Goal: Task Accomplishment & Management: Complete application form

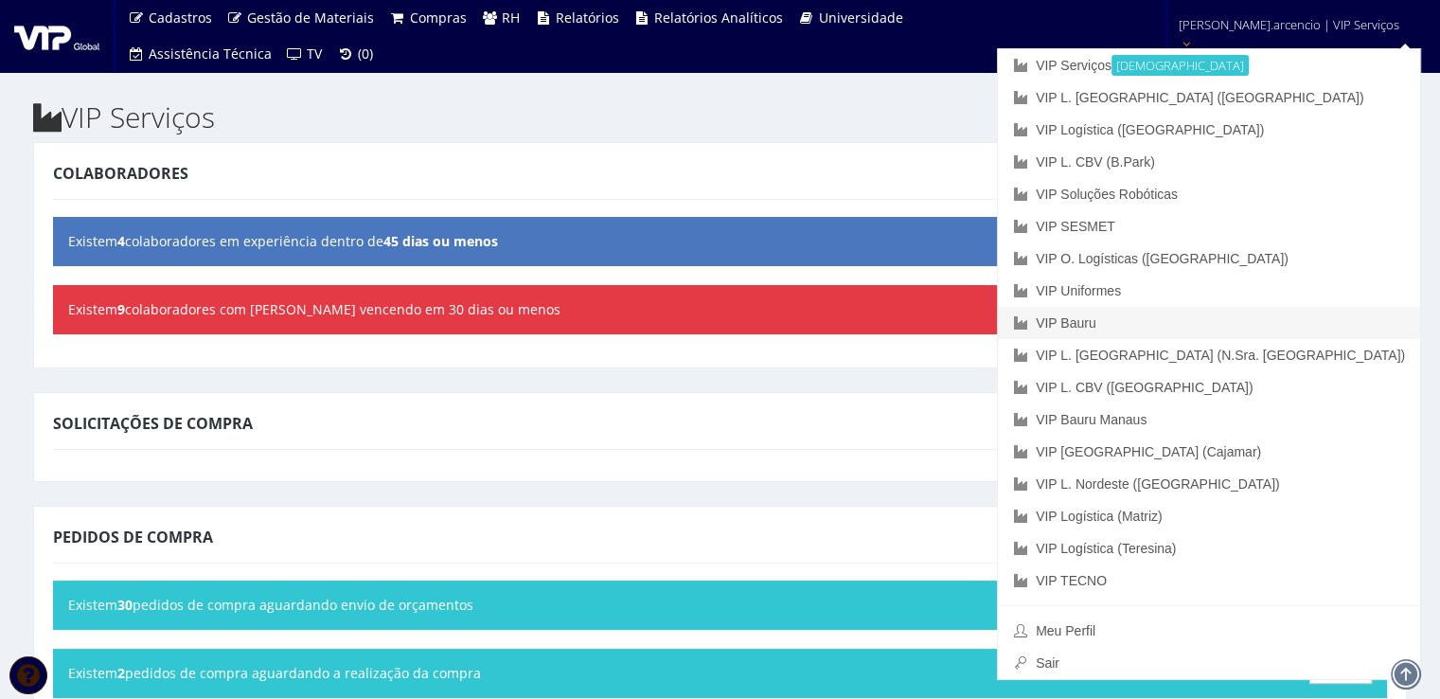
click at [1229, 325] on link "VIP Bauru" at bounding box center [1209, 323] width 422 height 32
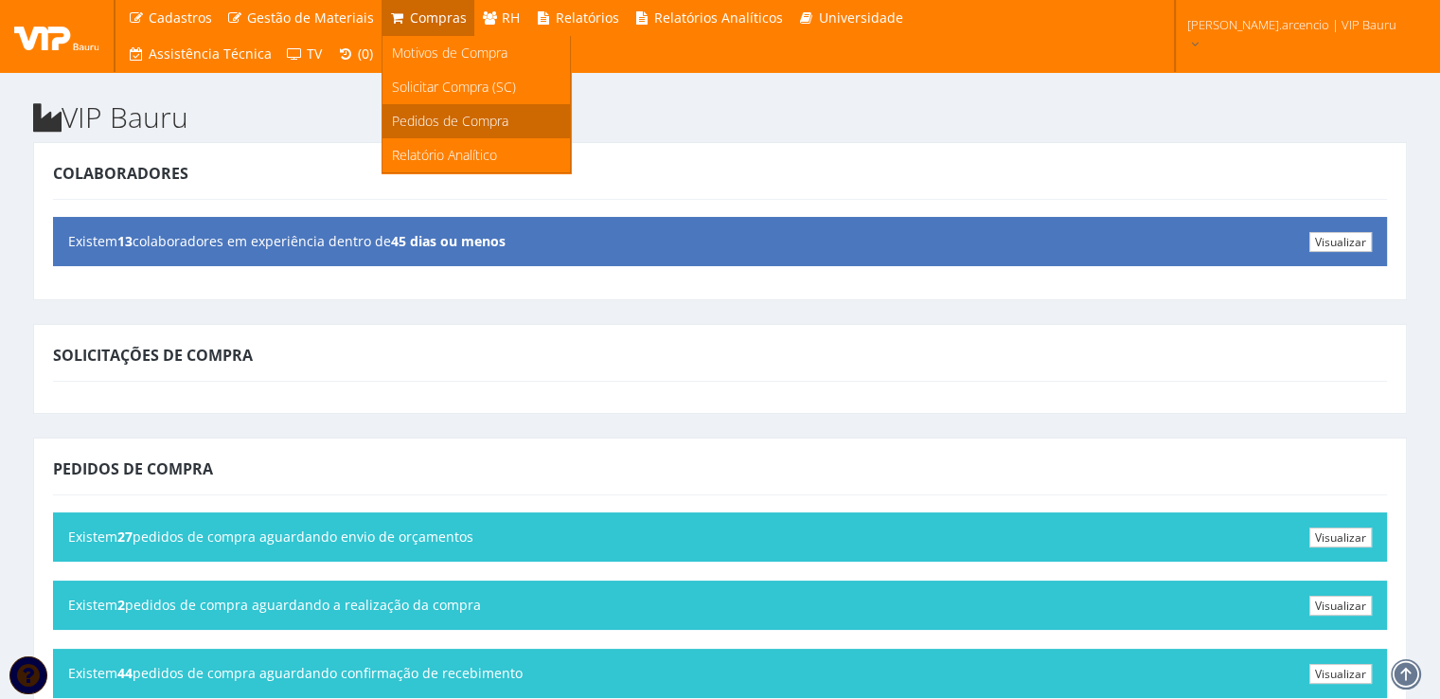
click at [429, 118] on span "Pedidos de Compra" at bounding box center [450, 121] width 116 height 18
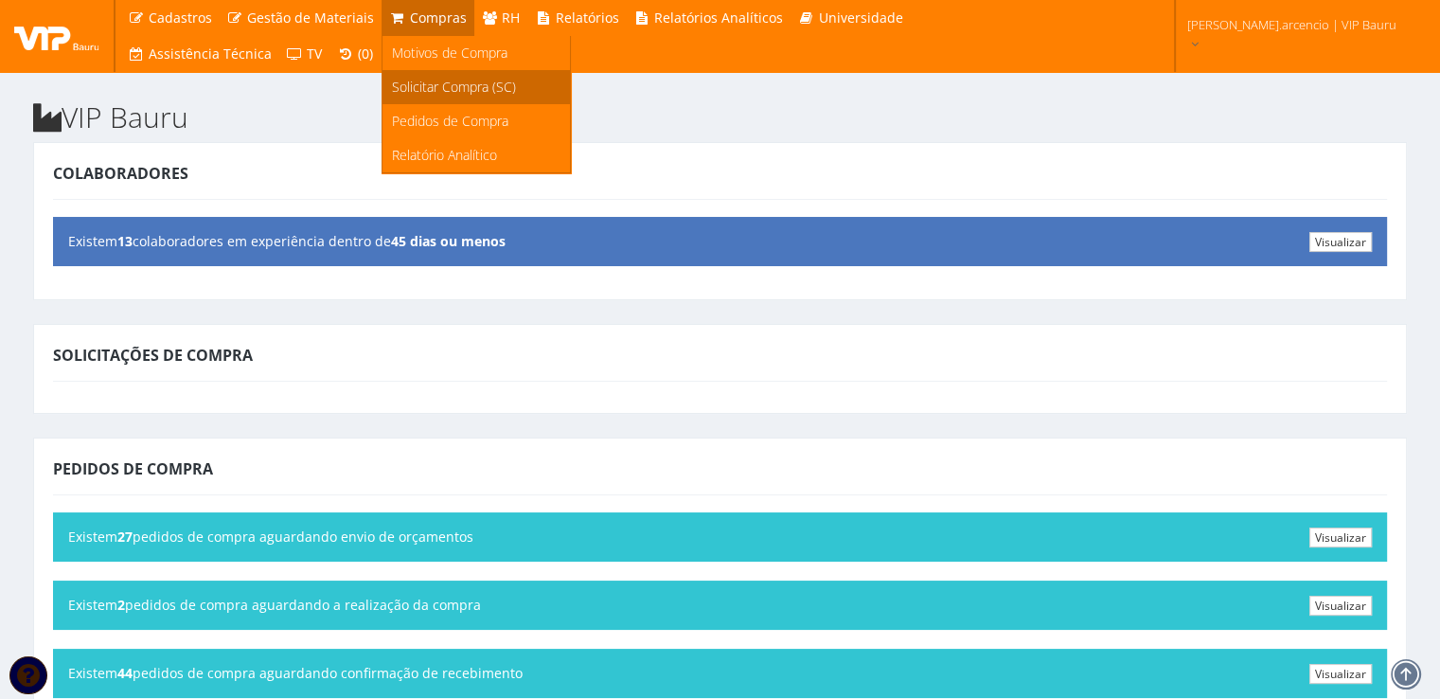
click at [424, 91] on span "Solicitar Compra (SC)" at bounding box center [454, 87] width 124 height 18
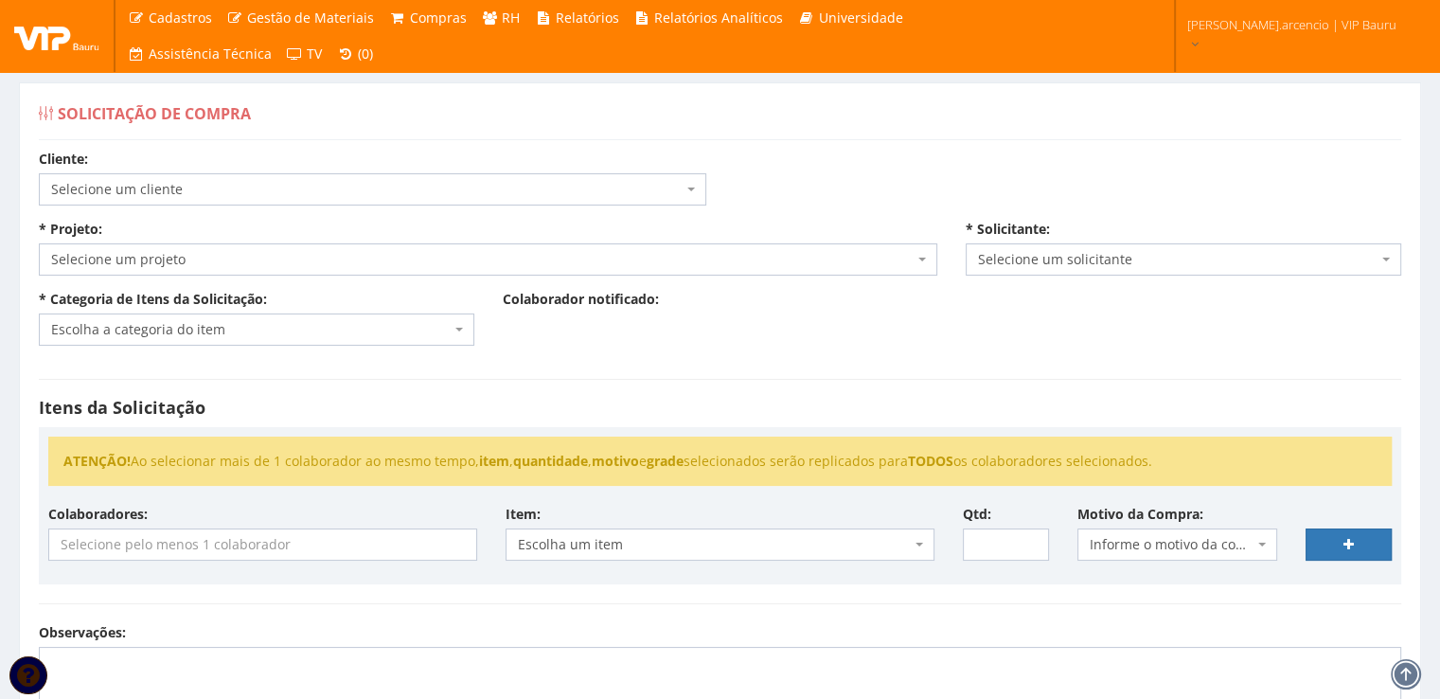
click at [919, 264] on span "Selecione um projeto" at bounding box center [488, 259] width 898 height 32
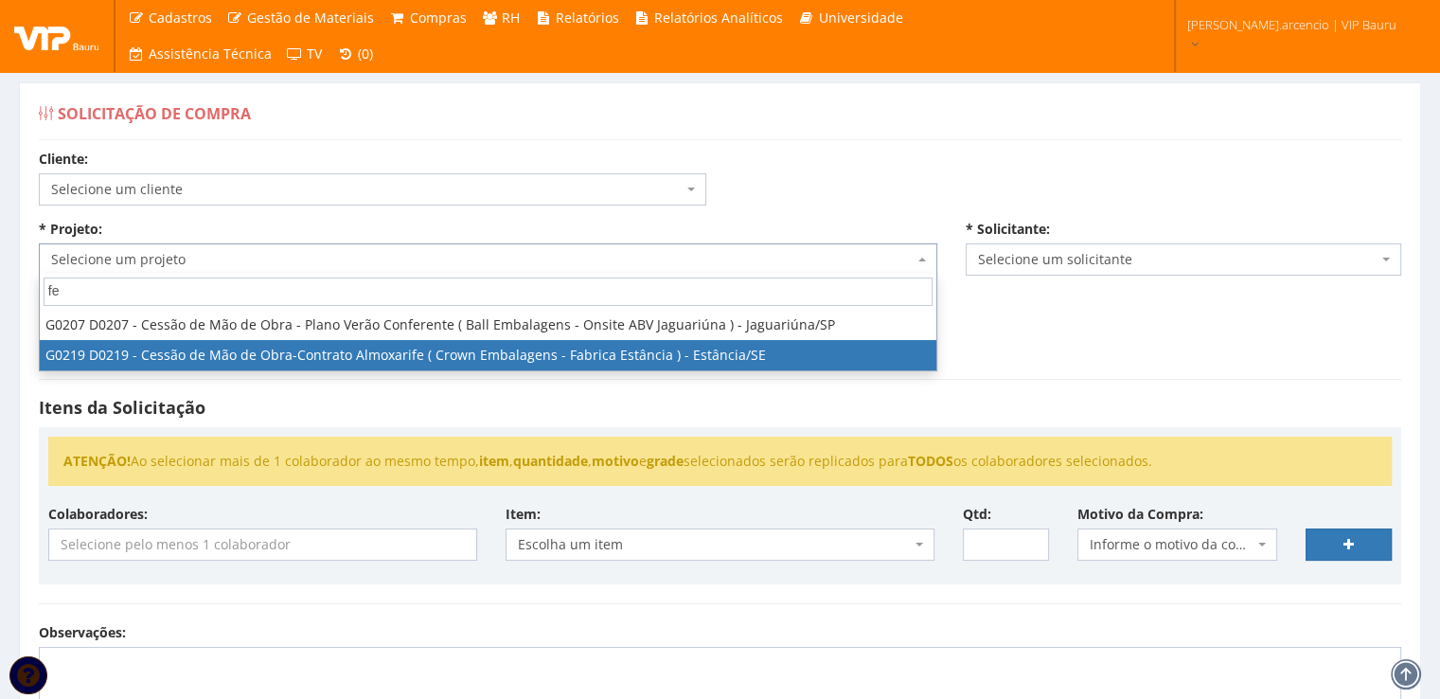
type input "f"
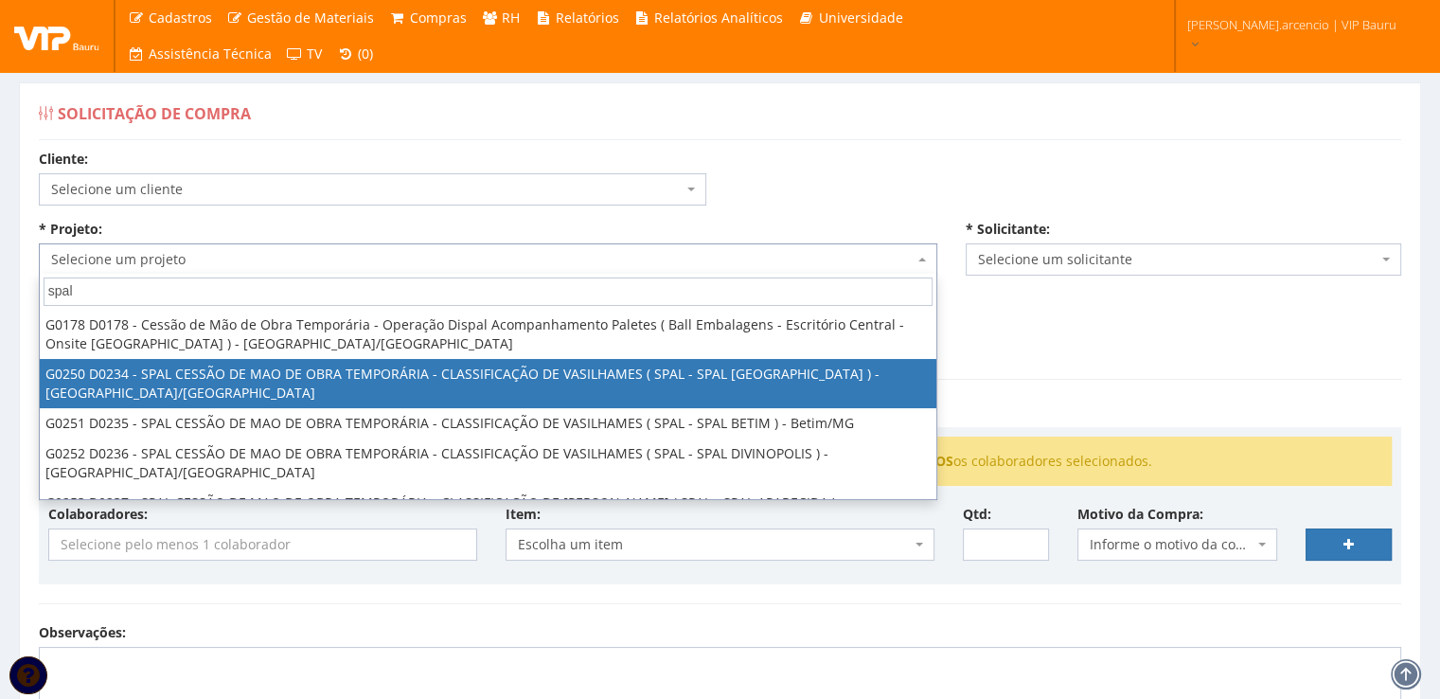
type input "spal"
select select "250"
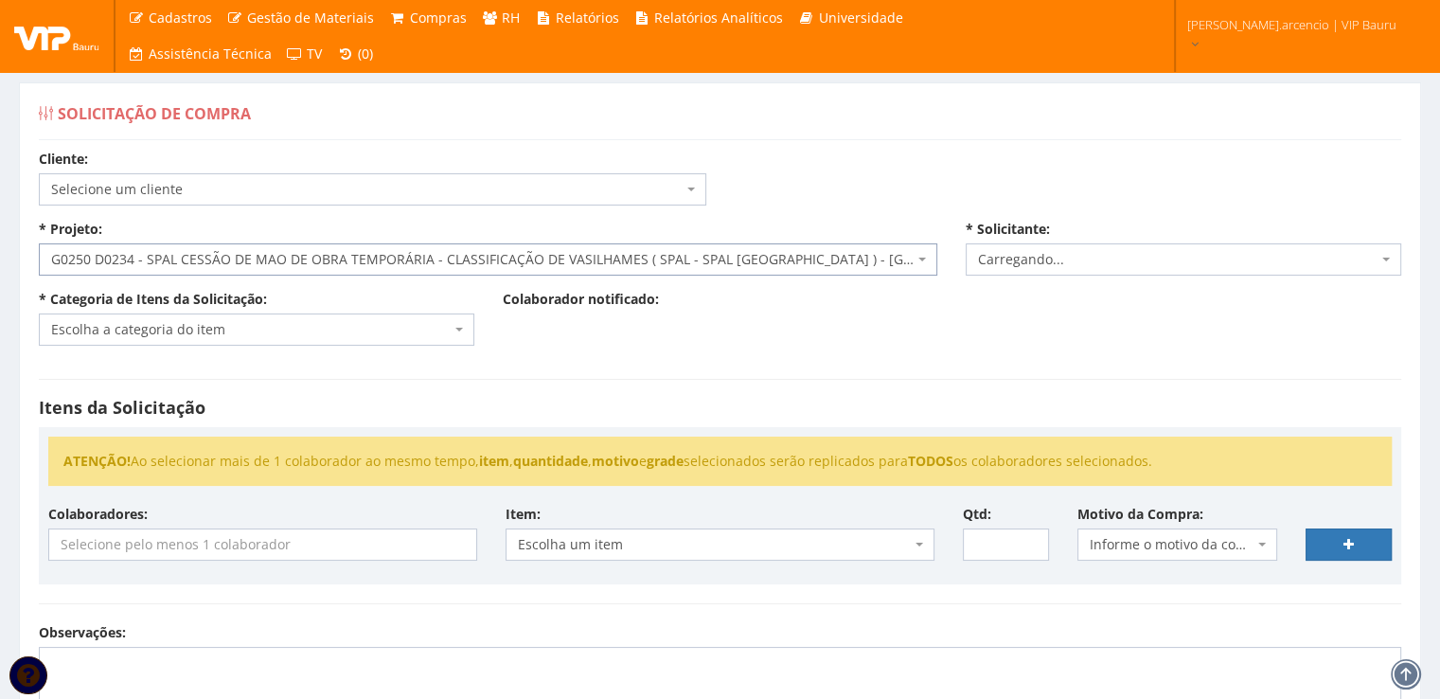
select select "3771"
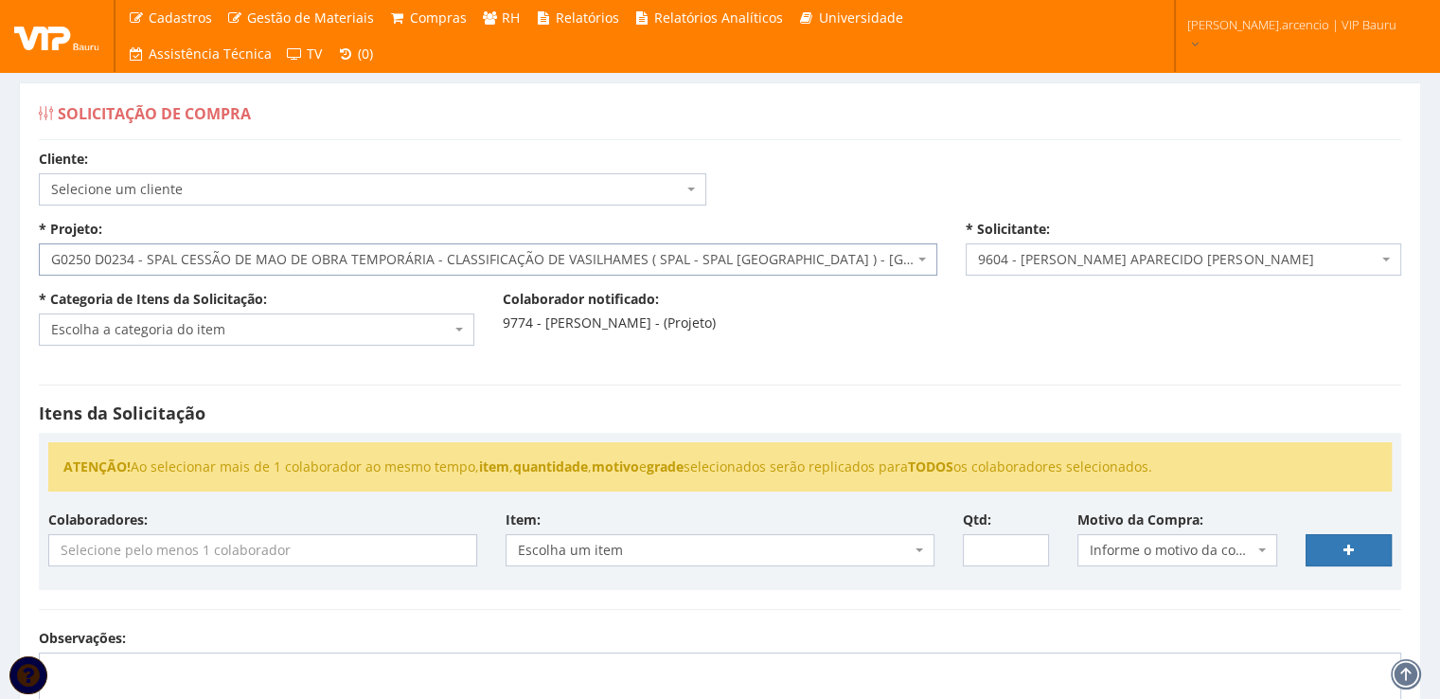
click at [467, 329] on span "Escolha a categoria do item" at bounding box center [256, 329] width 435 height 32
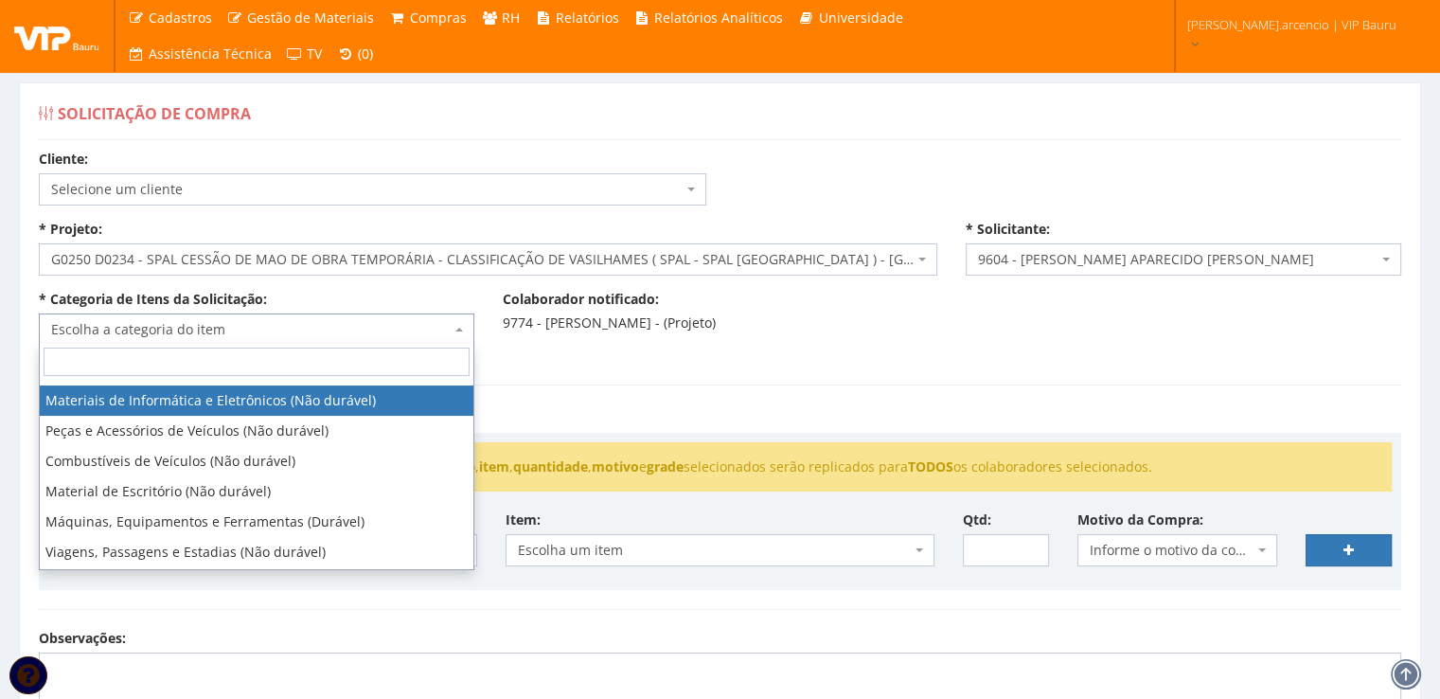
scroll to position [379, 0]
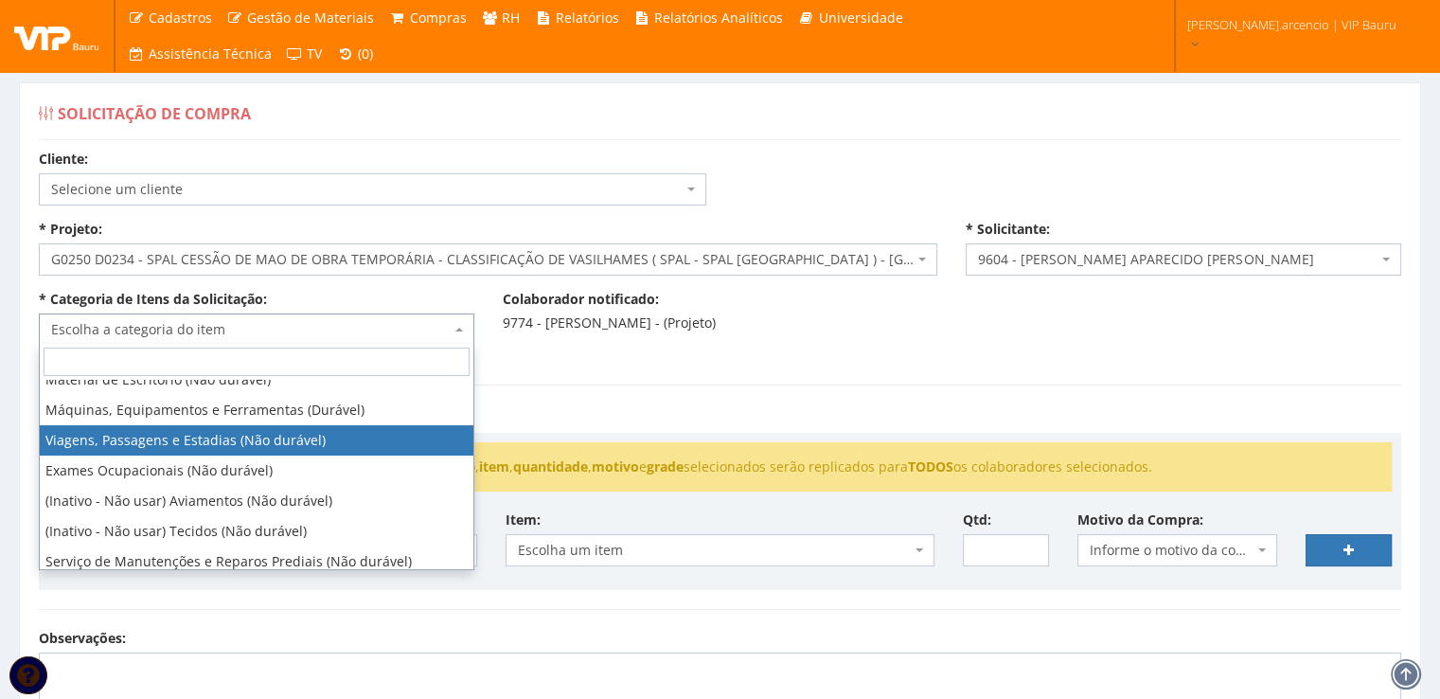
select select "21"
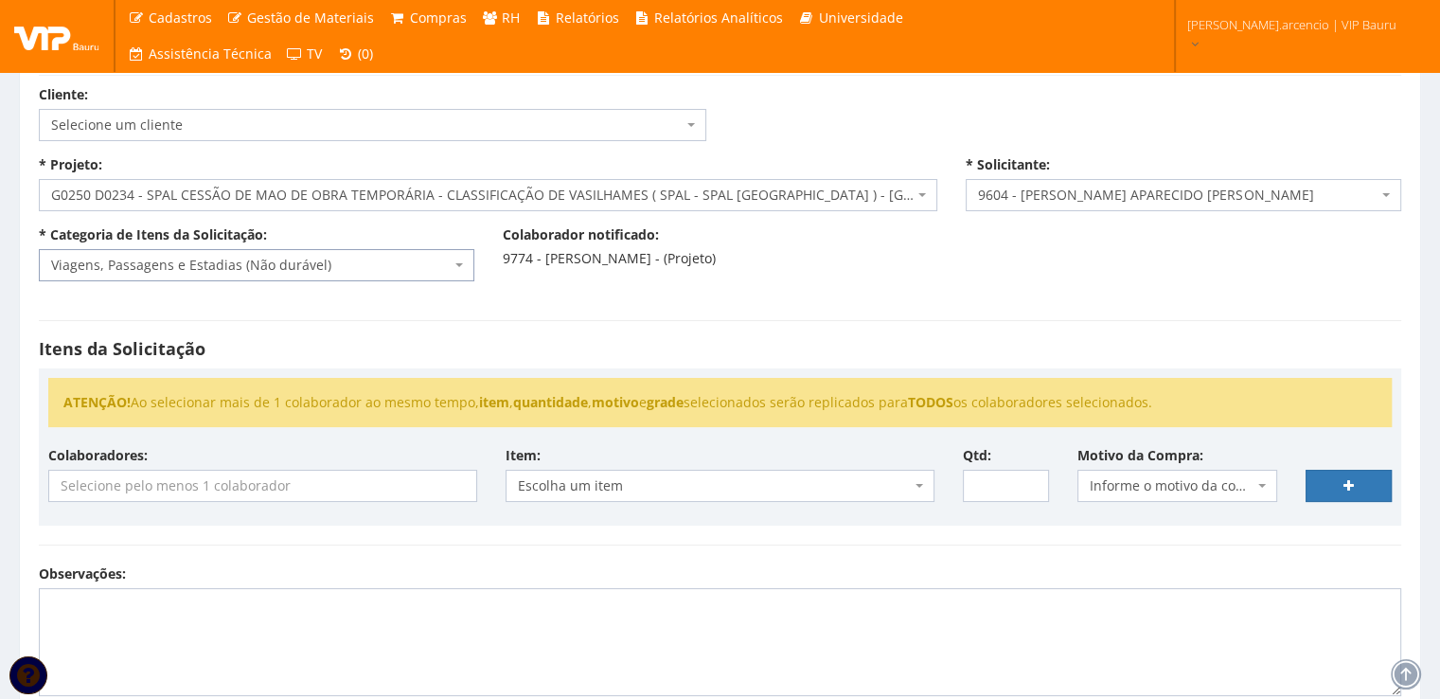
scroll to position [95, 0]
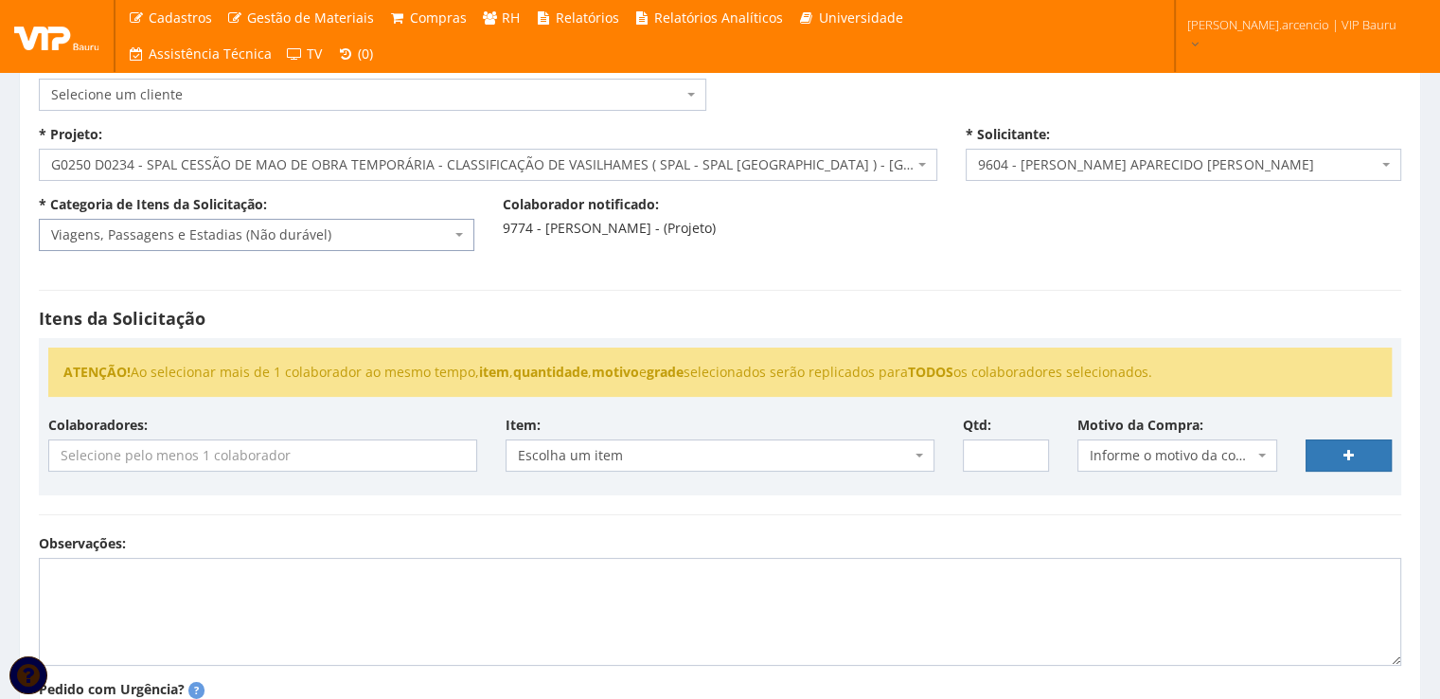
click at [363, 451] on input "search" at bounding box center [262, 455] width 427 height 30
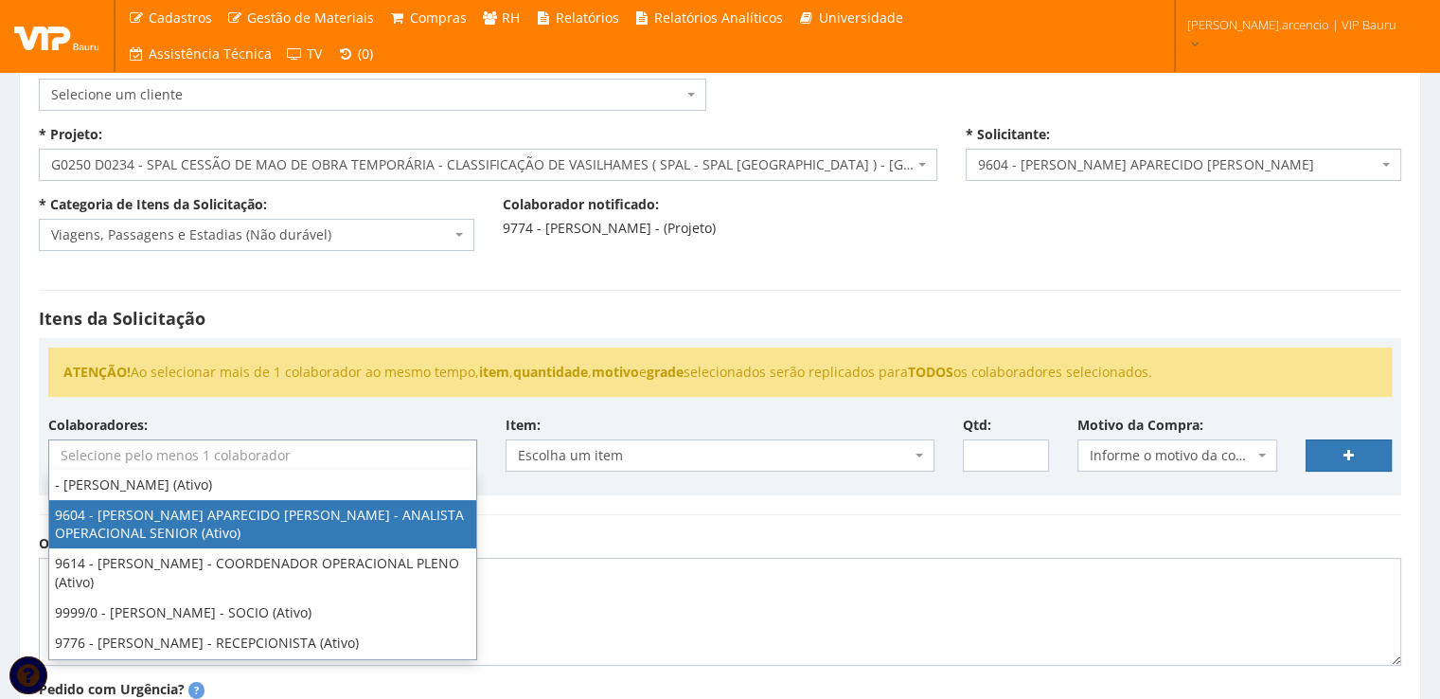
select select "3771"
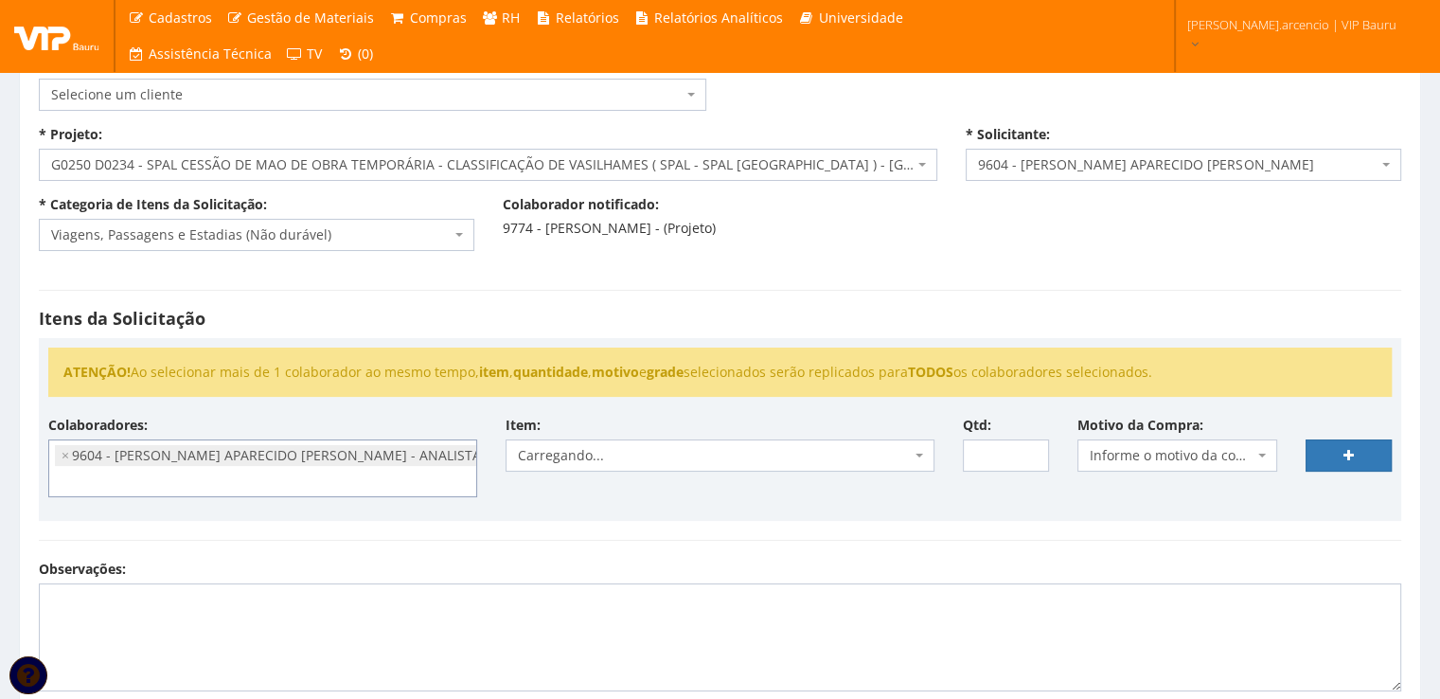
scroll to position [19, 0]
click at [929, 459] on span "Carregando..." at bounding box center [719, 455] width 429 height 32
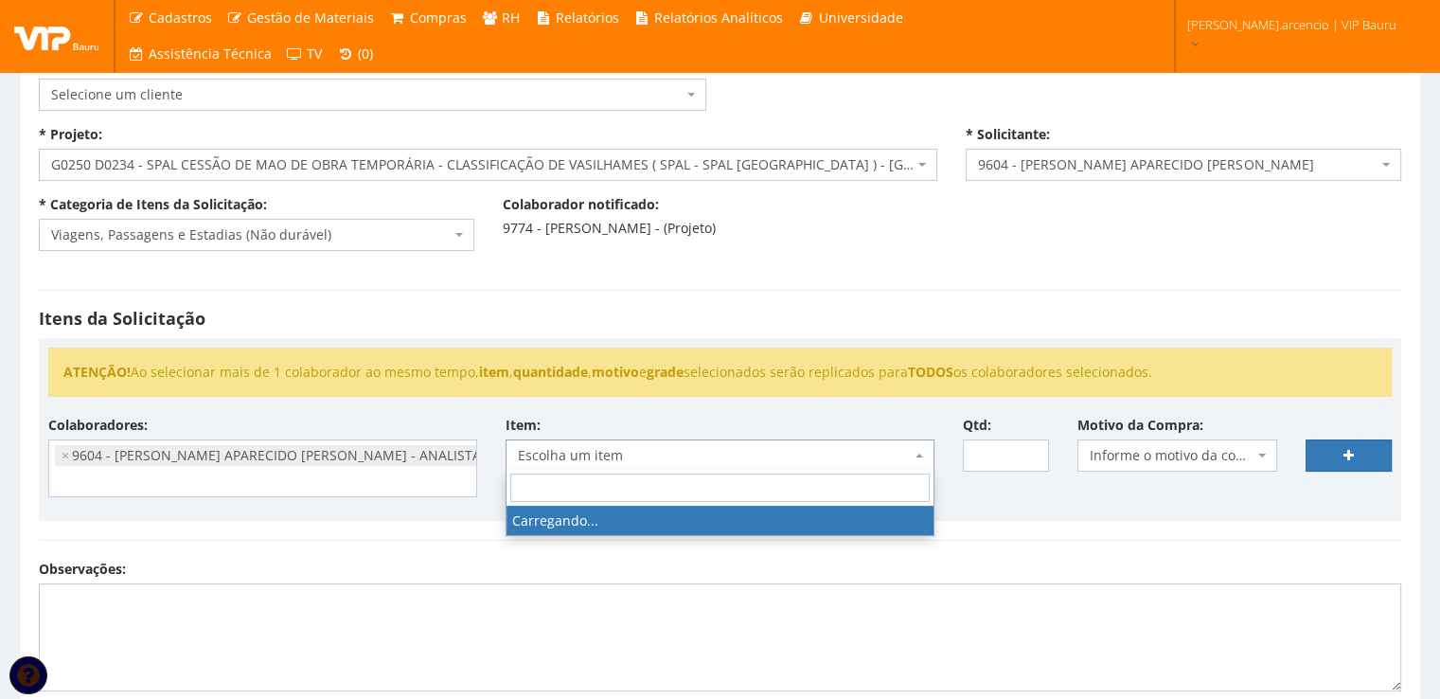
click at [929, 459] on span "Escolha um item" at bounding box center [719, 455] width 429 height 32
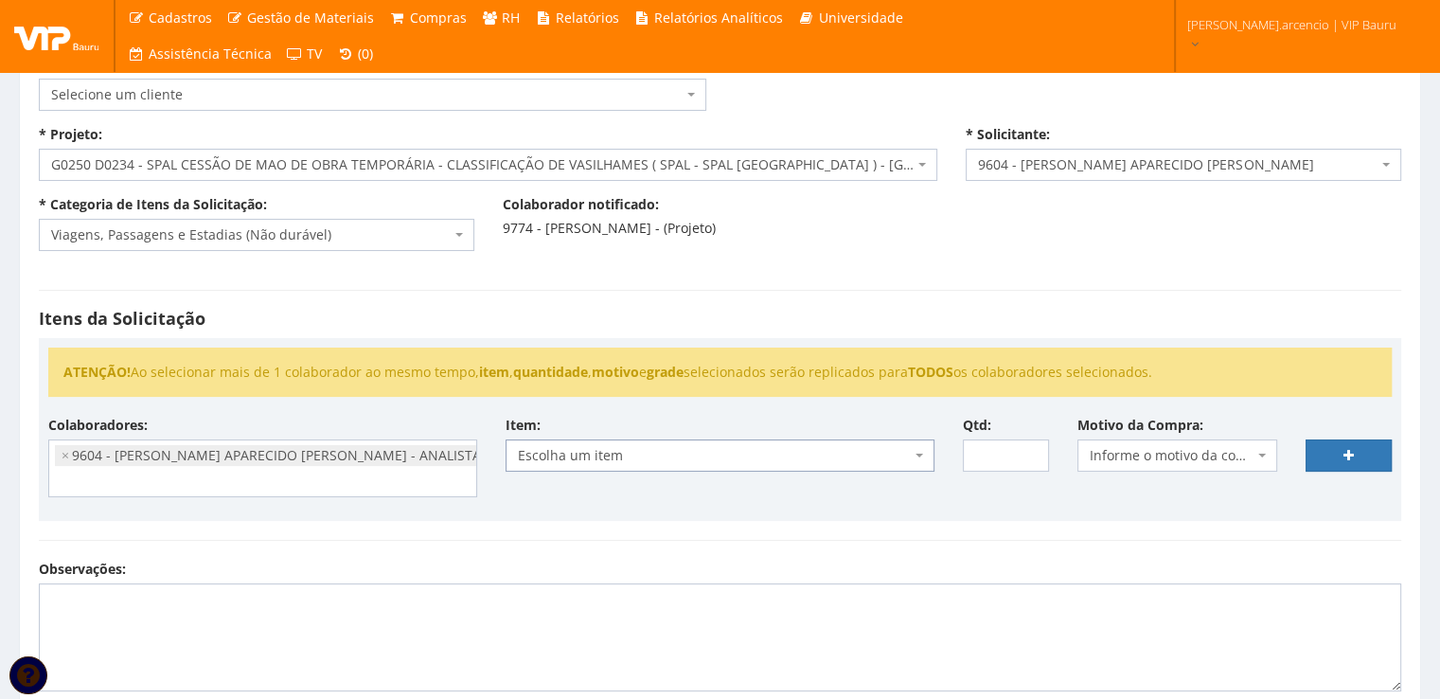
click at [927, 458] on span "Escolha um item" at bounding box center [719, 455] width 429 height 32
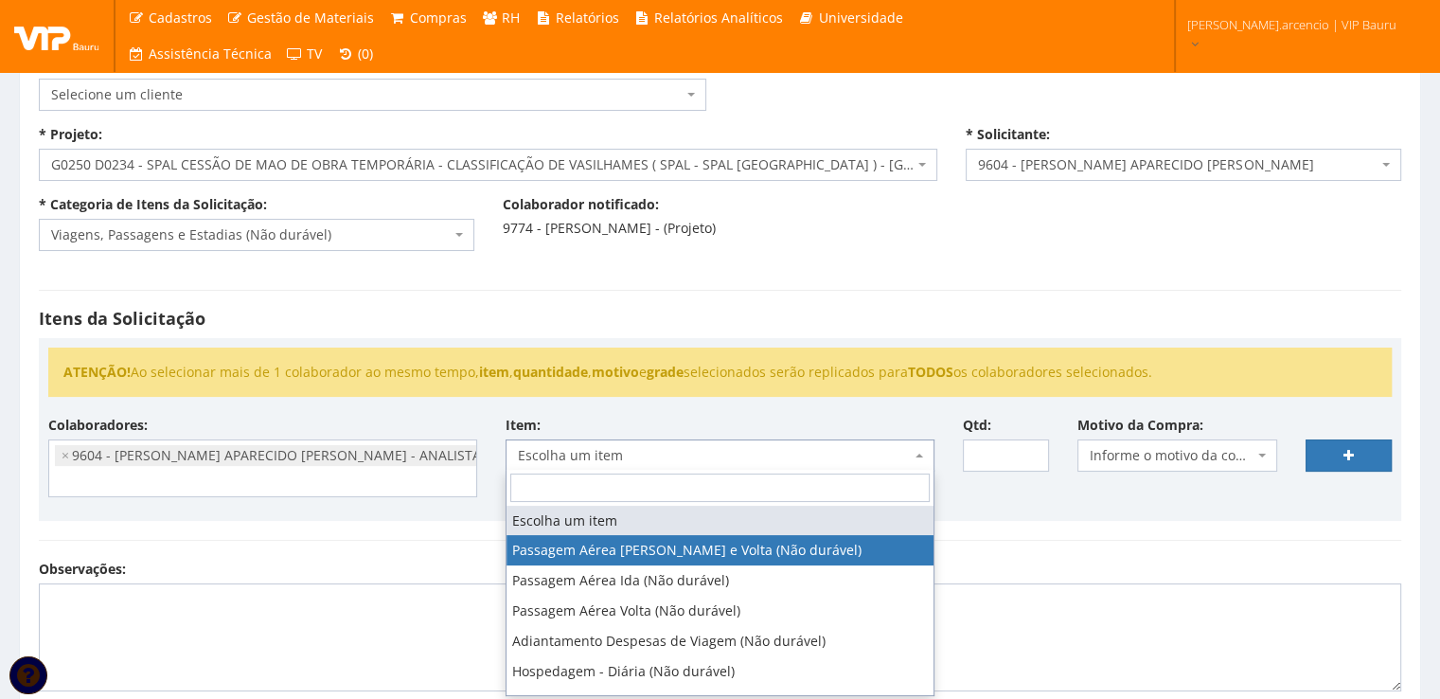
scroll to position [95, 0]
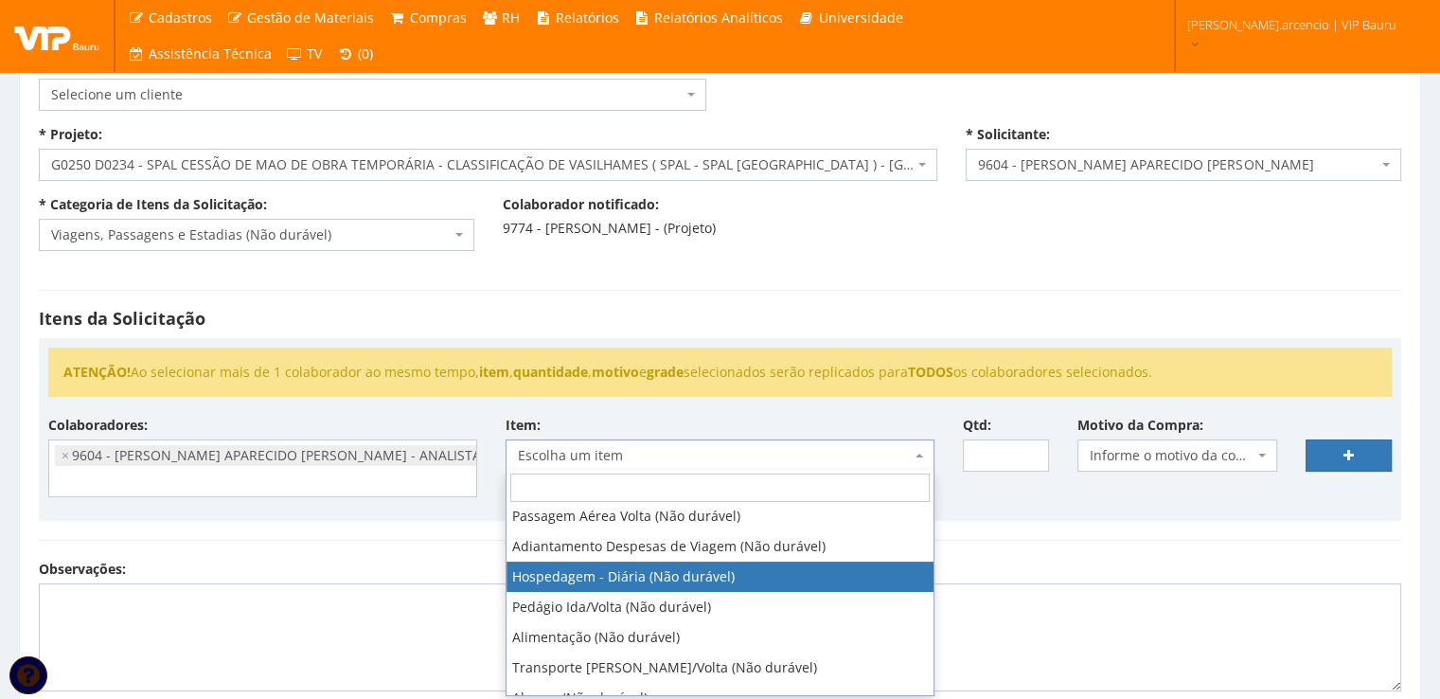
select select "403"
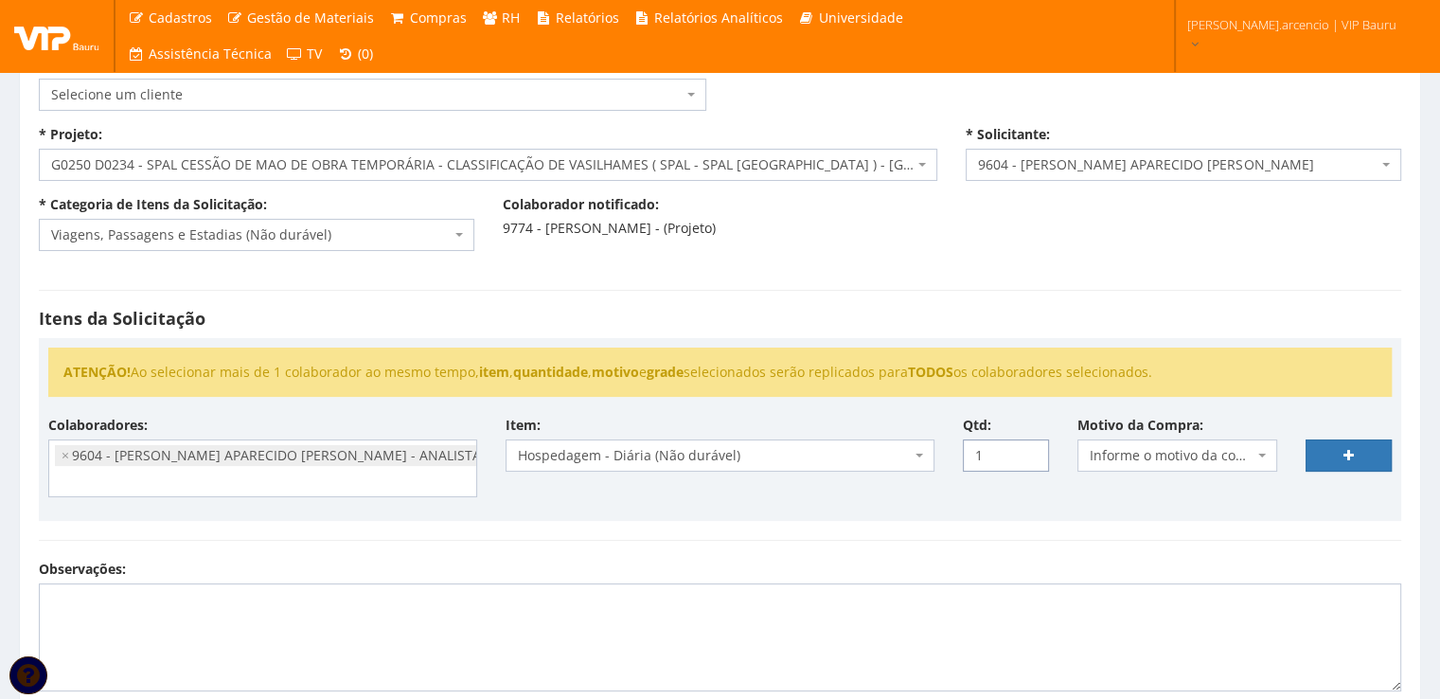
click at [1031, 451] on input "1" at bounding box center [1006, 455] width 86 height 32
click at [1031, 451] on input "2" at bounding box center [1006, 455] width 86 height 32
click at [1031, 451] on input "3" at bounding box center [1006, 455] width 86 height 32
type input "4"
click at [1031, 451] on input "4" at bounding box center [1006, 455] width 86 height 32
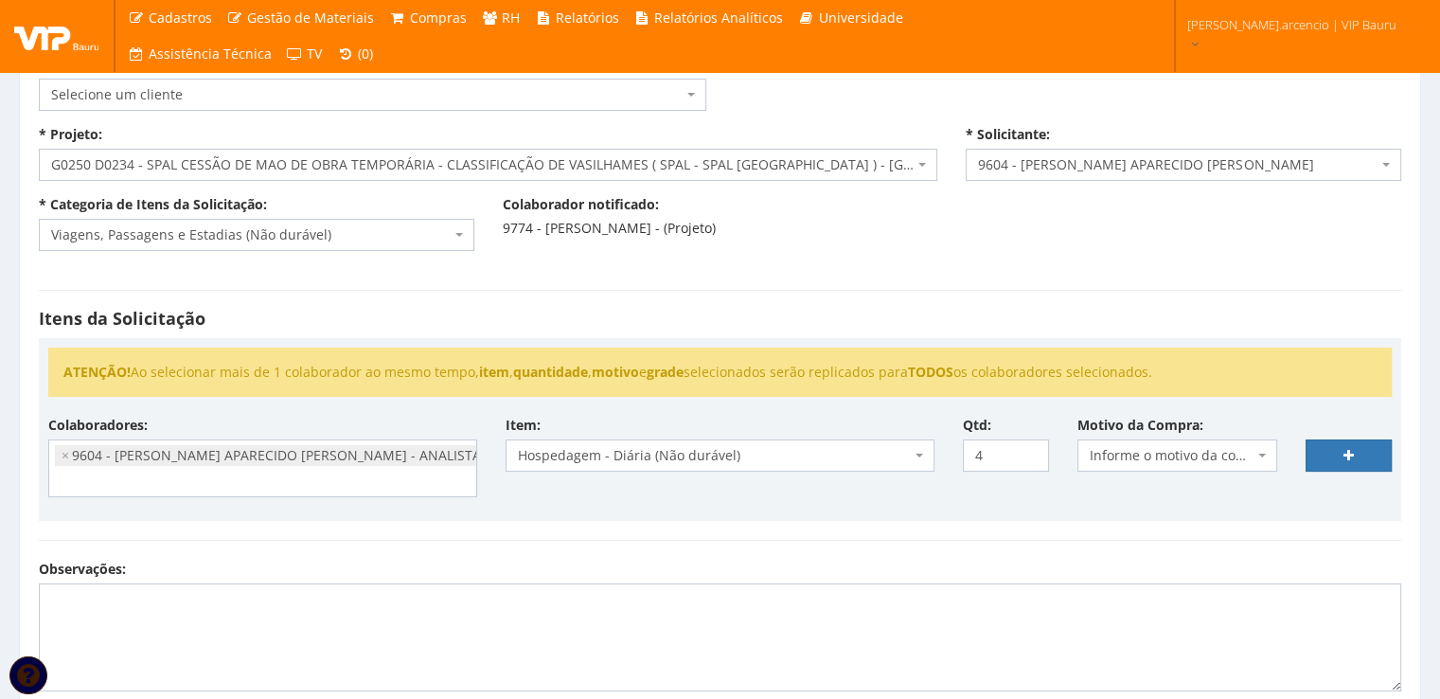
click at [1258, 456] on span "Informe o motivo da compra" at bounding box center [1177, 455] width 201 height 32
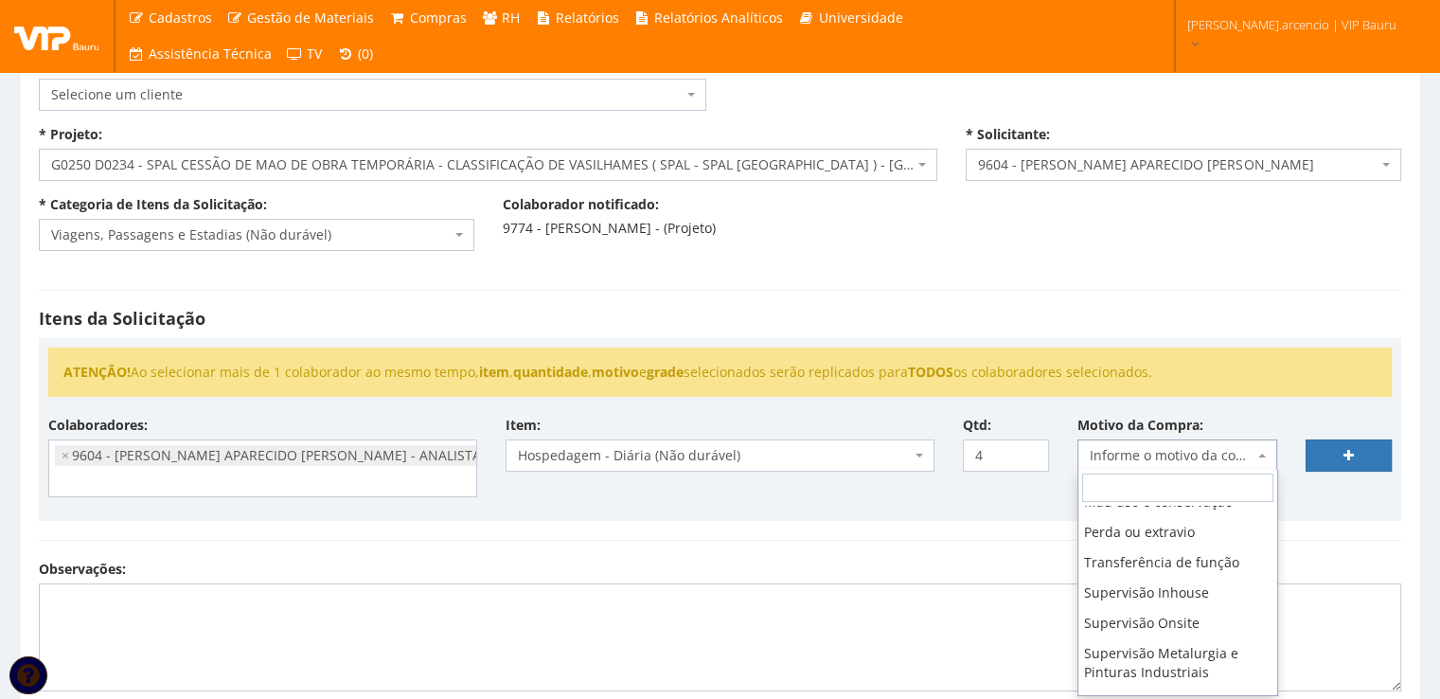
scroll to position [189, 0]
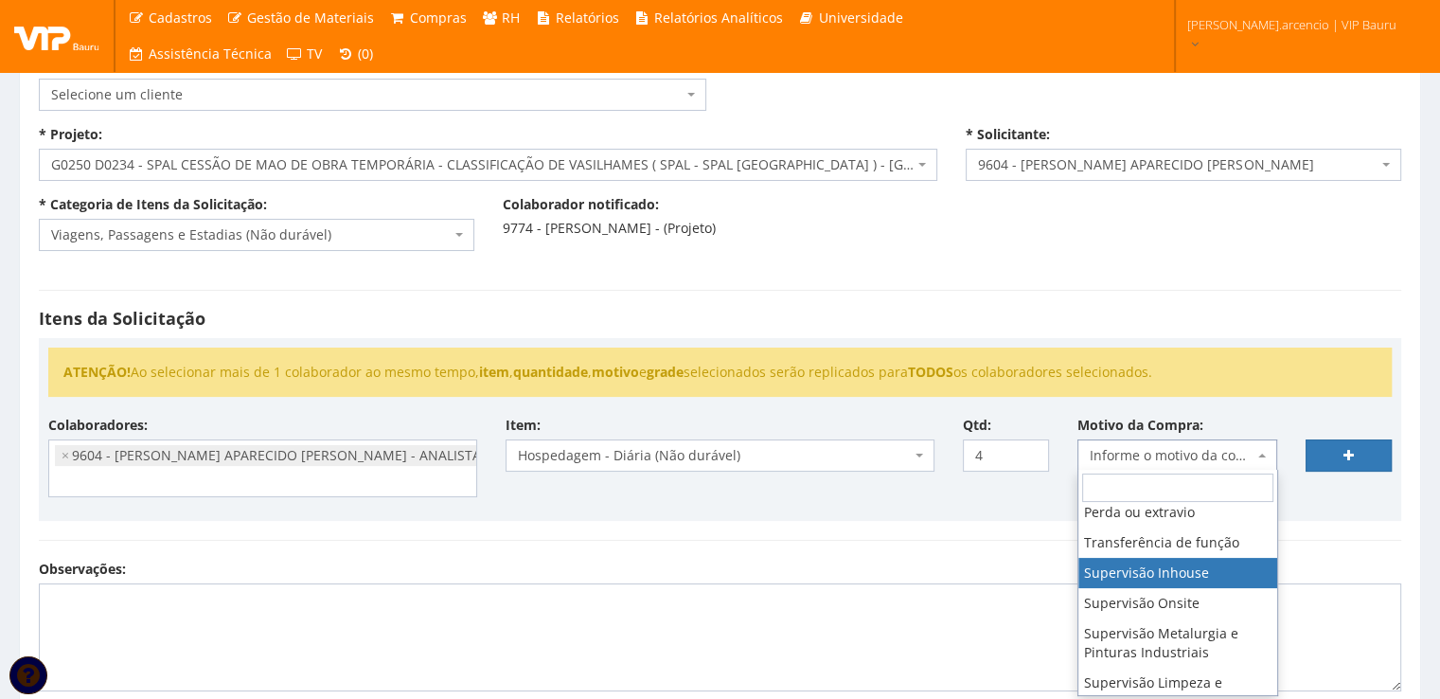
select select "8"
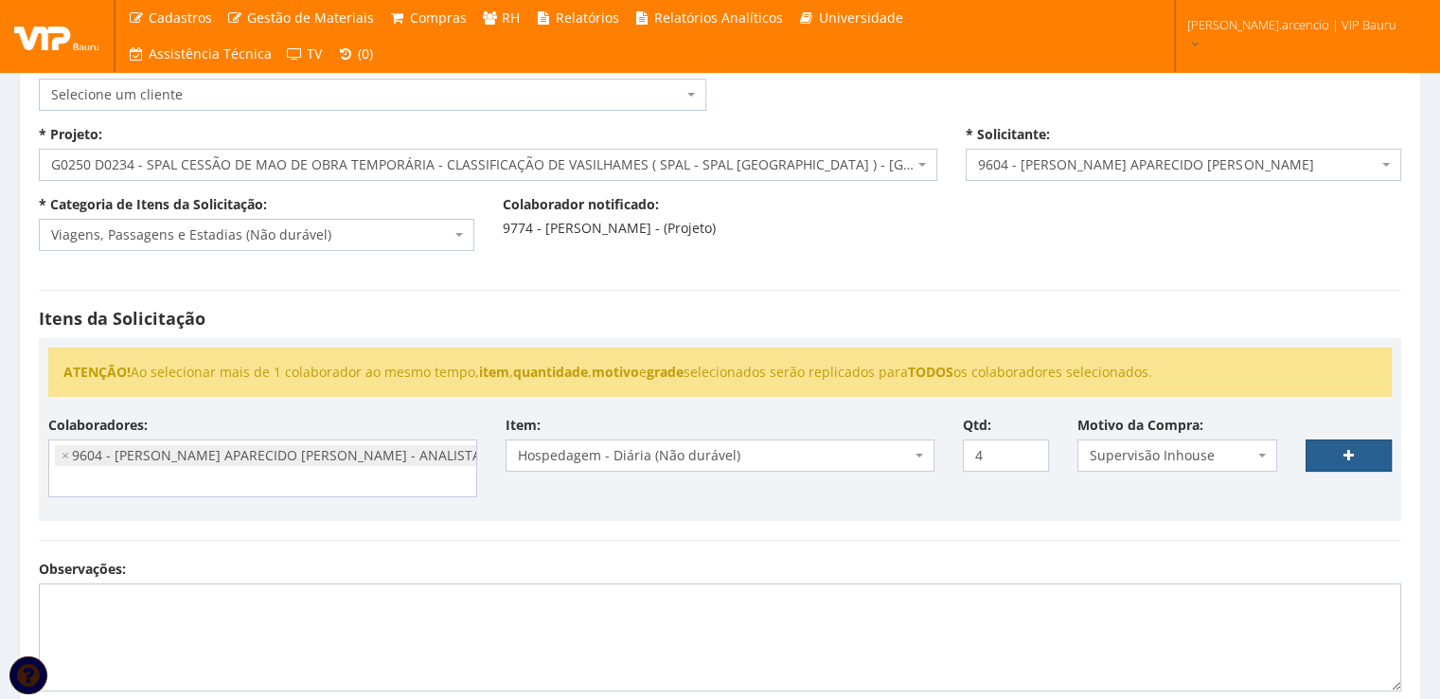
click at [1324, 450] on link at bounding box center [1348, 455] width 86 height 32
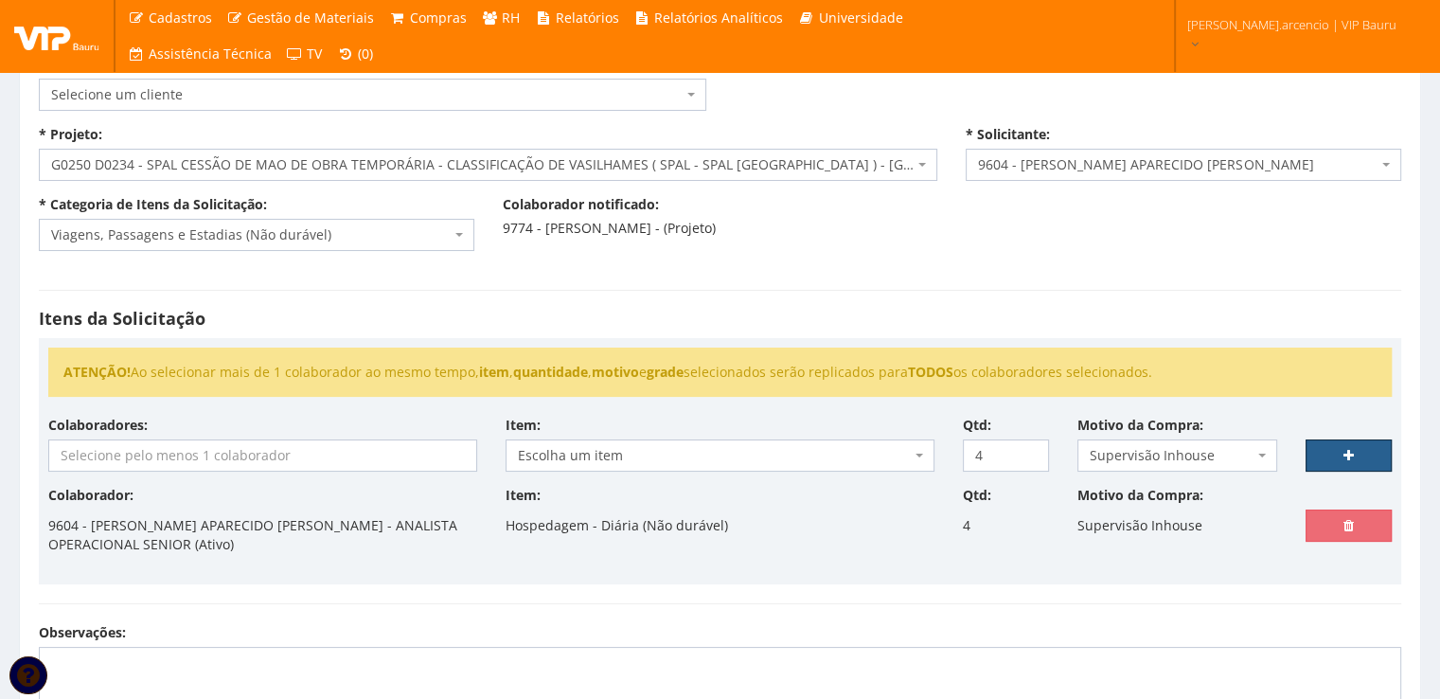
select select
type input "0"
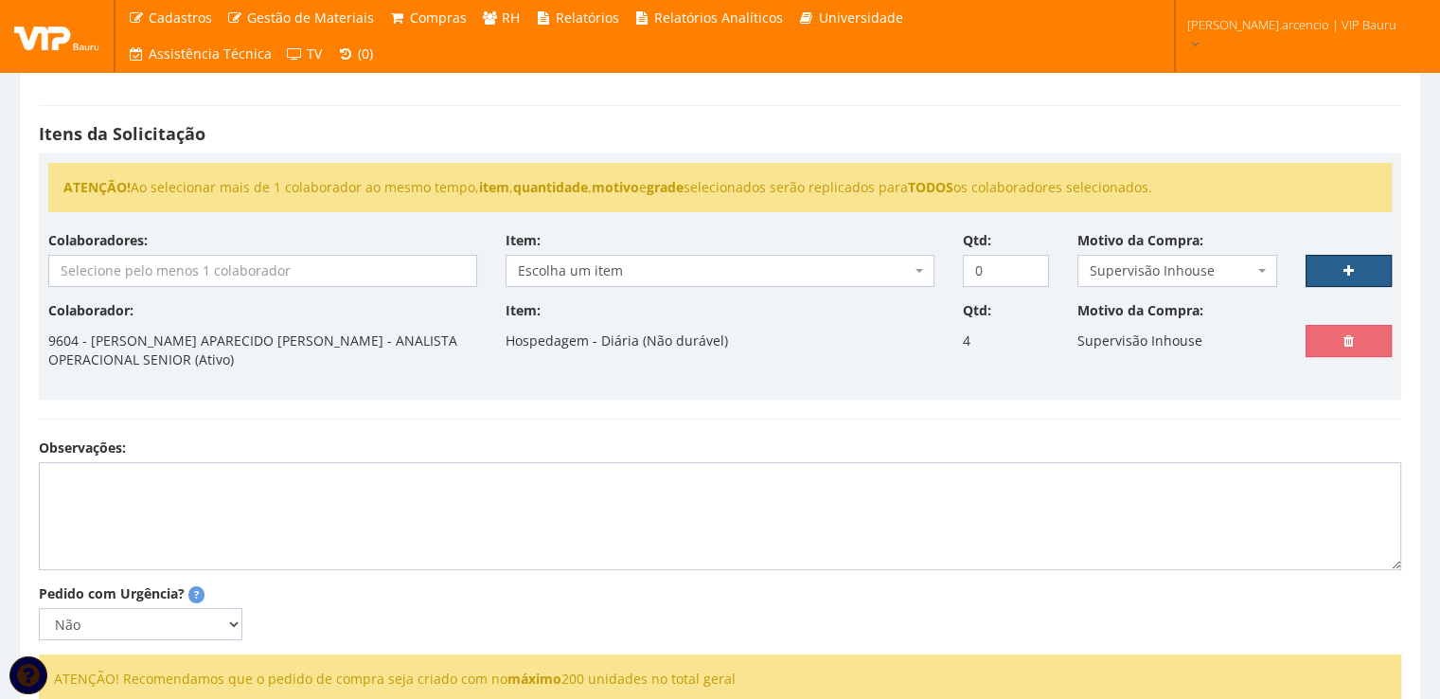
scroll to position [284, 0]
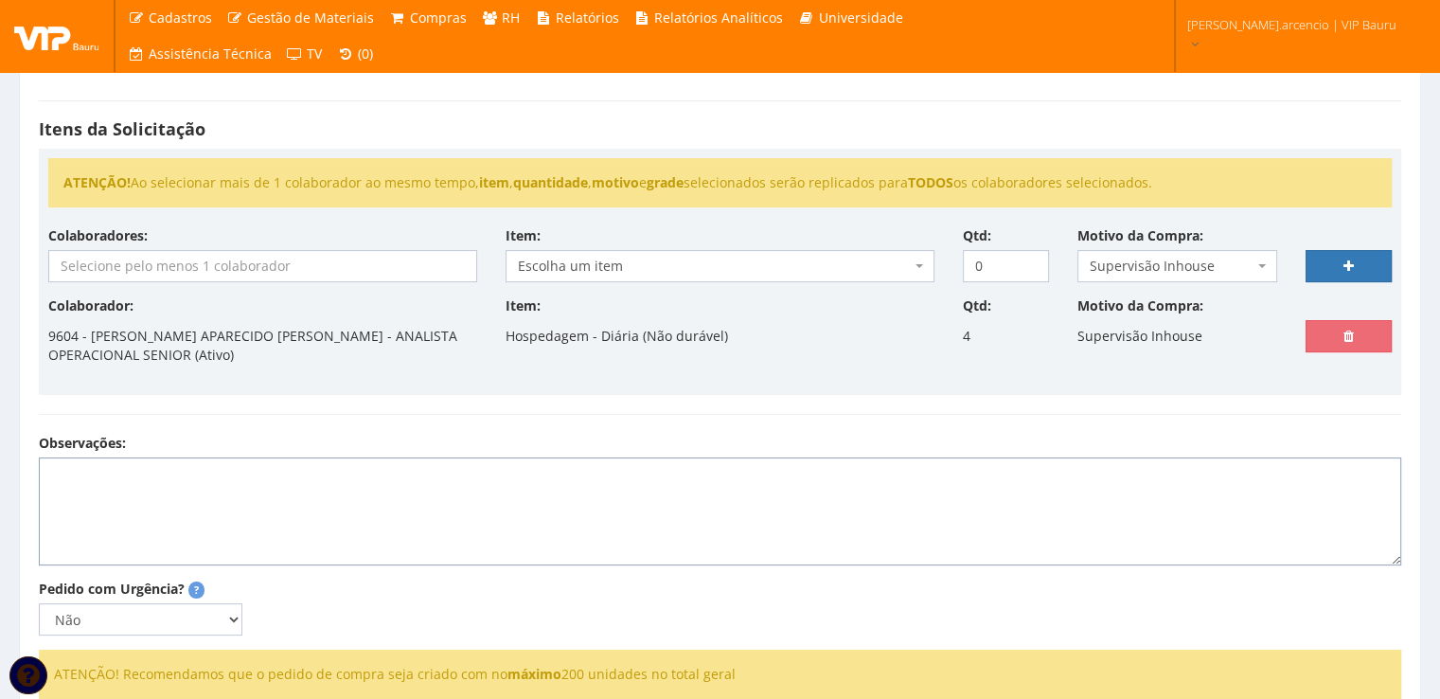
click at [98, 483] on textarea "Observações:" at bounding box center [720, 511] width 1362 height 108
click at [405, 473] on textarea "Hospedagem: 20, 21, 22 e 23 de outubro de 2025." at bounding box center [720, 511] width 1362 height 108
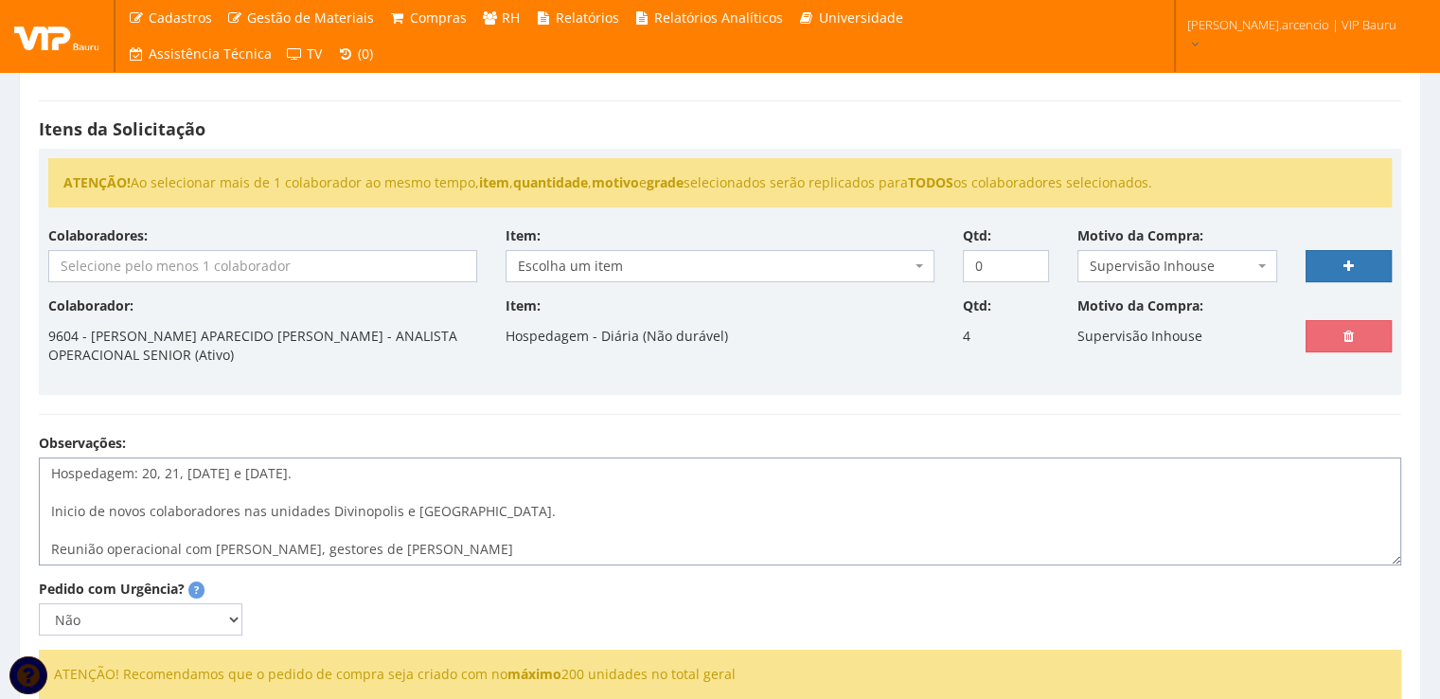
drag, startPoint x: 306, startPoint y: 549, endPoint x: 709, endPoint y: 532, distance: 403.6
click at [709, 532] on textarea "Hospedagem: 20, 21, 22 e 23 de outubro de 2025. Inicio de novos colaboradores n…" at bounding box center [720, 511] width 1362 height 108
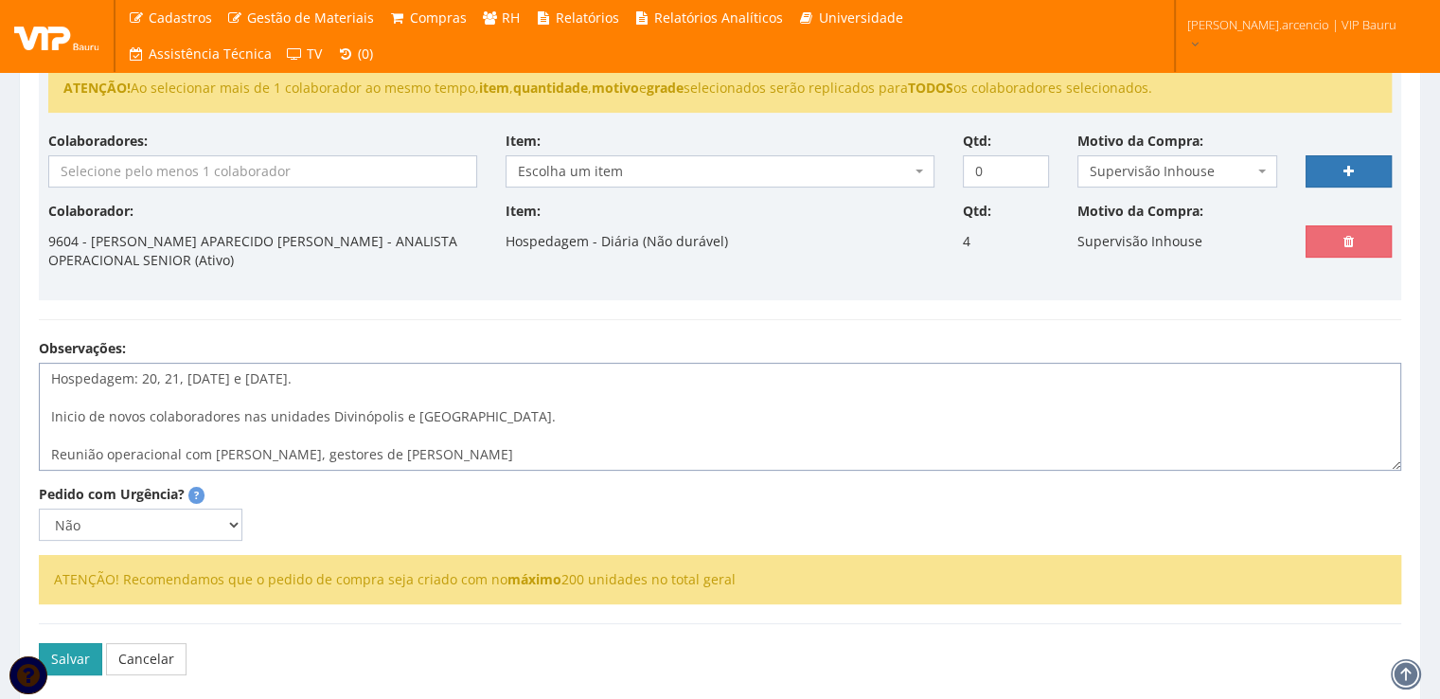
type textarea "Hospedagem: 20, 21, [DATE] e [DATE]. Inicio de novos colaboradores nas unidades…"
click at [84, 661] on button "Salvar" at bounding box center [70, 659] width 63 height 32
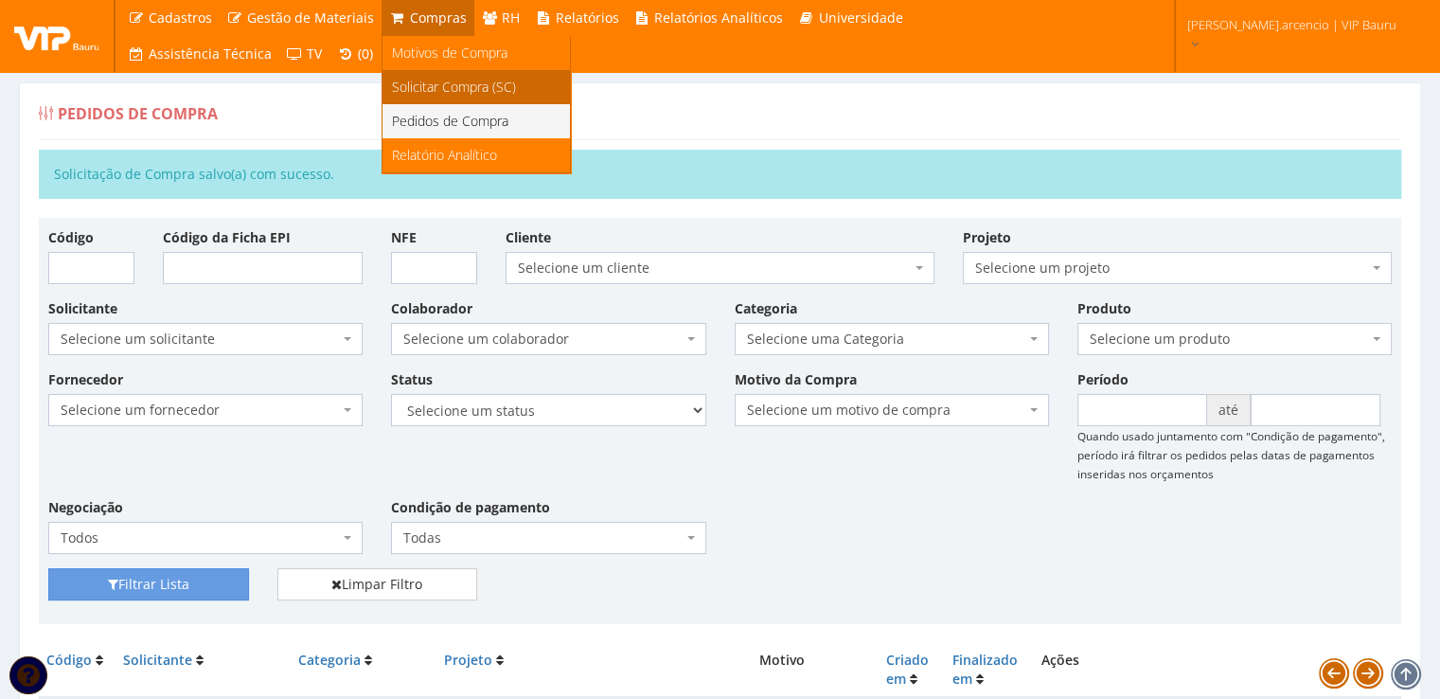
click at [429, 91] on span "Solicitar Compra (SC)" at bounding box center [454, 87] width 124 height 18
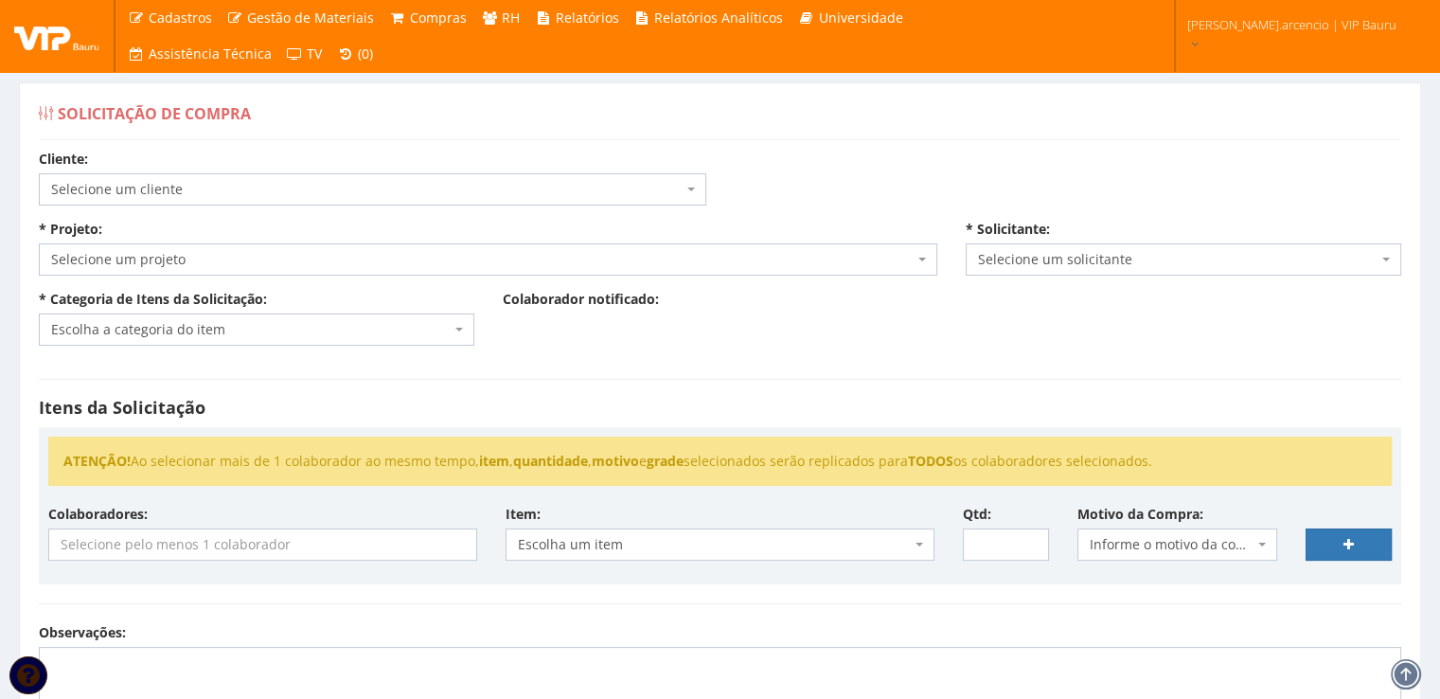
click at [920, 261] on span "Selecione um projeto" at bounding box center [488, 259] width 898 height 32
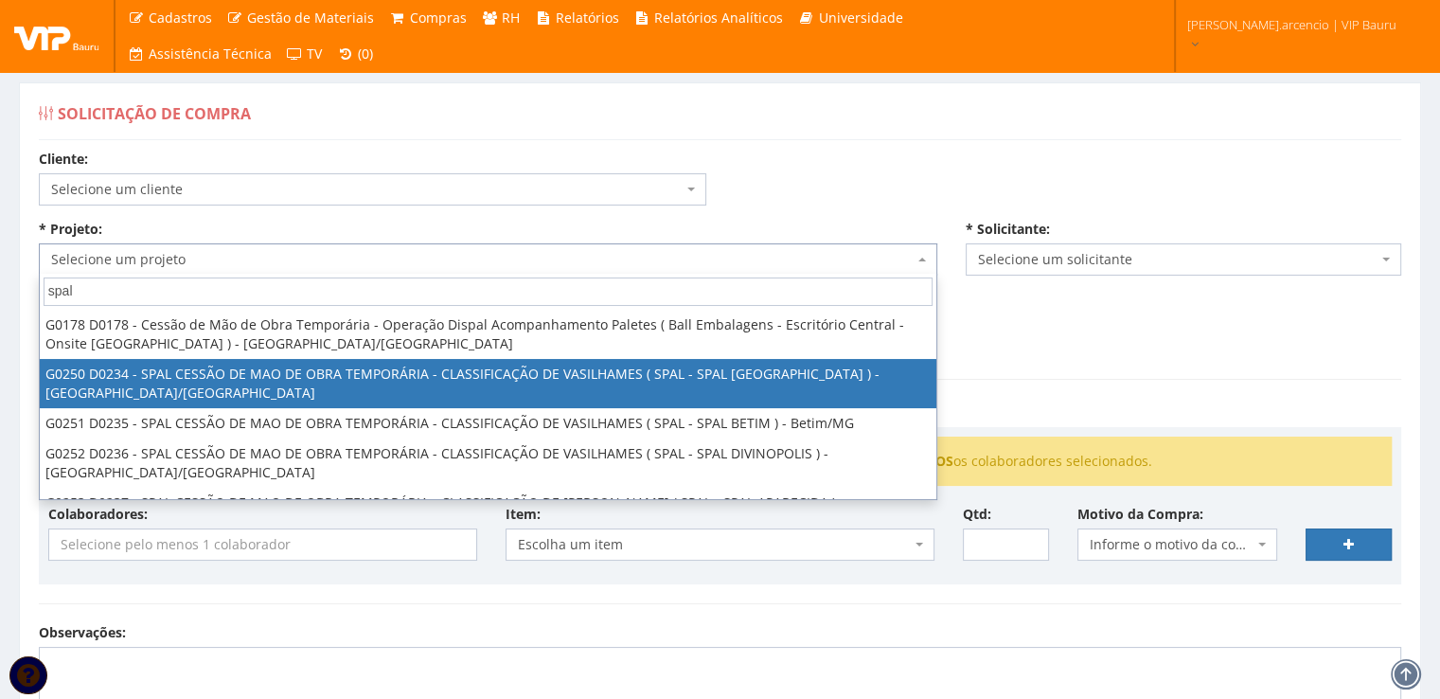
type input "spal"
select select "250"
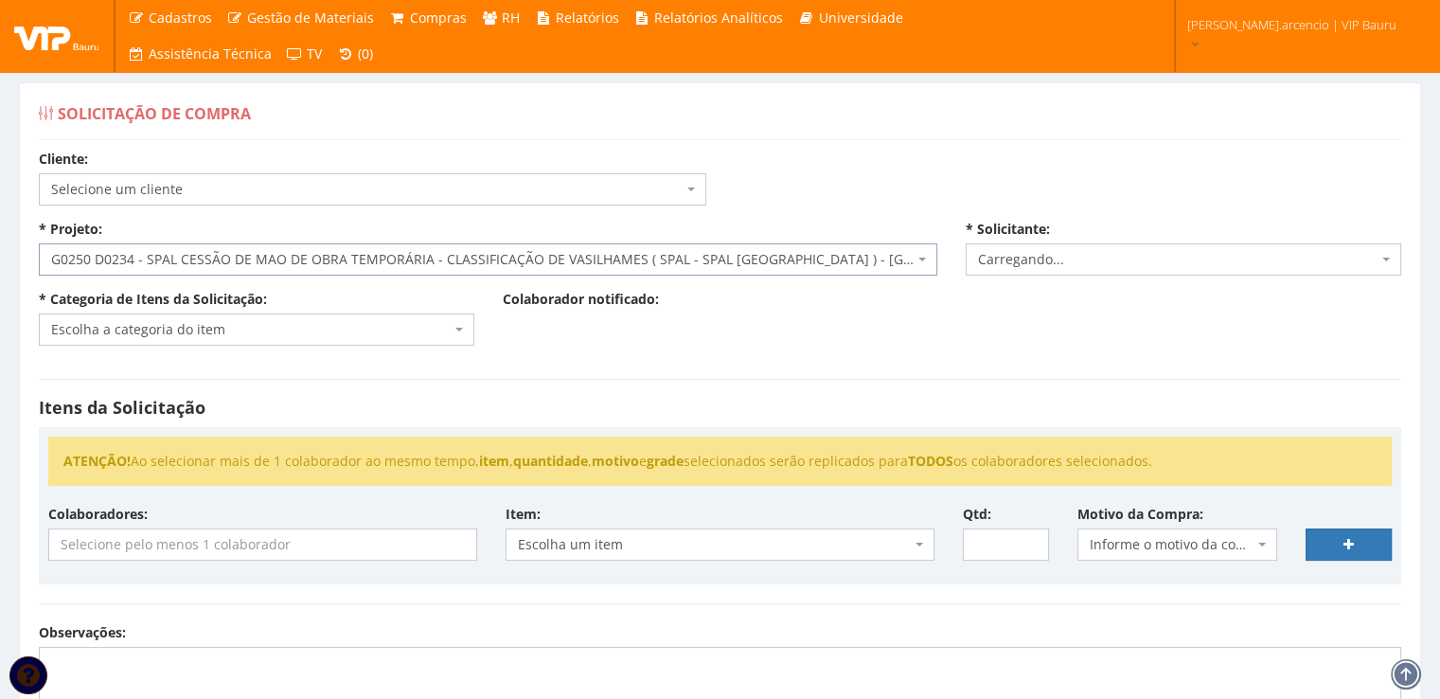
click at [464, 334] on span "Escolha a categoria do item" at bounding box center [256, 329] width 435 height 32
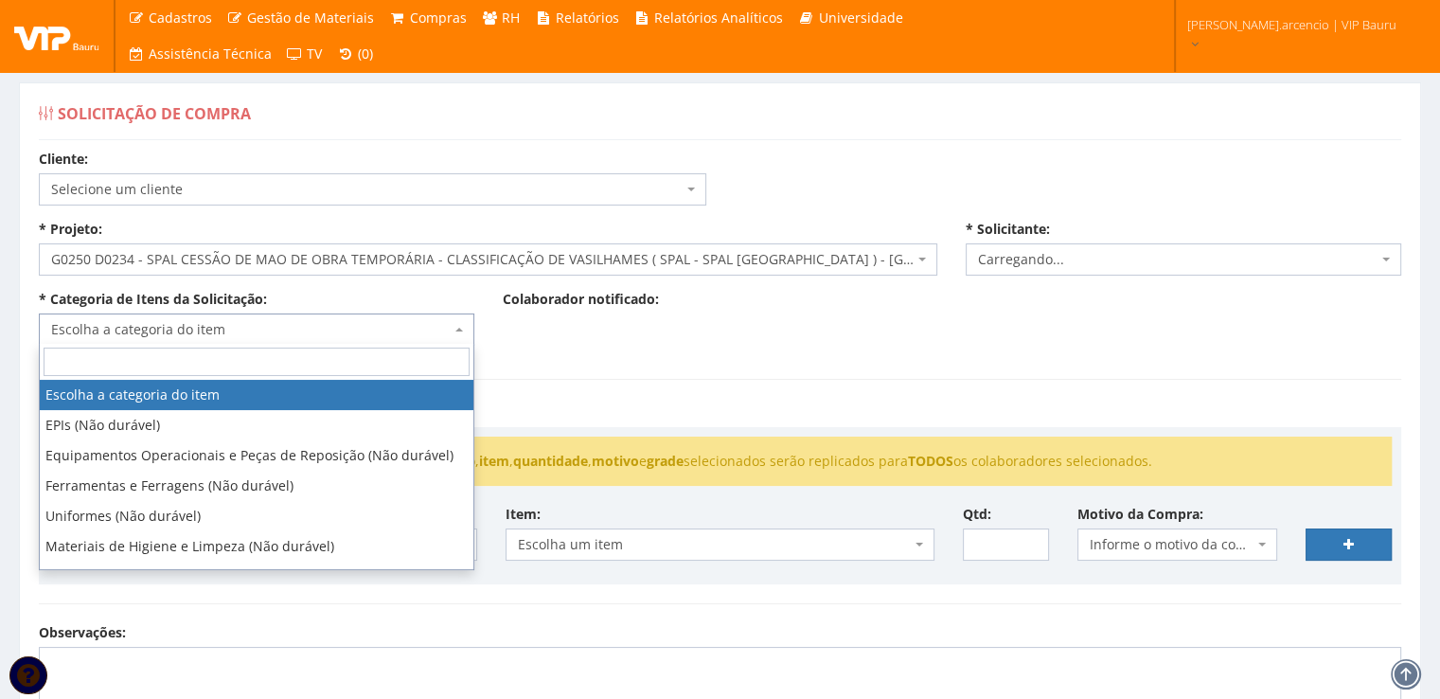
select select "3771"
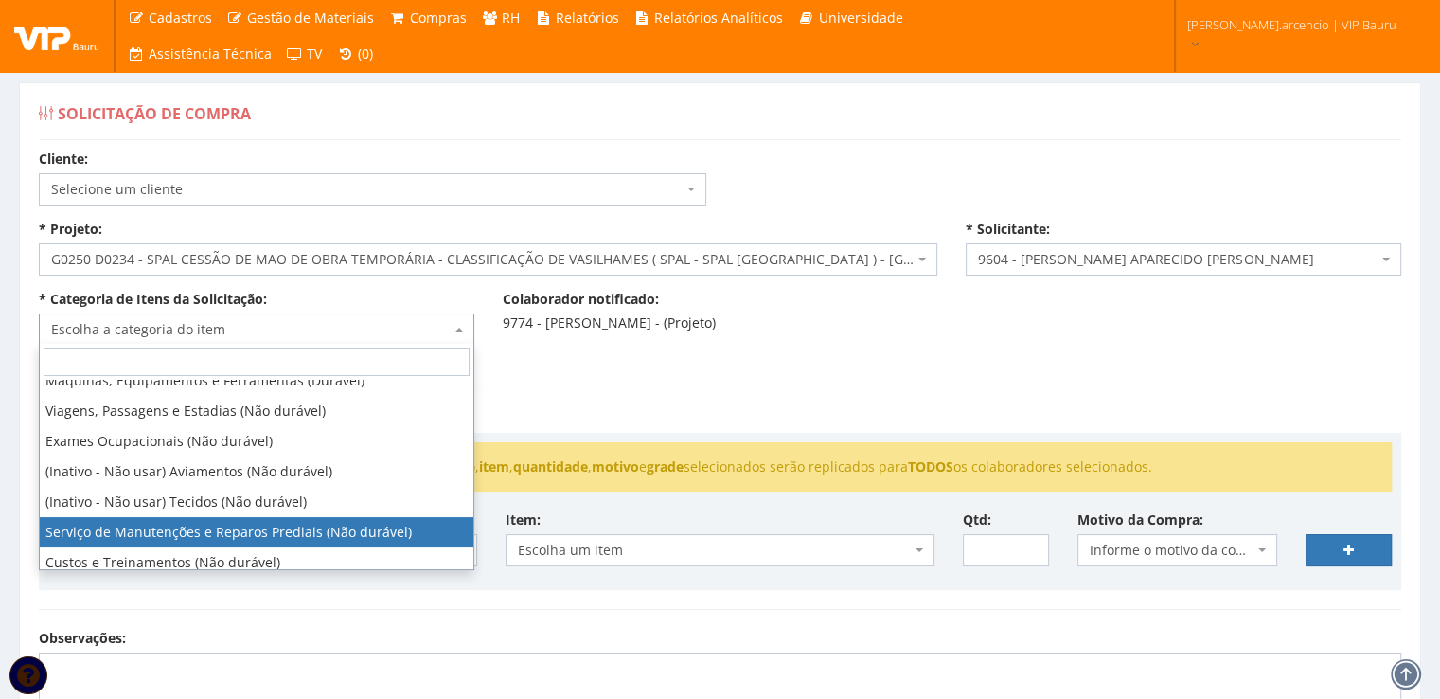
scroll to position [379, 0]
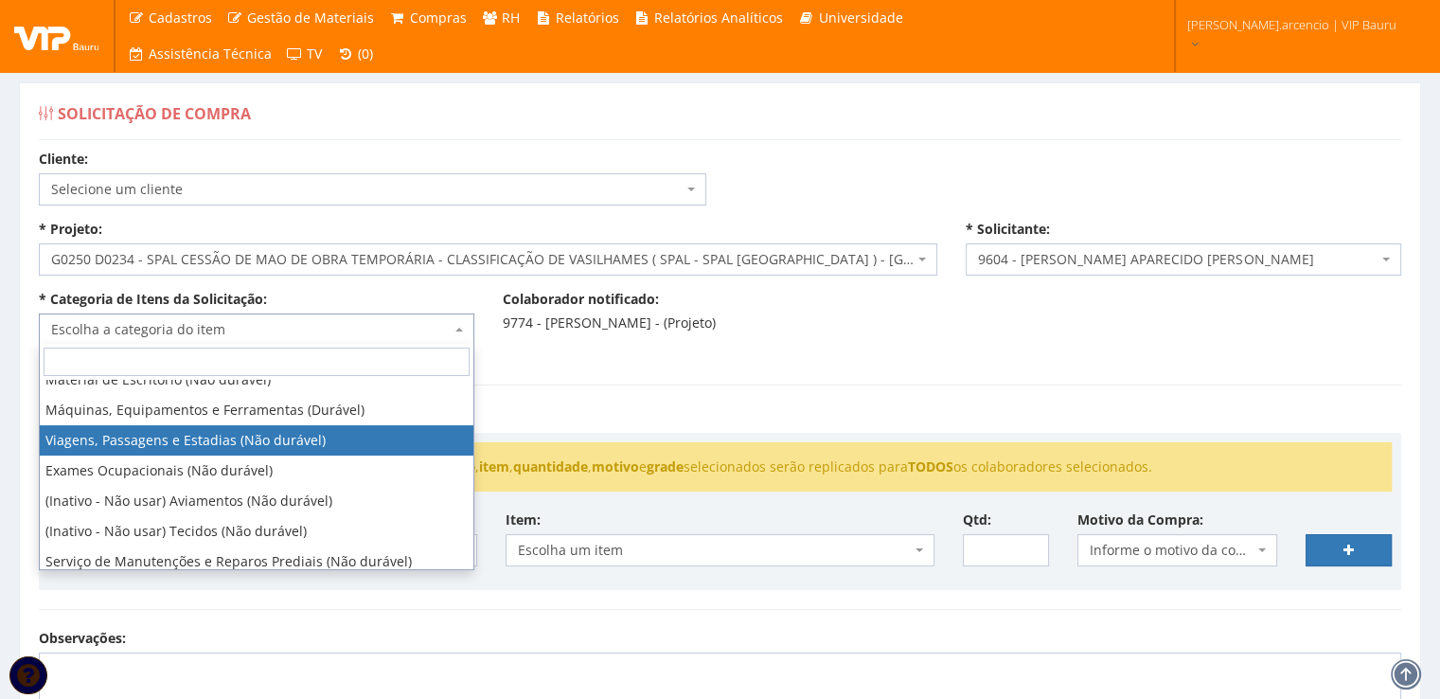
select select "21"
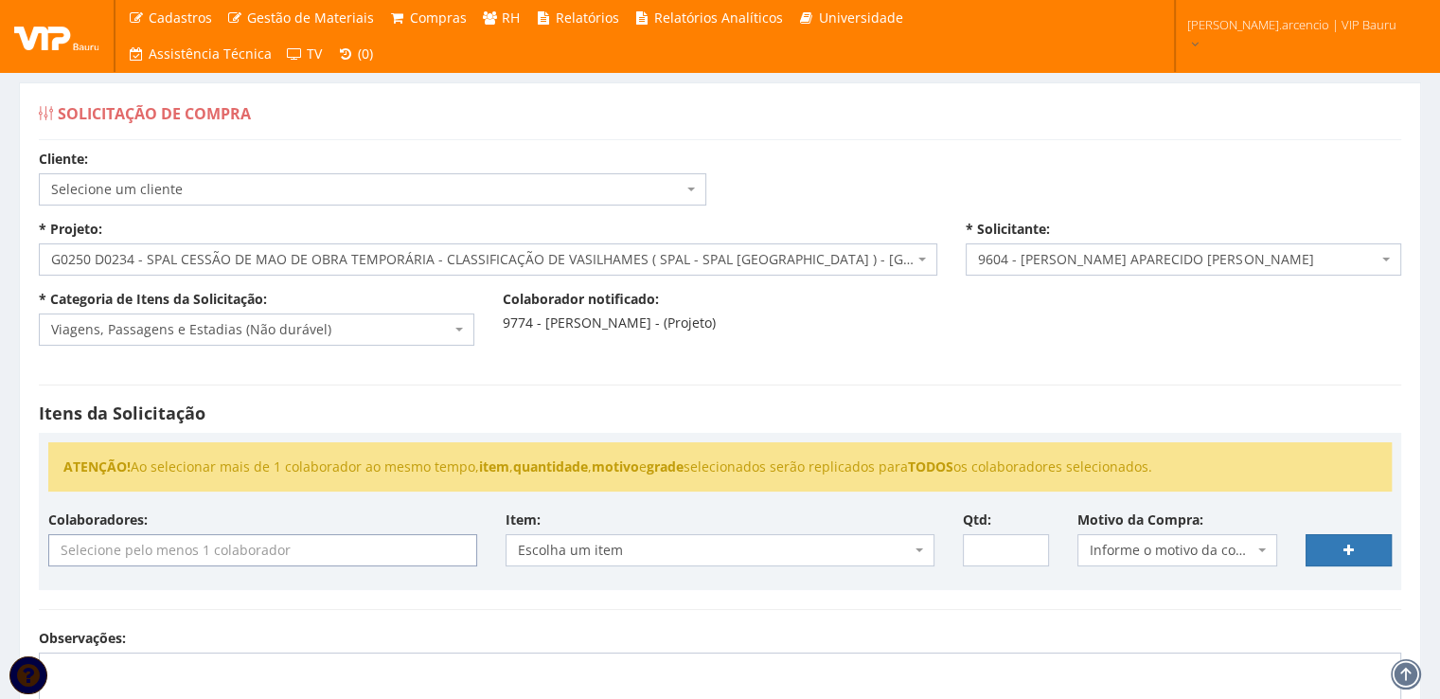
click at [284, 554] on input "search" at bounding box center [262, 550] width 427 height 30
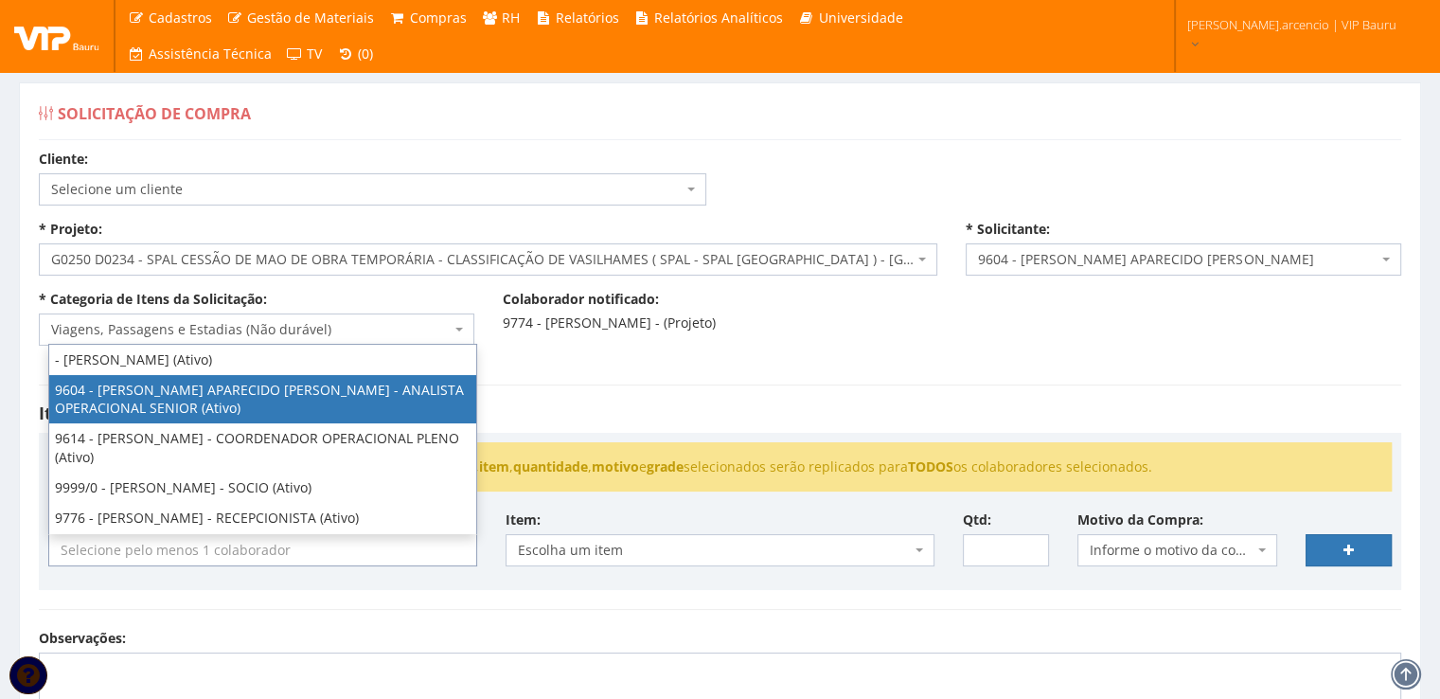
select select "3771"
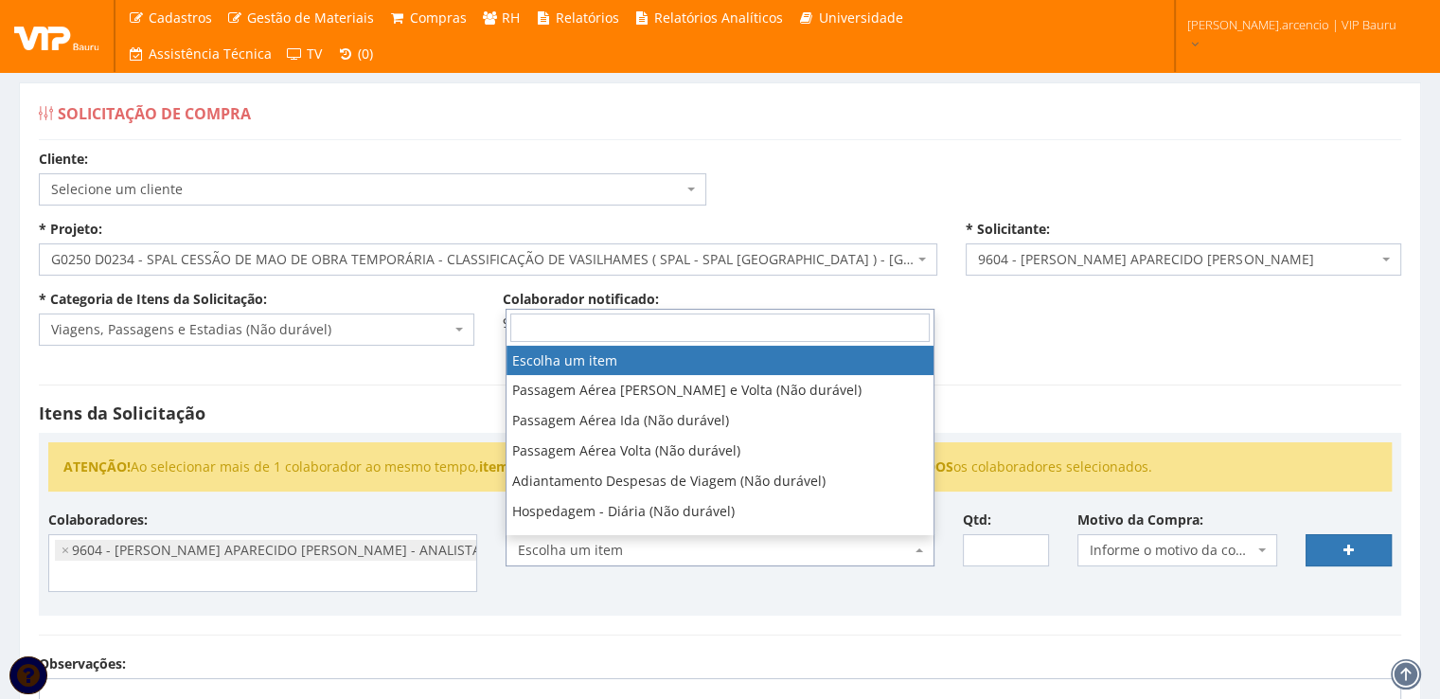
click at [920, 550] on span at bounding box center [921, 550] width 4 height 32
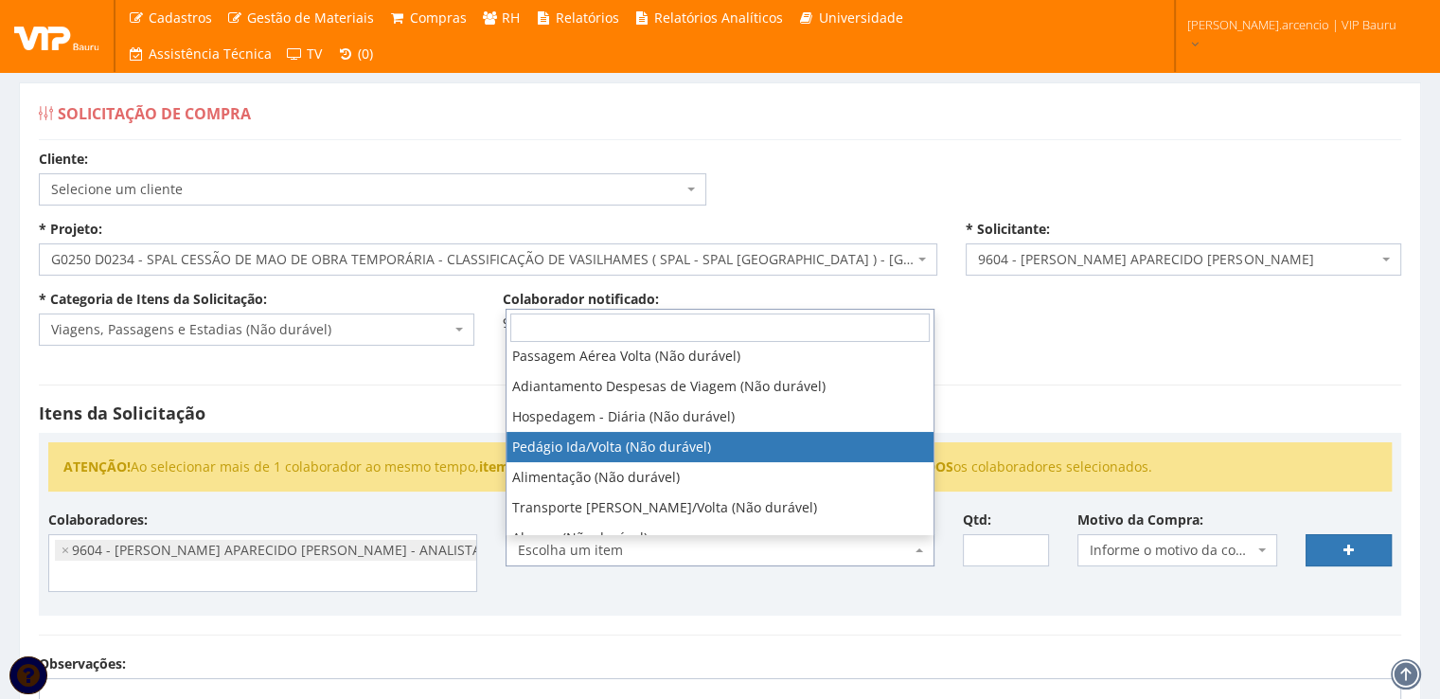
scroll to position [189, 0]
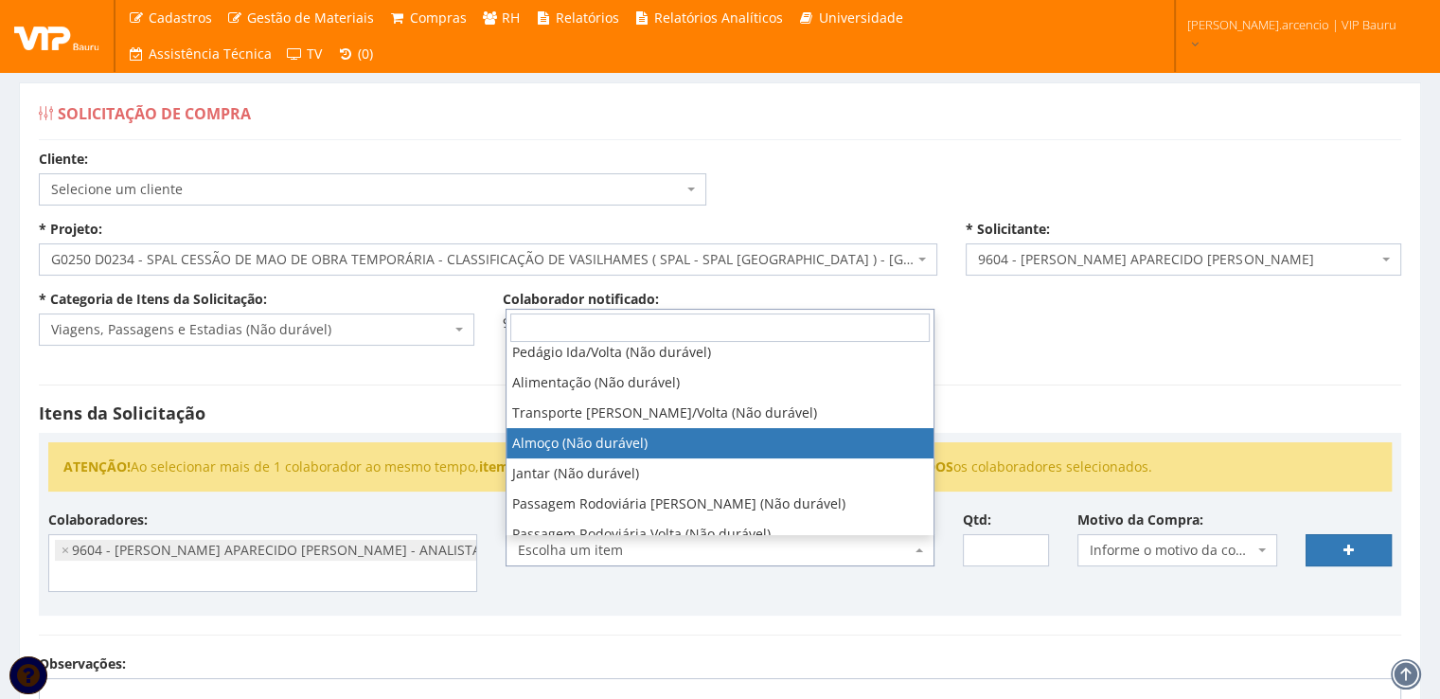
select select "578"
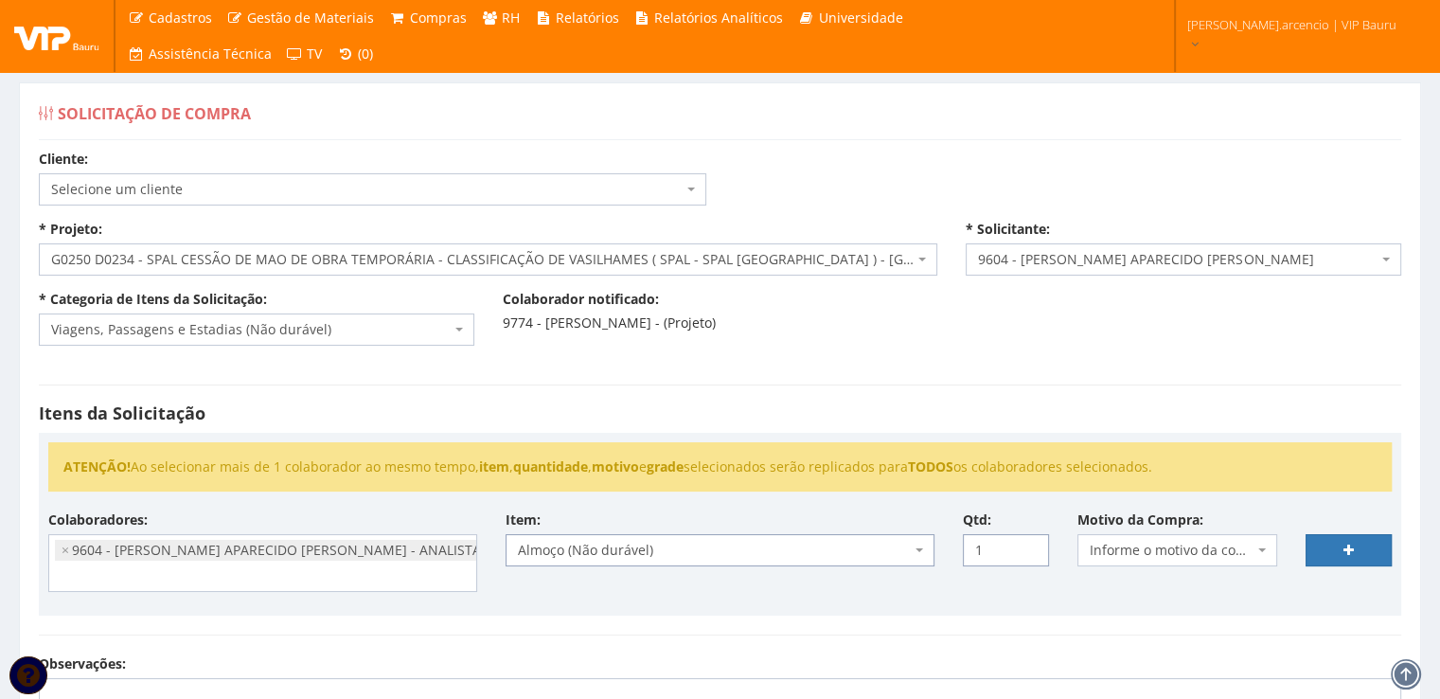
click at [1030, 546] on input "1" at bounding box center [1006, 550] width 86 height 32
click at [1030, 546] on input "2" at bounding box center [1006, 550] width 86 height 32
click at [1030, 546] on input "3" at bounding box center [1006, 550] width 86 height 32
click at [1030, 546] on input "4" at bounding box center [1006, 550] width 86 height 32
type input "5"
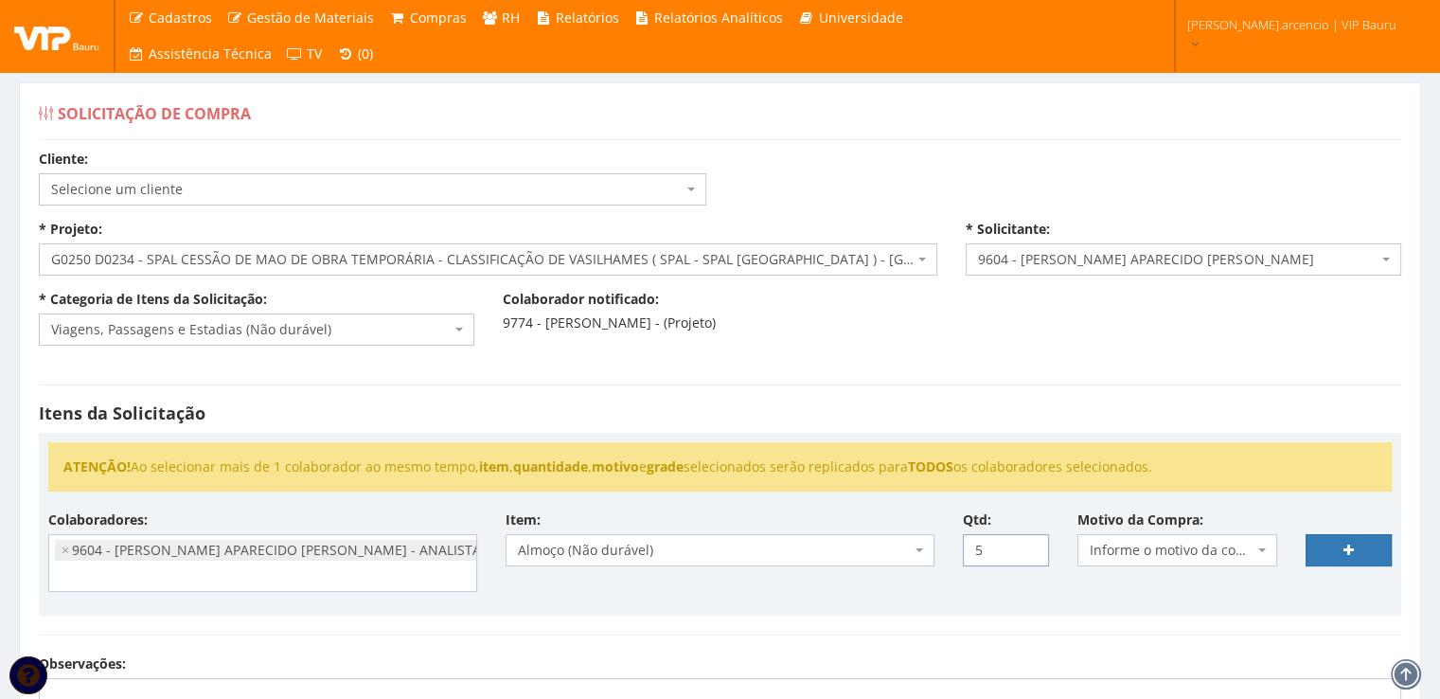
click at [1030, 546] on input "5" at bounding box center [1006, 550] width 86 height 32
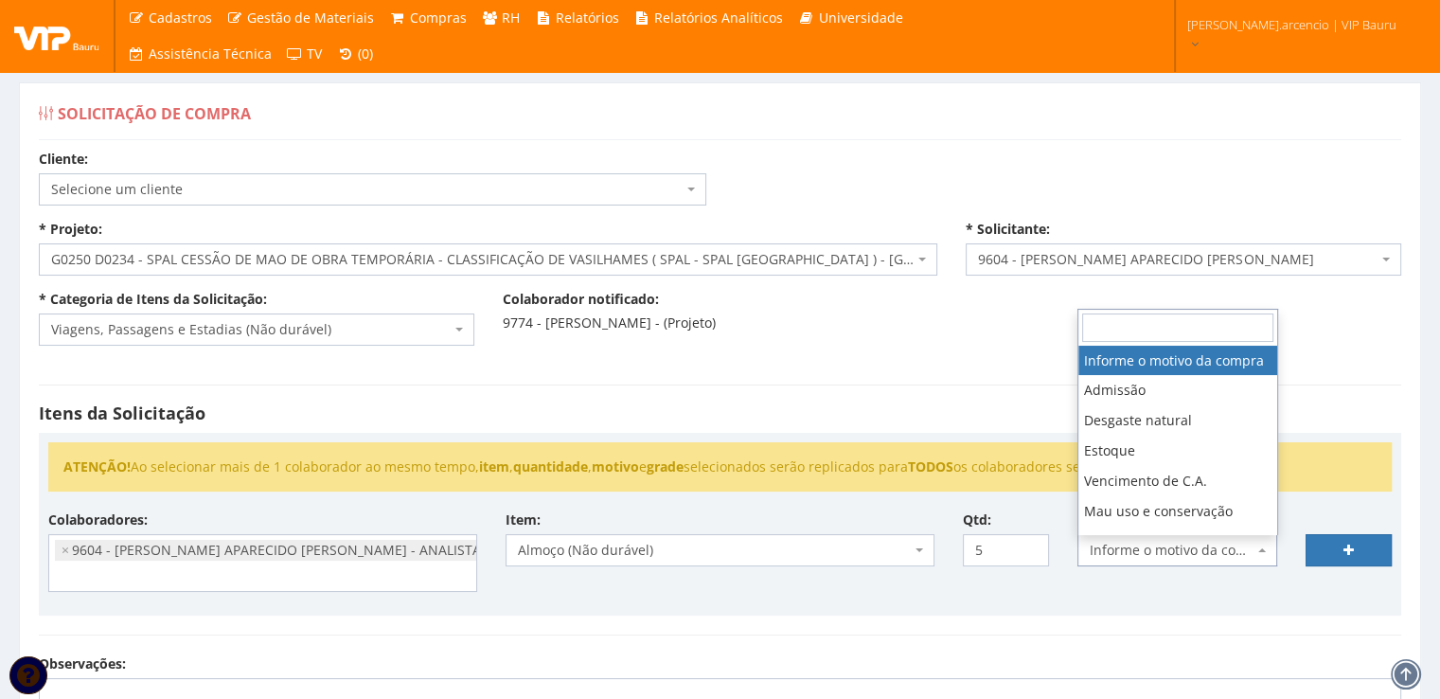
click at [1265, 548] on b at bounding box center [1262, 550] width 8 height 4
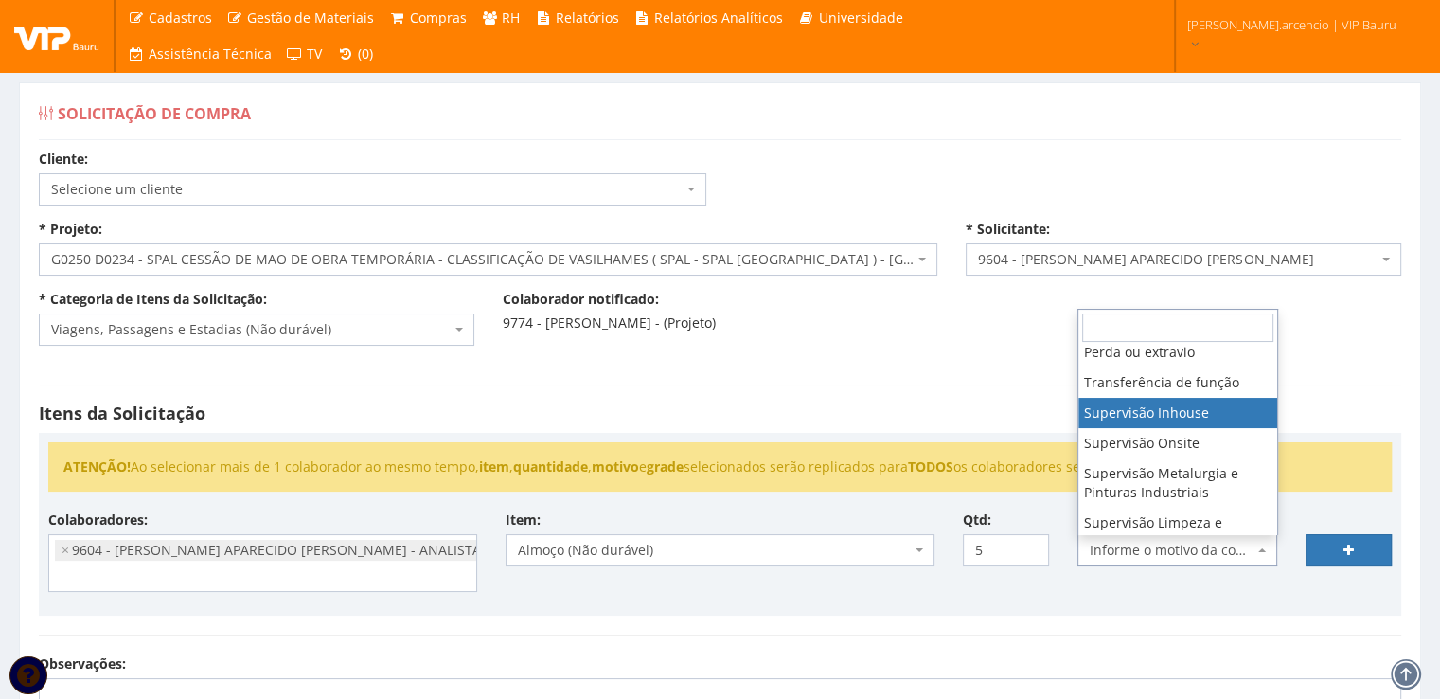
select select "8"
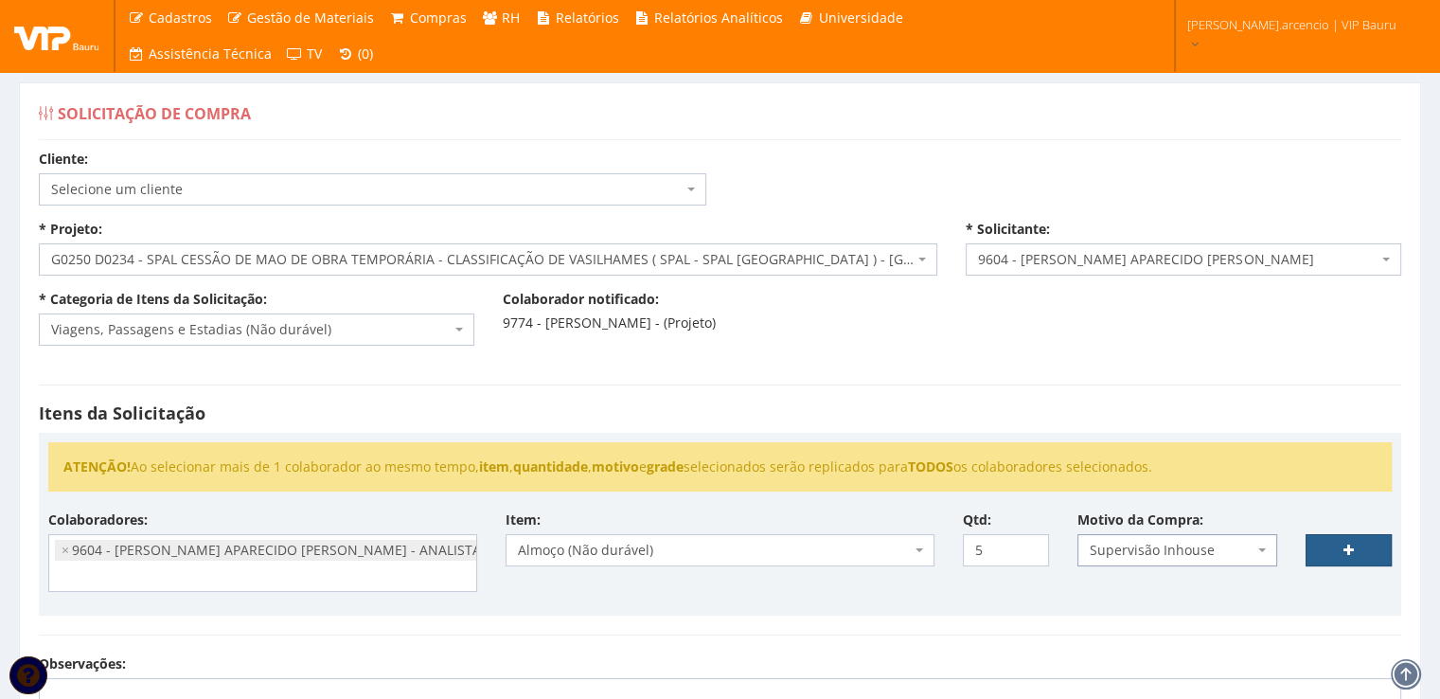
click at [1318, 547] on link at bounding box center [1348, 550] width 86 height 32
select select
type input "0"
select select
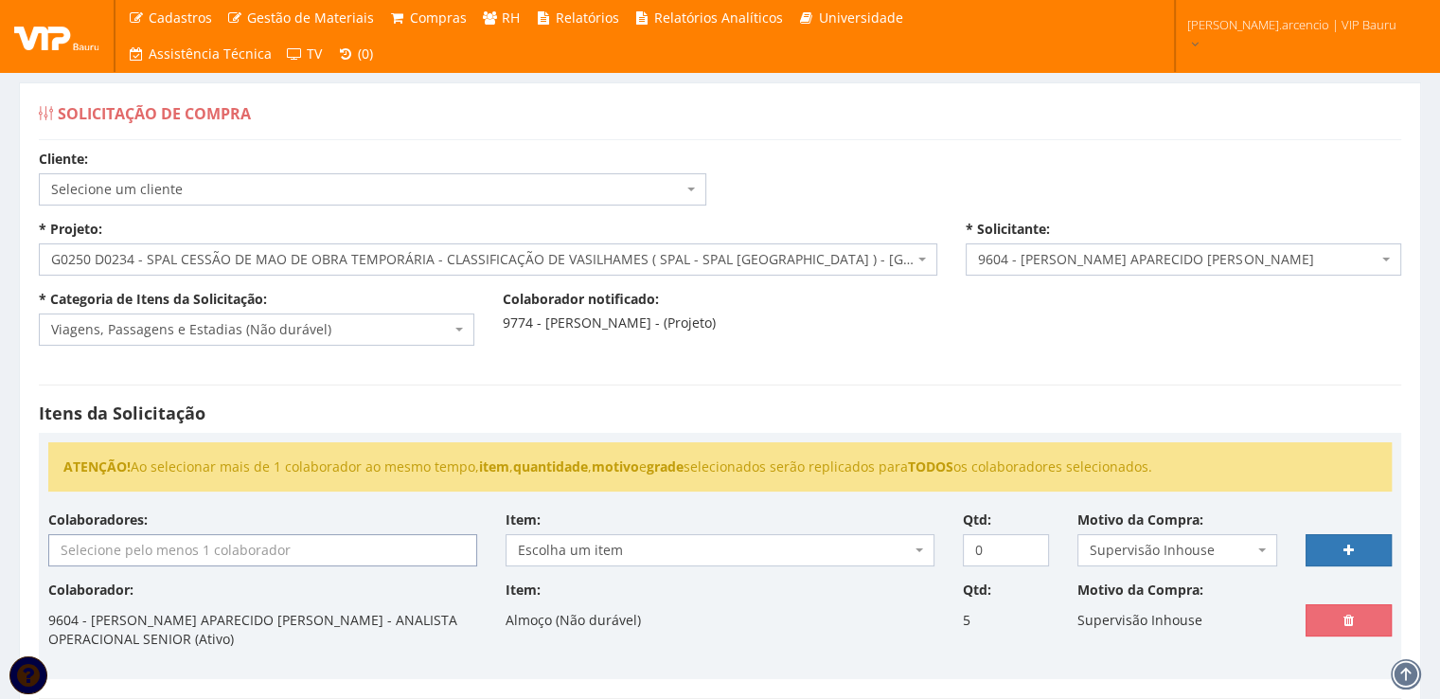
click at [270, 549] on input "search" at bounding box center [262, 550] width 427 height 30
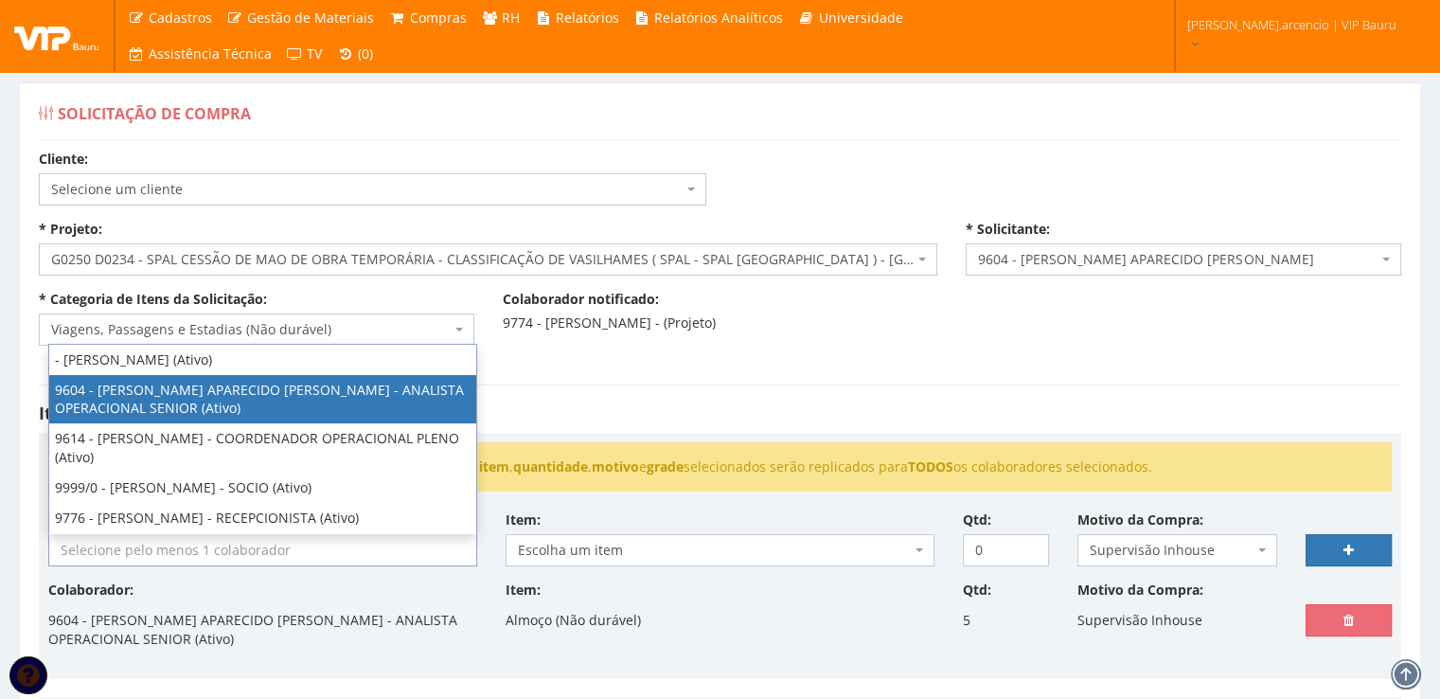
select select "3771"
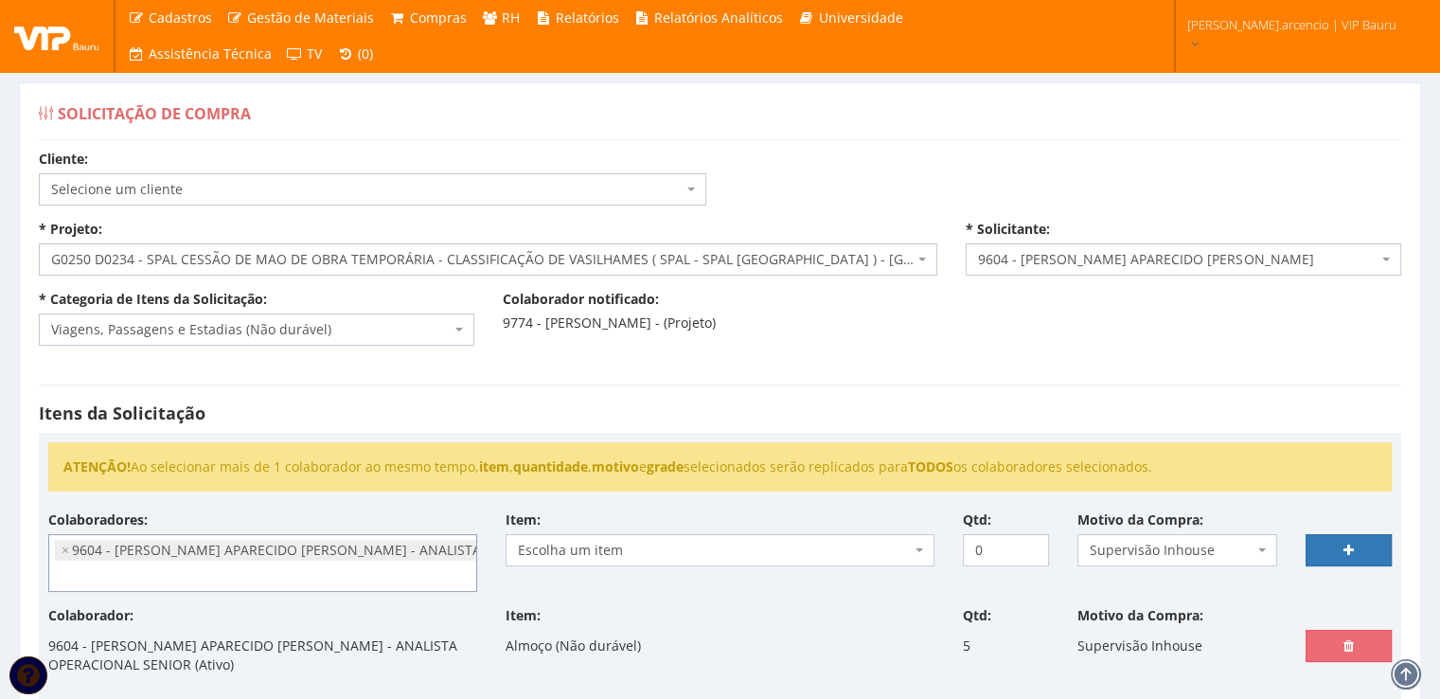
click at [926, 554] on span "Escolha um item" at bounding box center [719, 550] width 429 height 32
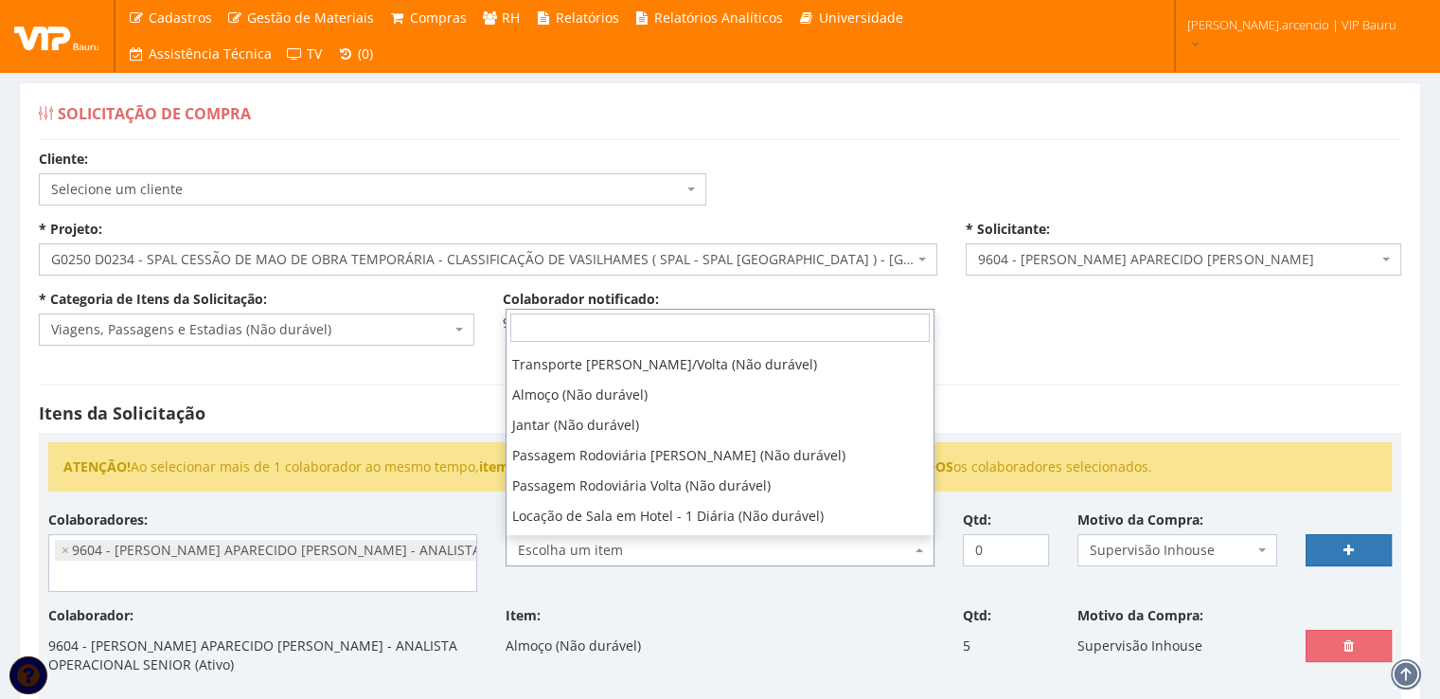
scroll to position [284, 0]
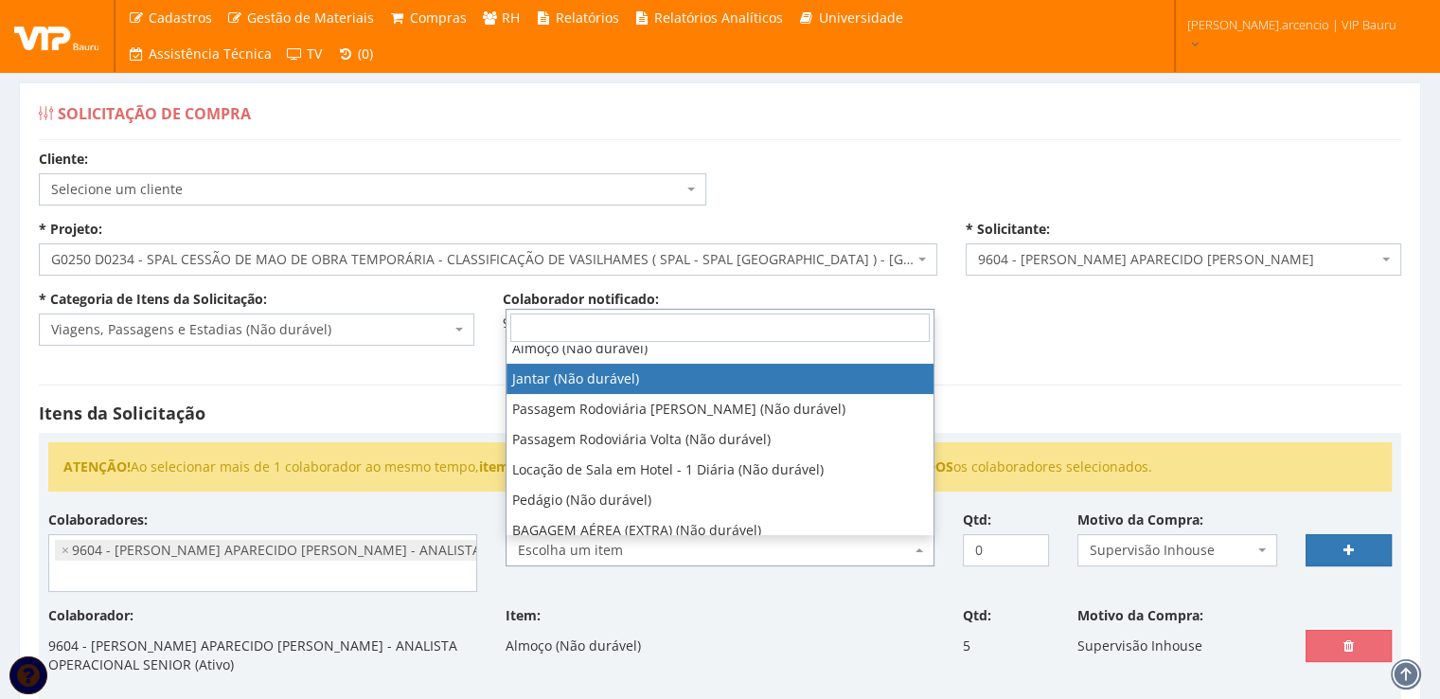
select select "579"
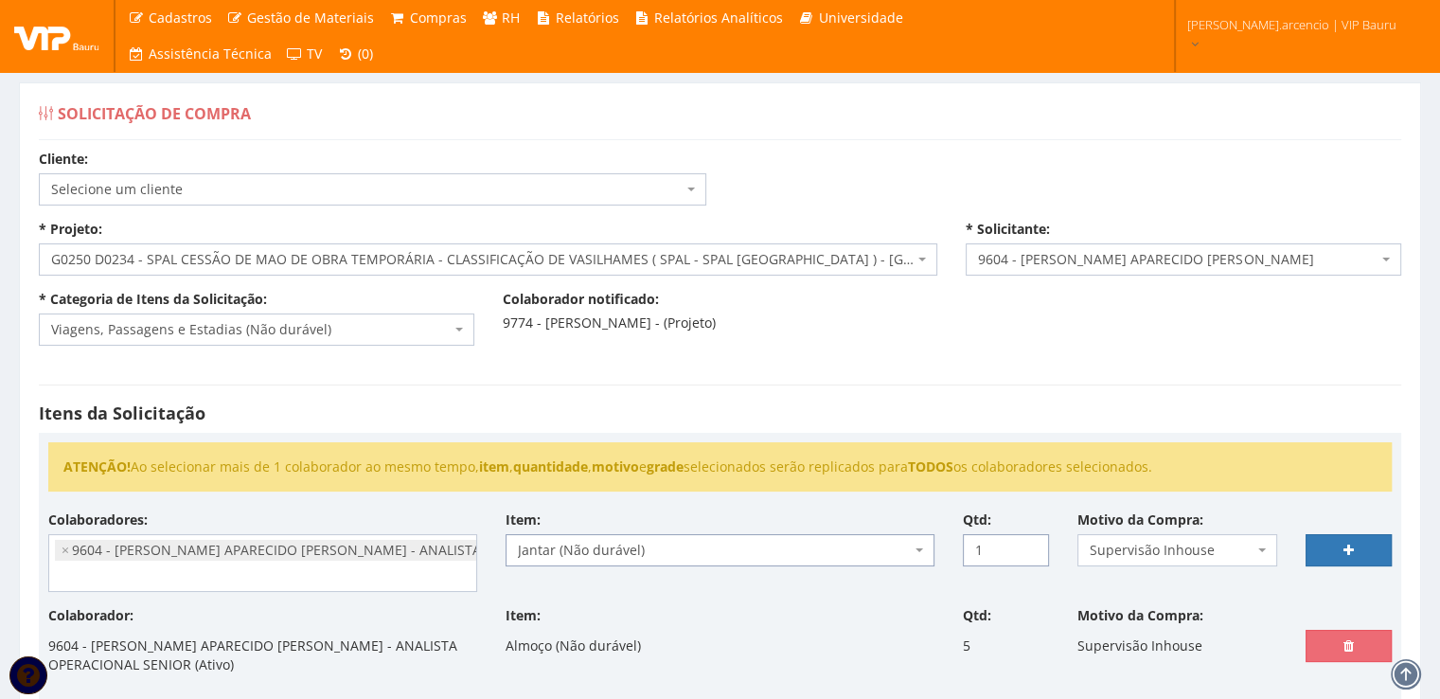
click at [1030, 543] on input "1" at bounding box center [1006, 550] width 86 height 32
click at [1030, 543] on input "2" at bounding box center [1006, 550] width 86 height 32
click at [1030, 543] on input "3" at bounding box center [1006, 550] width 86 height 32
type input "4"
click at [1030, 543] on input "4" at bounding box center [1006, 550] width 86 height 32
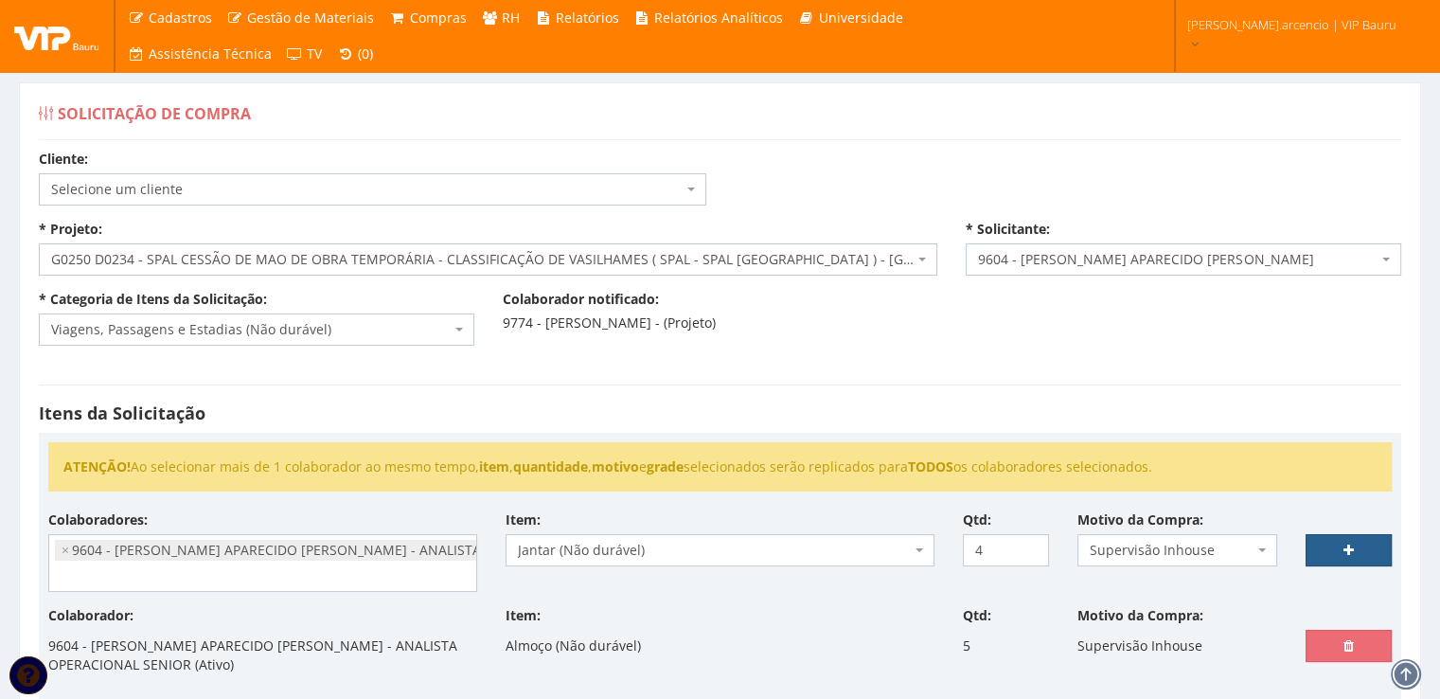
click at [1328, 551] on link at bounding box center [1348, 550] width 86 height 32
select select
type input "0"
select select
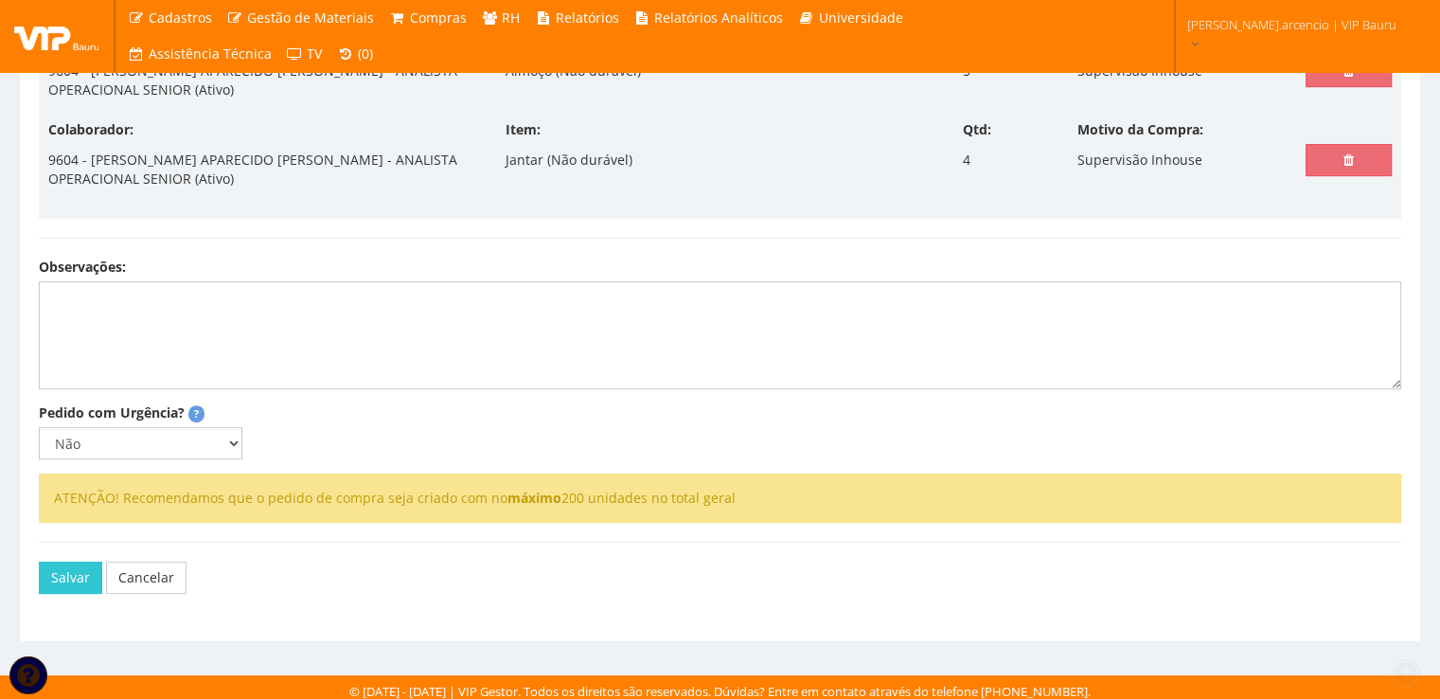
scroll to position [553, 0]
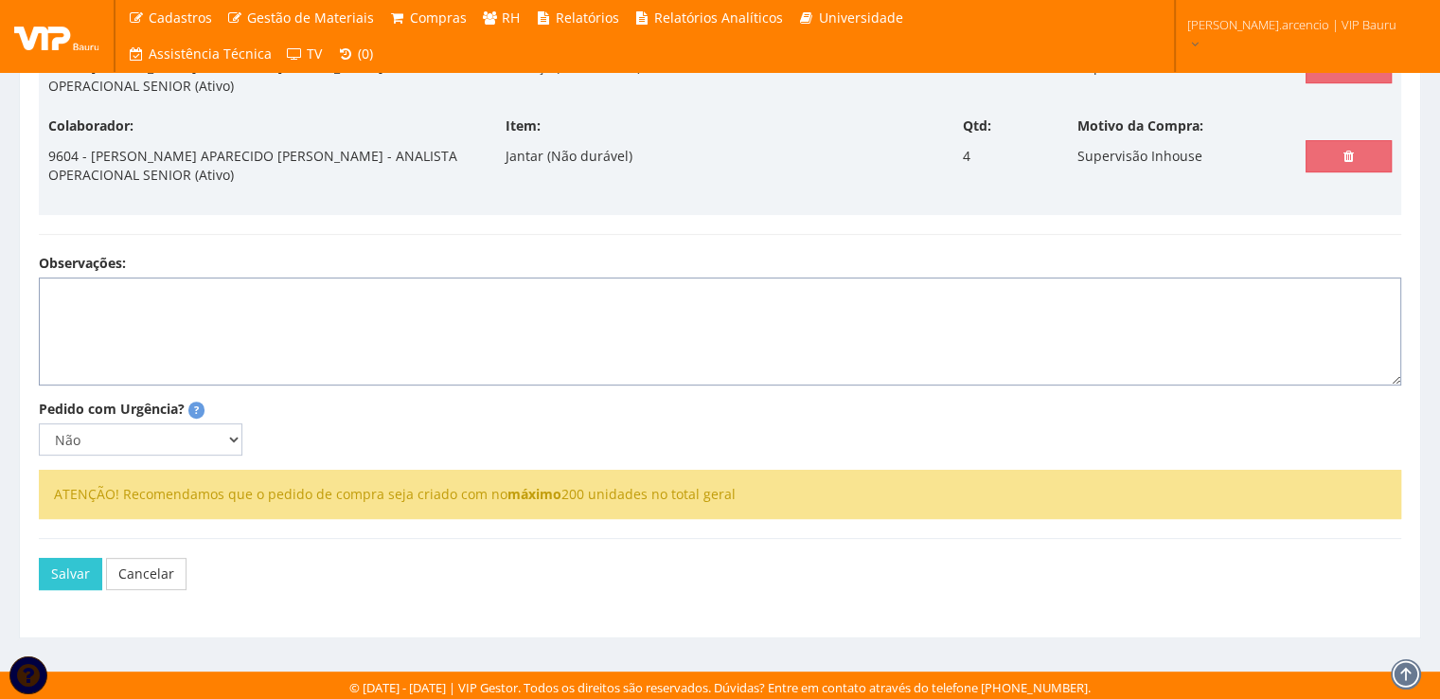
click at [74, 290] on textarea "Observações:" at bounding box center [720, 331] width 1362 height 108
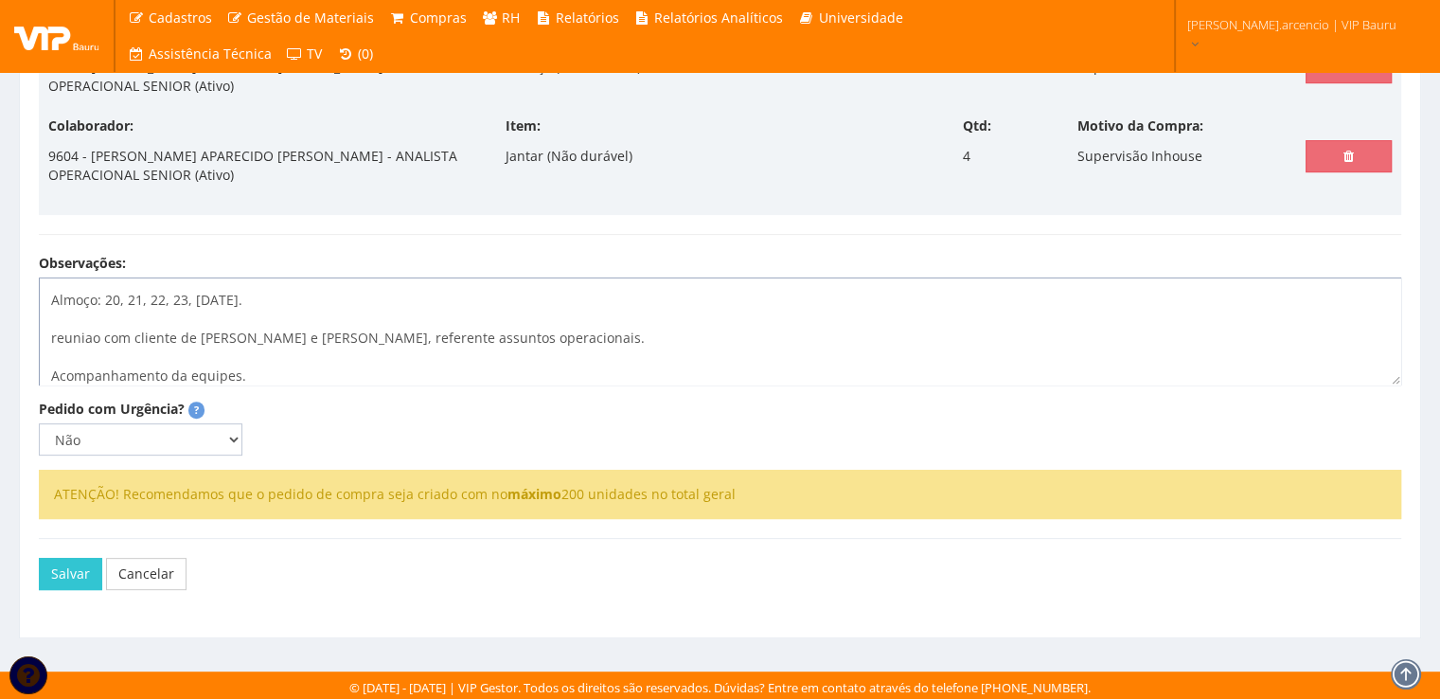
scroll to position [50, 0]
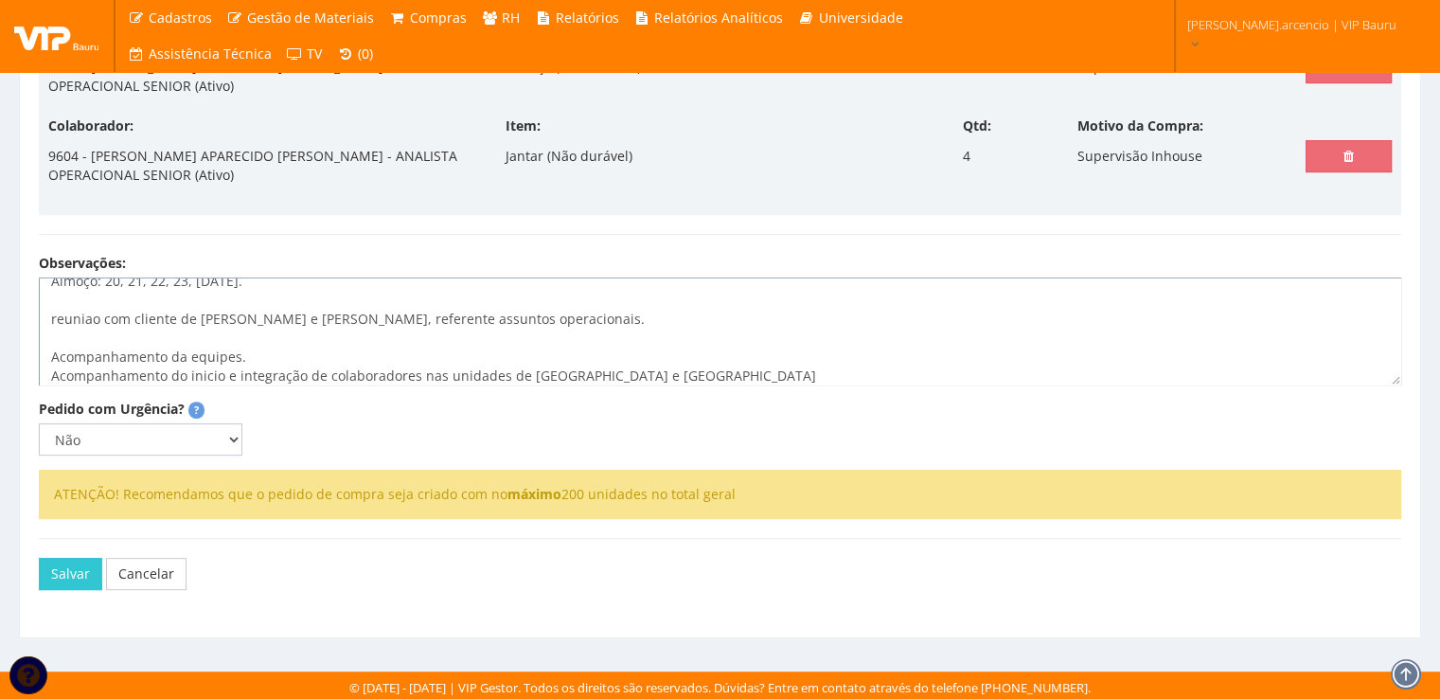
click at [612, 372] on textarea "Jantar: 20, 21, 22 e 23 de outubro de 2025 Almoço: 20, 21, 22, 23, 24 de outubr…" at bounding box center [720, 331] width 1362 height 108
click at [640, 374] on textarea "Jantar: 20, 21, 22 e 23 de outubro de 2025 Almoço: 20, 21, 22, 23, 24 de outubr…" at bounding box center [720, 331] width 1362 height 108
click at [700, 372] on textarea "Jantar: 20, 21, 22 e 23 de outubro de 2025 Almoço: 20, 21, 22, 23, 24 de outubr…" at bounding box center [720, 331] width 1362 height 108
click at [57, 313] on textarea "Jantar: 20, 21, 22 e 23 de outubro de 2025 Almoço: 20, 21, 22, 23, 24 de outubr…" at bounding box center [720, 331] width 1362 height 108
drag, startPoint x: 321, startPoint y: 319, endPoint x: 721, endPoint y: 315, distance: 400.4
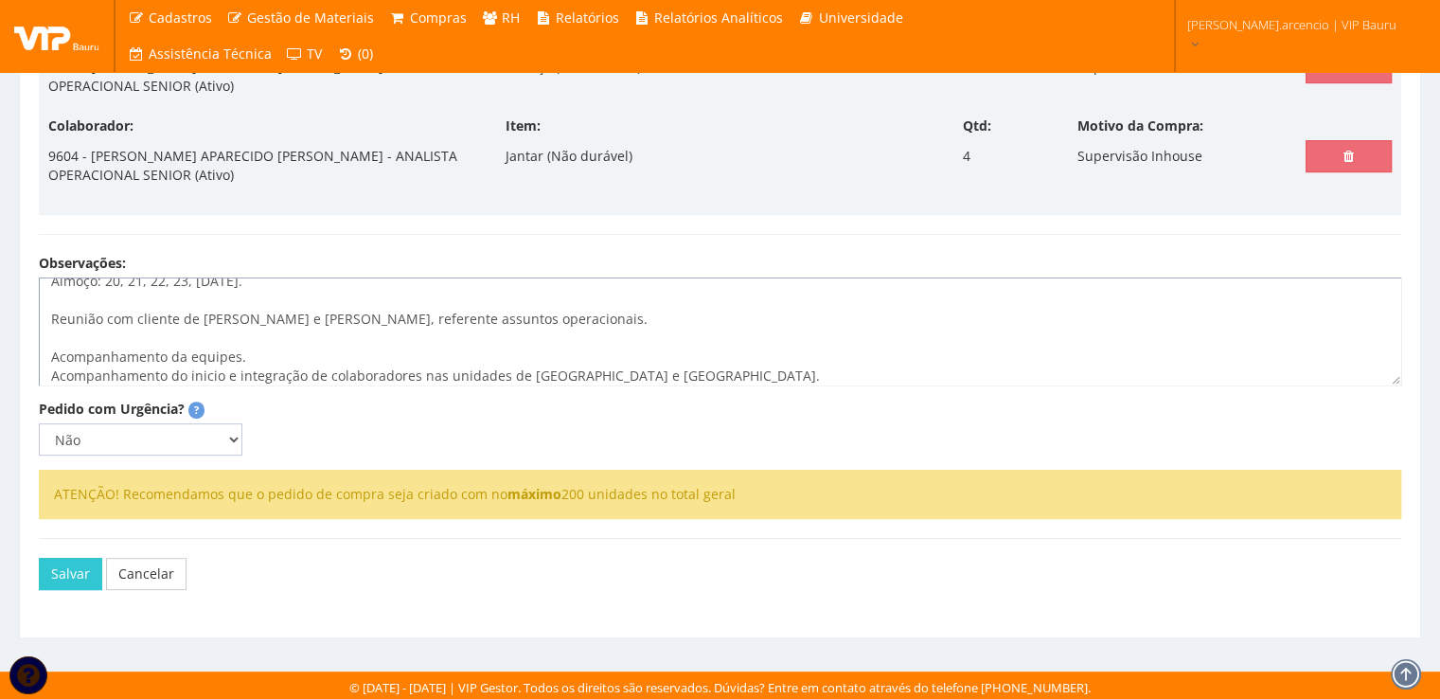
click at [721, 315] on textarea "Jantar: 20, 21, 22 e 23 de outubro de 2025 Almoço: 20, 21, 22, 23, 24 de outubr…" at bounding box center [720, 331] width 1362 height 108
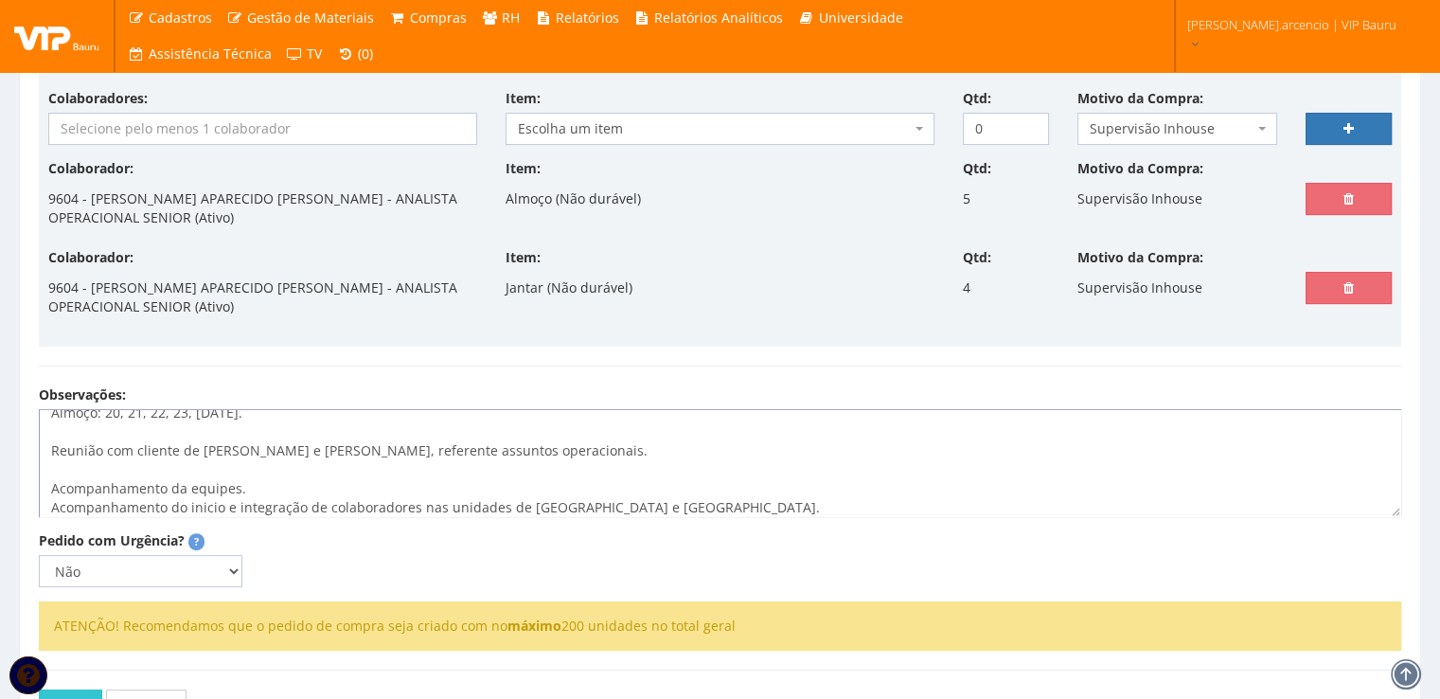
scroll to position [553, 0]
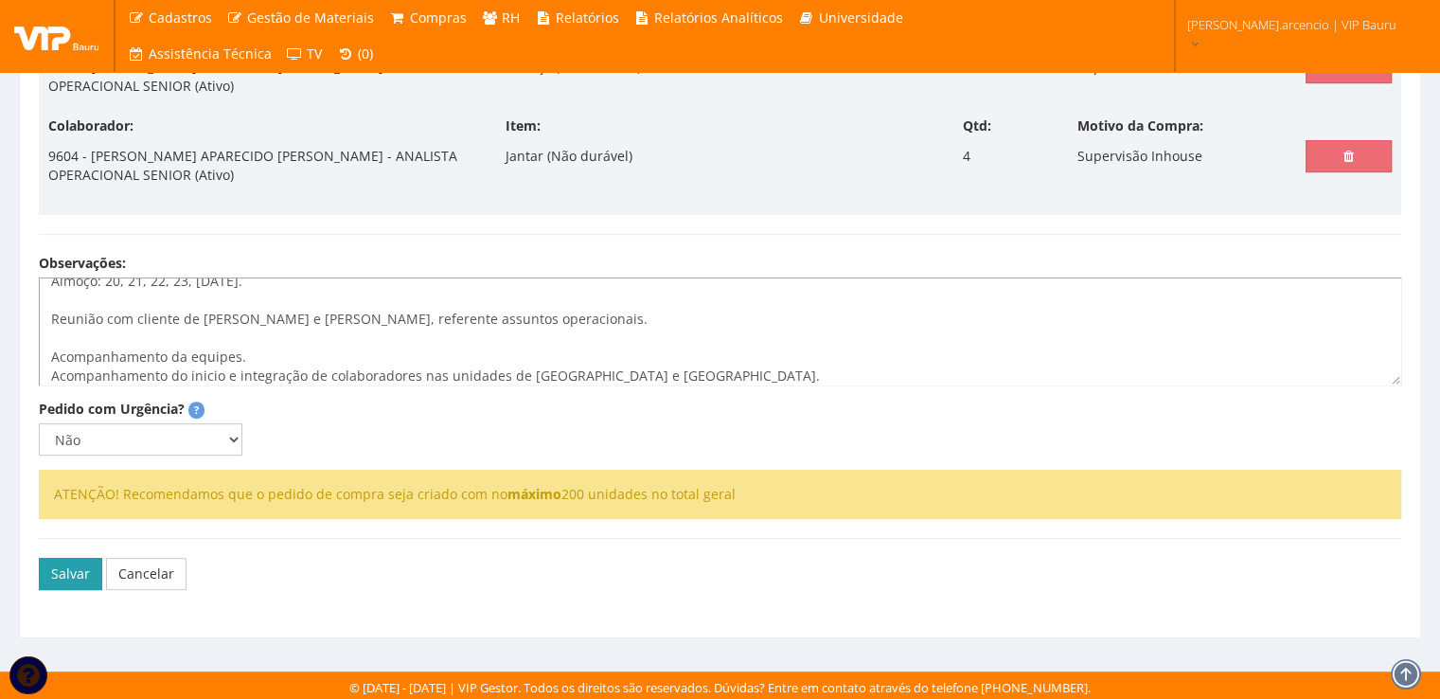
type textarea "Jantar: 20, 21, 22 e 23 de outubro de 2025 Almoço: 20, 21, 22, 23, 24 de outubr…"
click at [80, 563] on button "Salvar" at bounding box center [70, 574] width 63 height 32
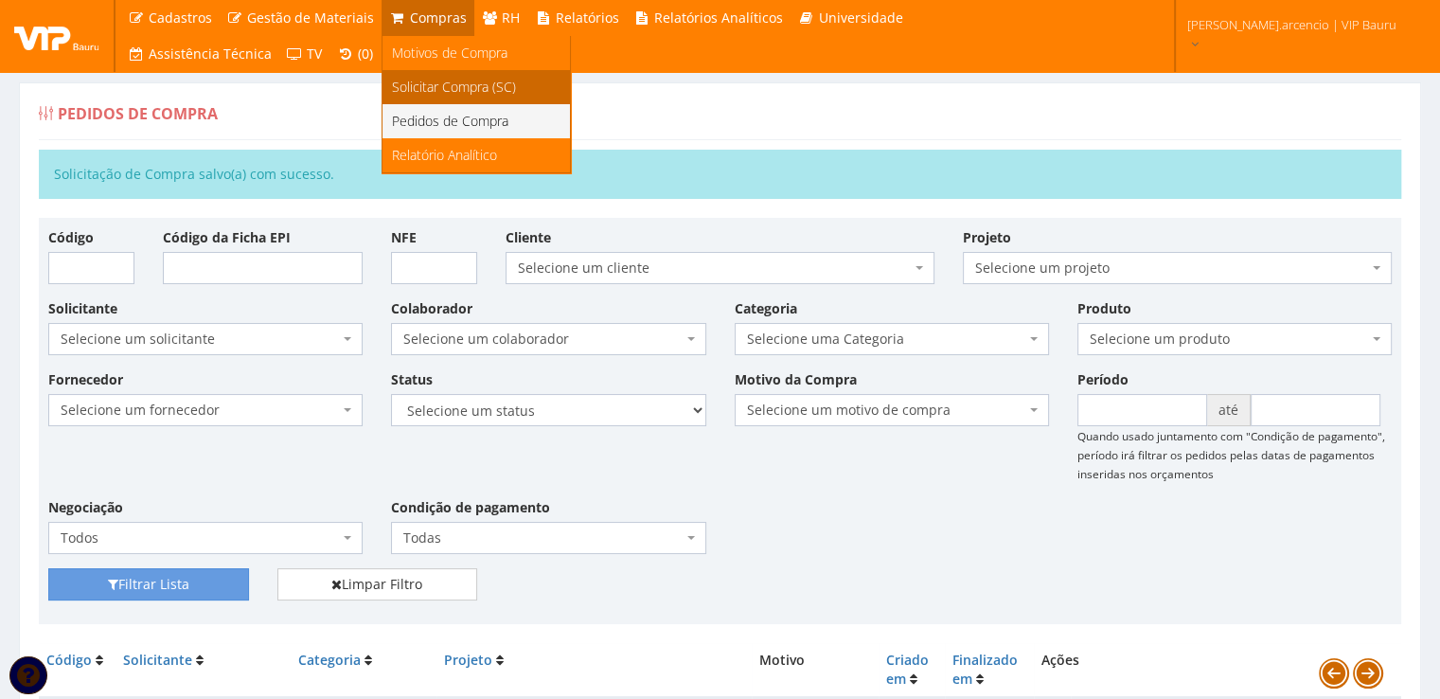
click at [432, 93] on span "Solicitar Compra (SC)" at bounding box center [454, 87] width 124 height 18
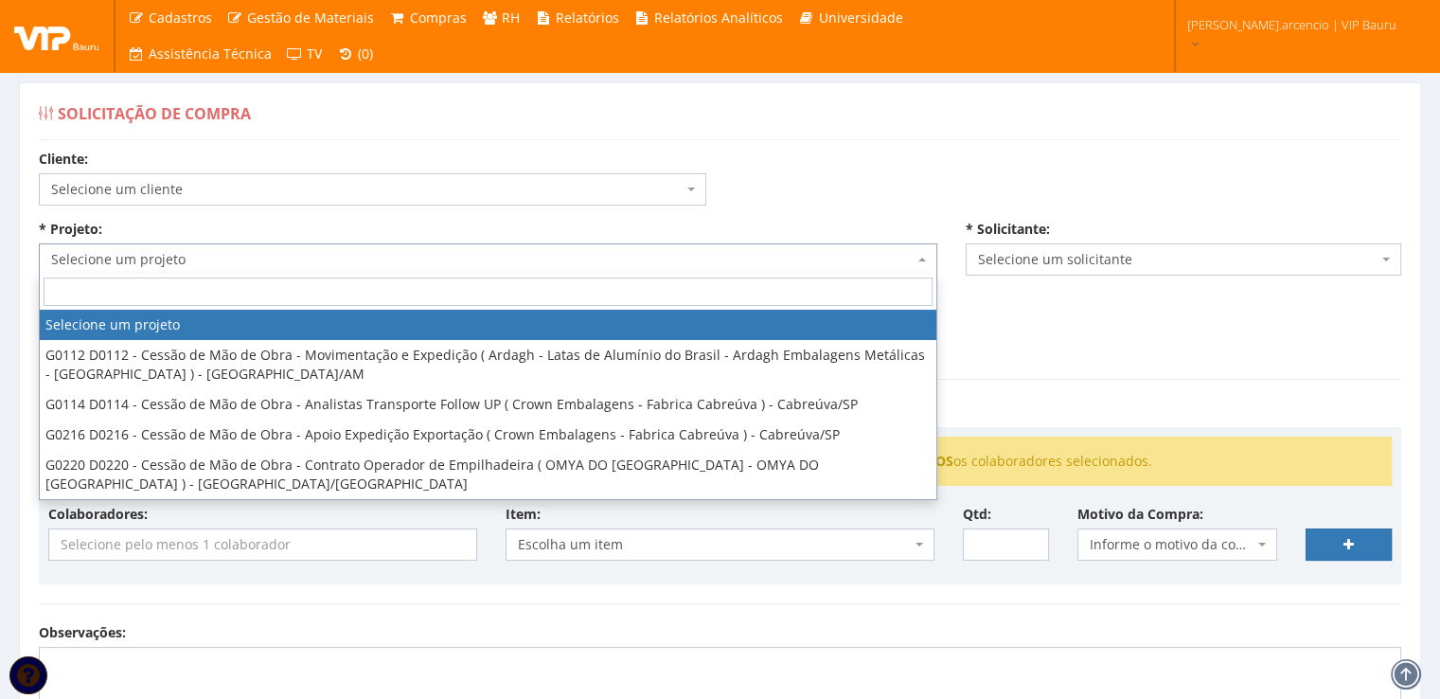
click at [922, 257] on b at bounding box center [922, 259] width 8 height 4
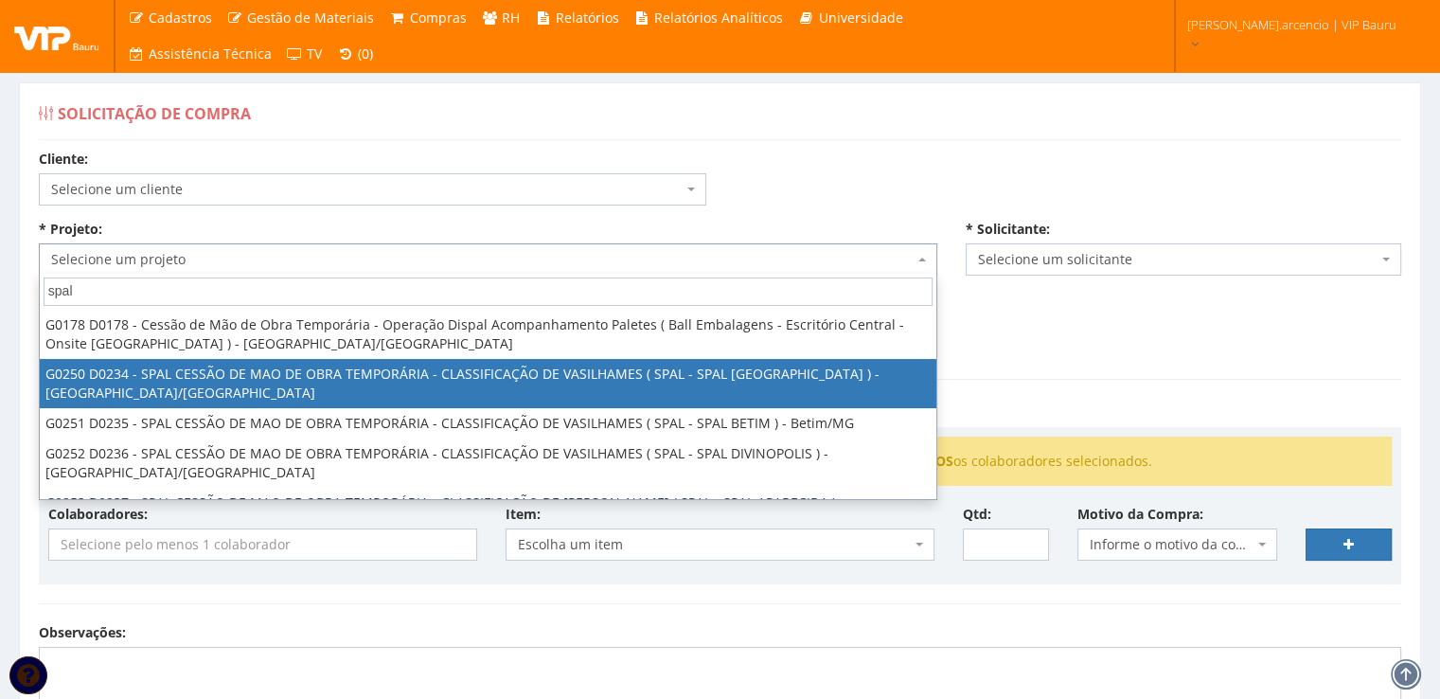
type input "spal"
select select "250"
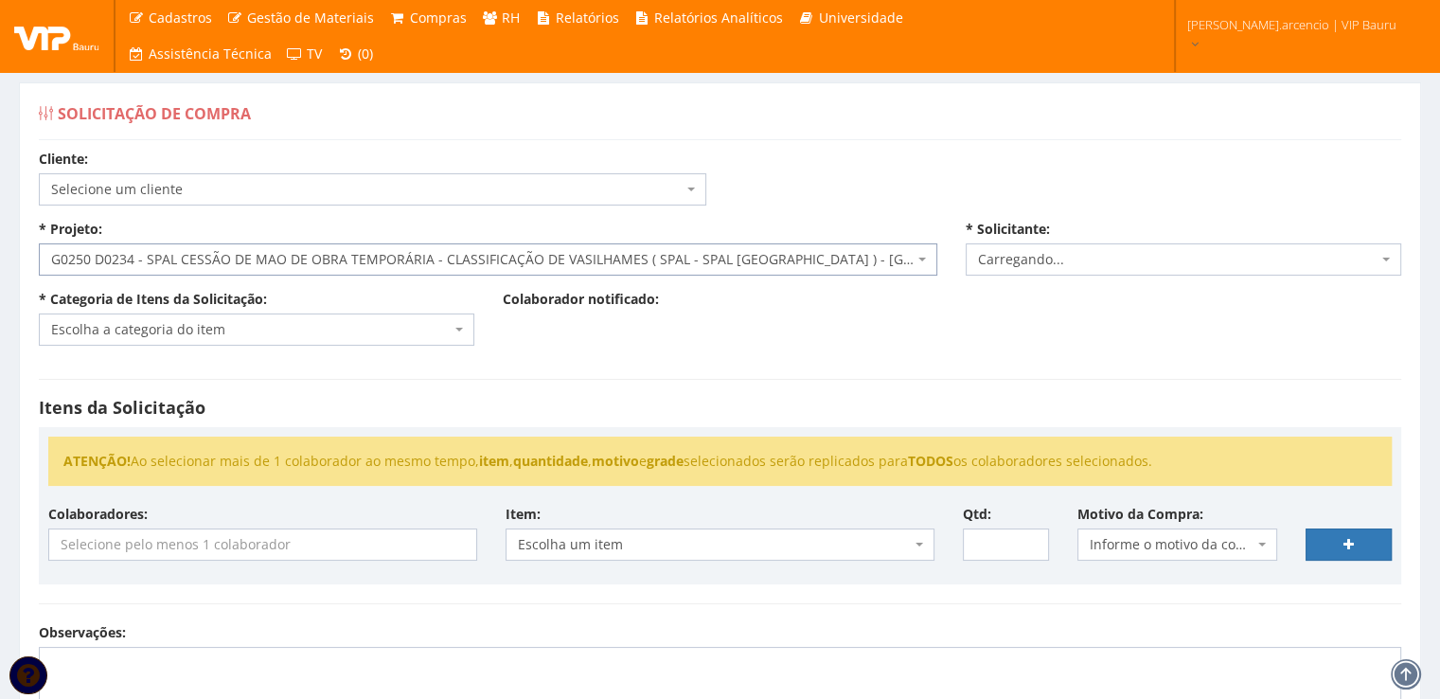
click at [450, 331] on span "Escolha a categoria do item" at bounding box center [250, 329] width 399 height 19
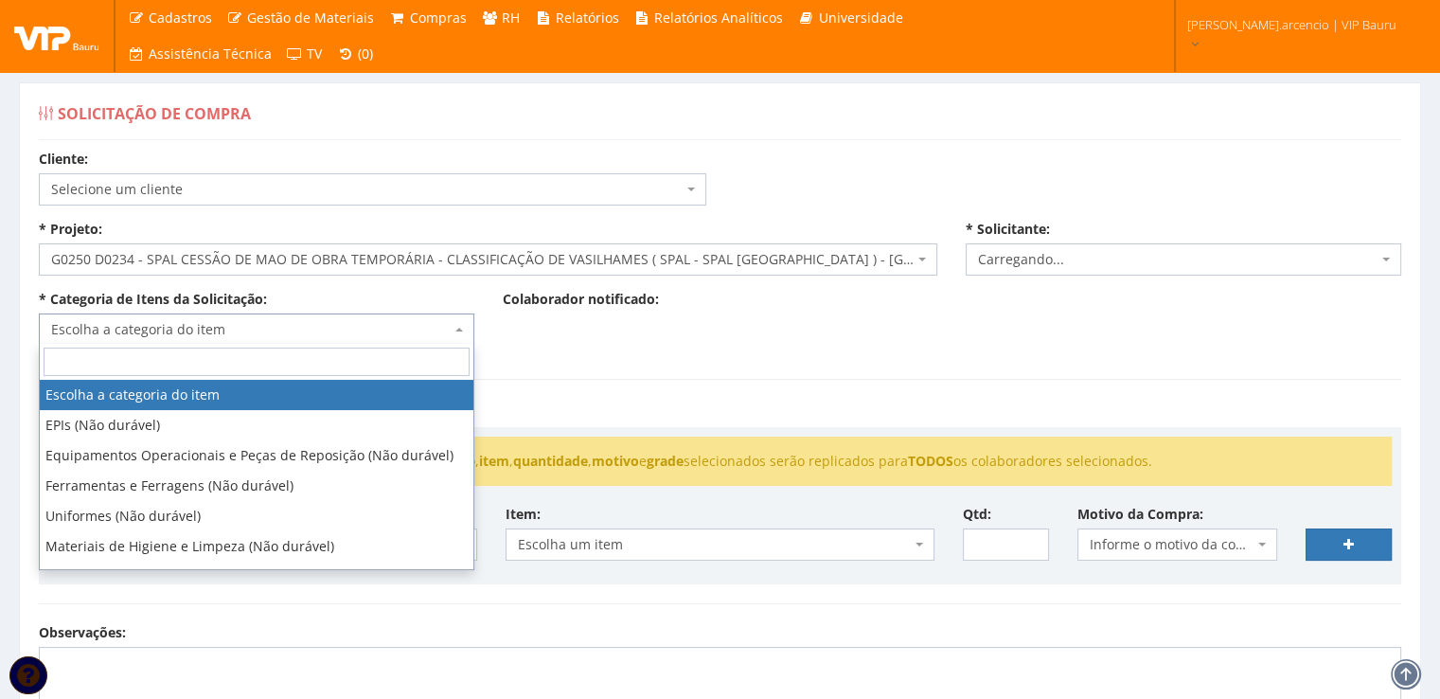
select select "3771"
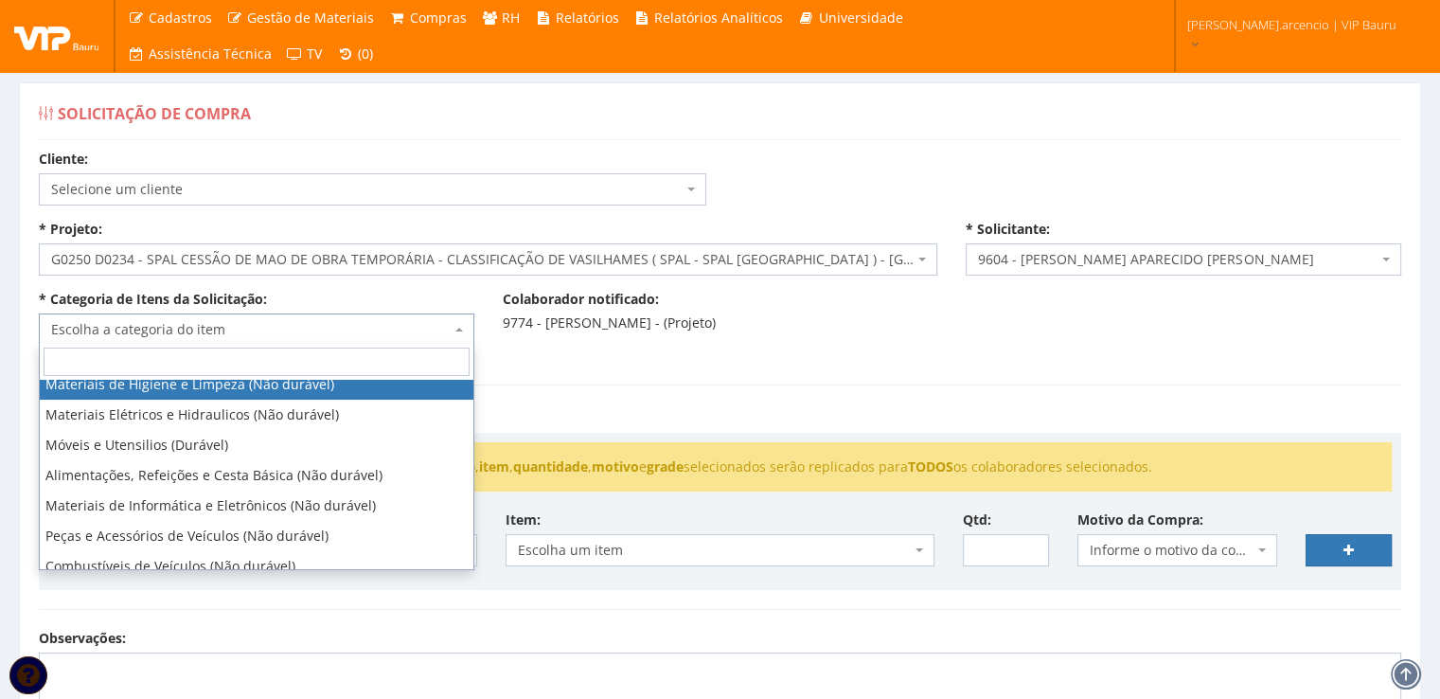
scroll to position [189, 0]
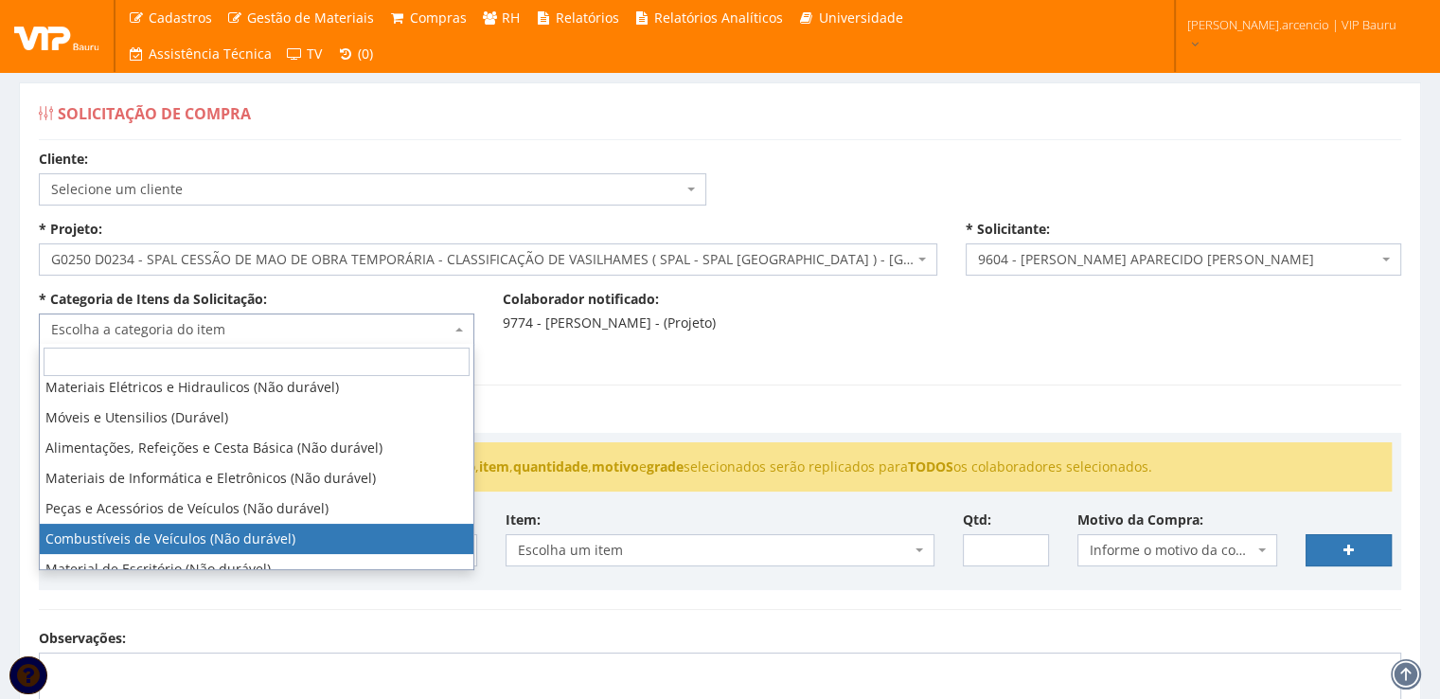
select select "11"
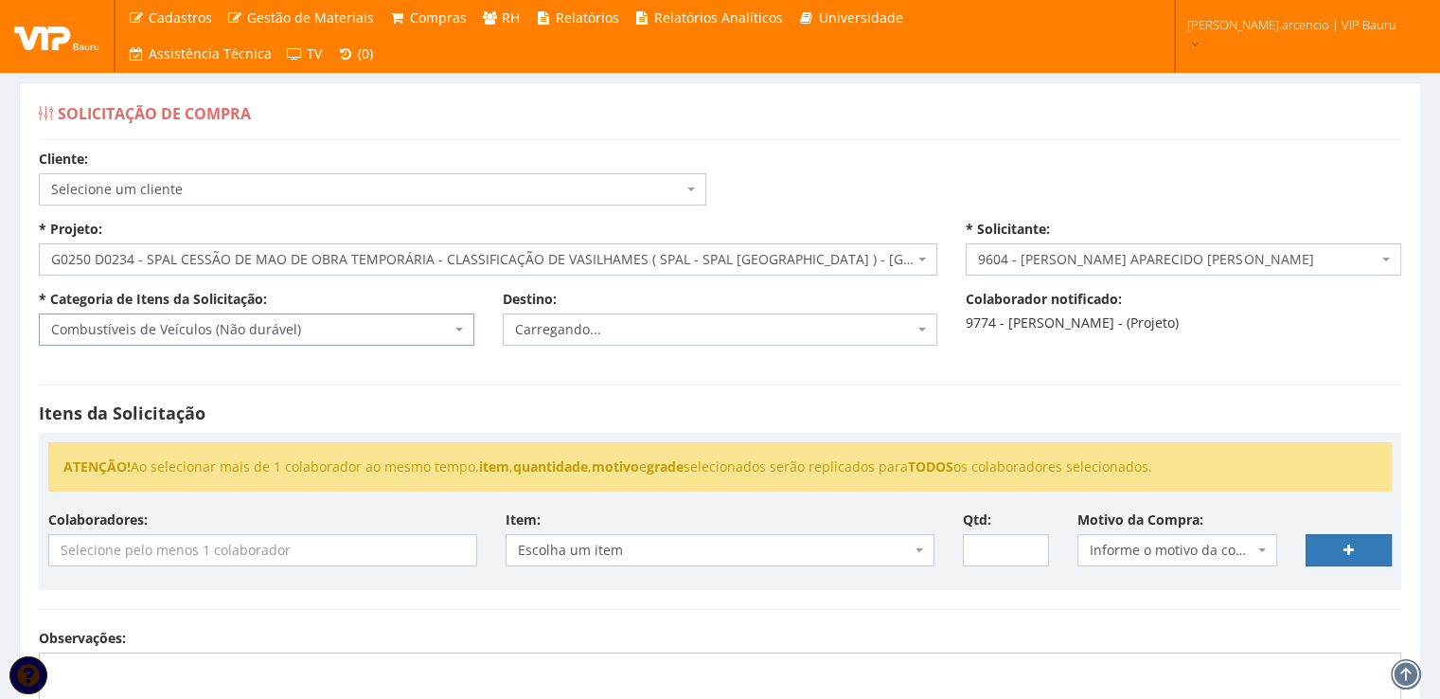
click at [931, 333] on span "Carregando..." at bounding box center [720, 329] width 435 height 32
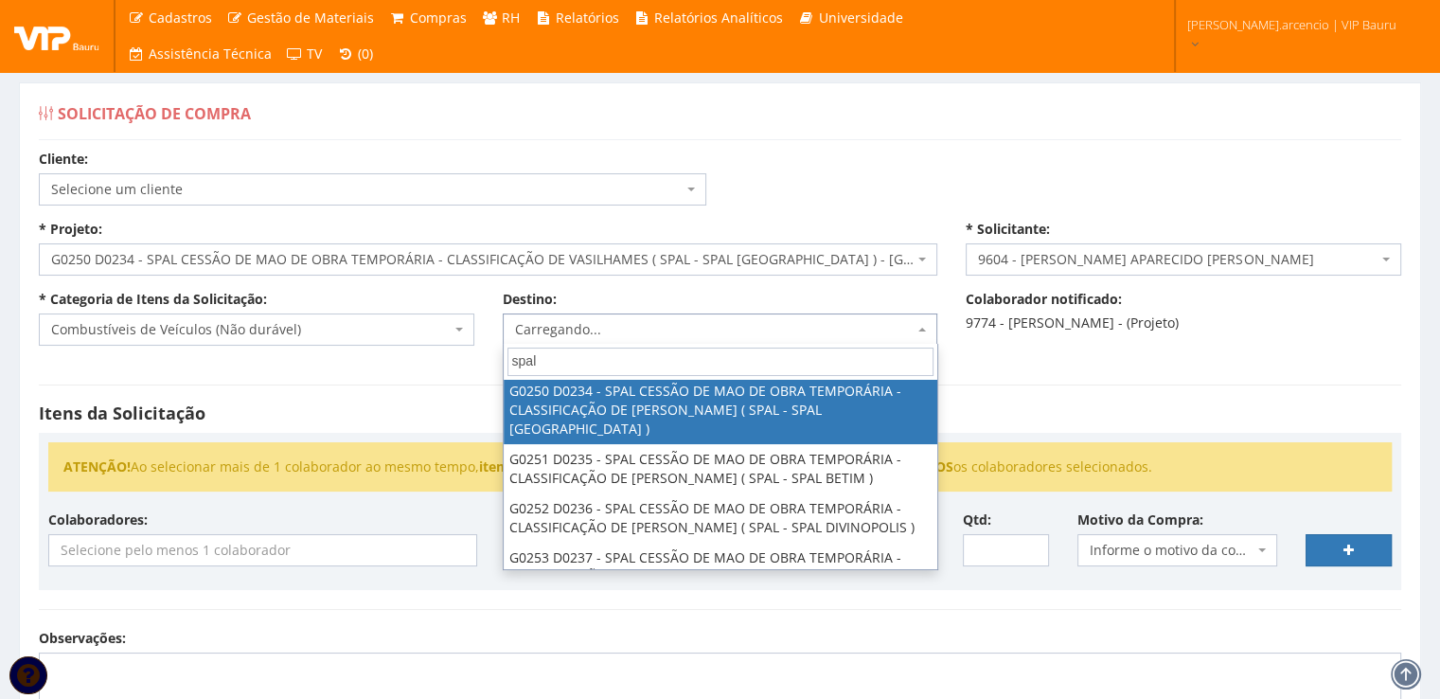
type input "spal"
select select "250"
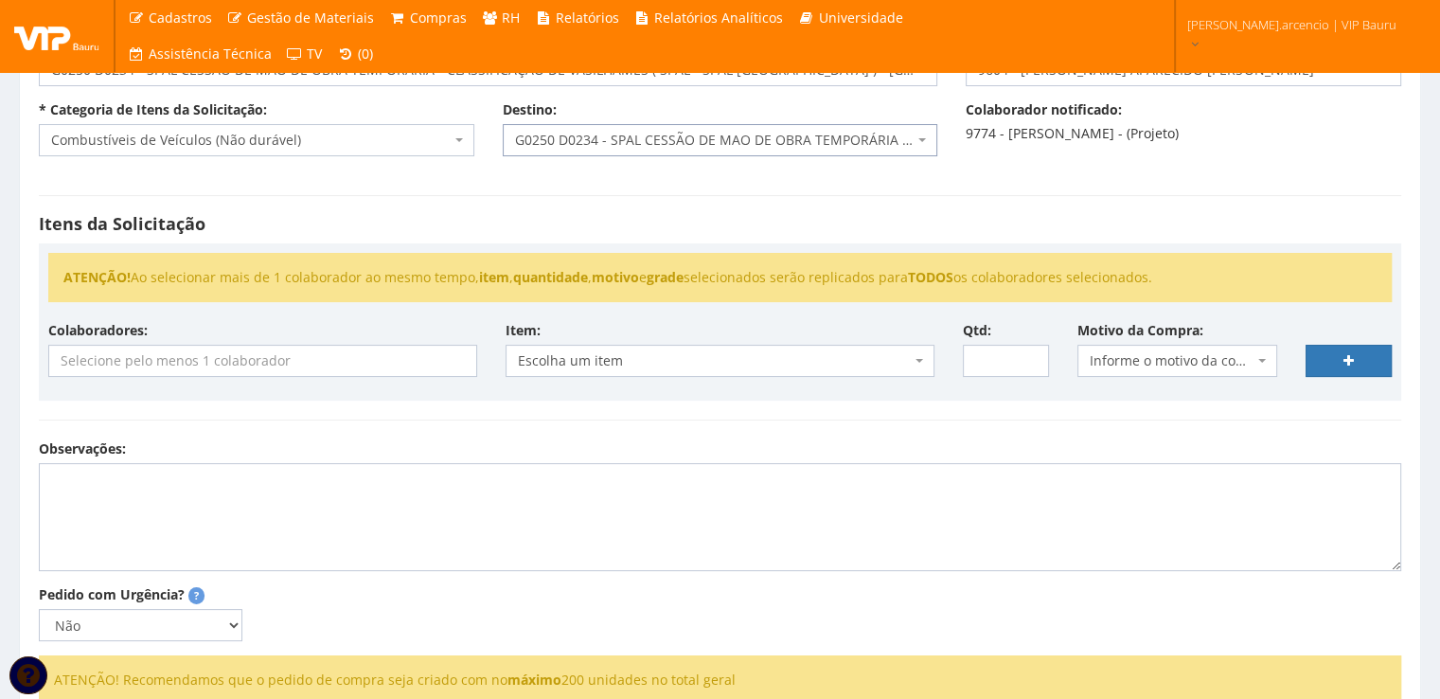
click at [310, 368] on input "search" at bounding box center [262, 360] width 427 height 30
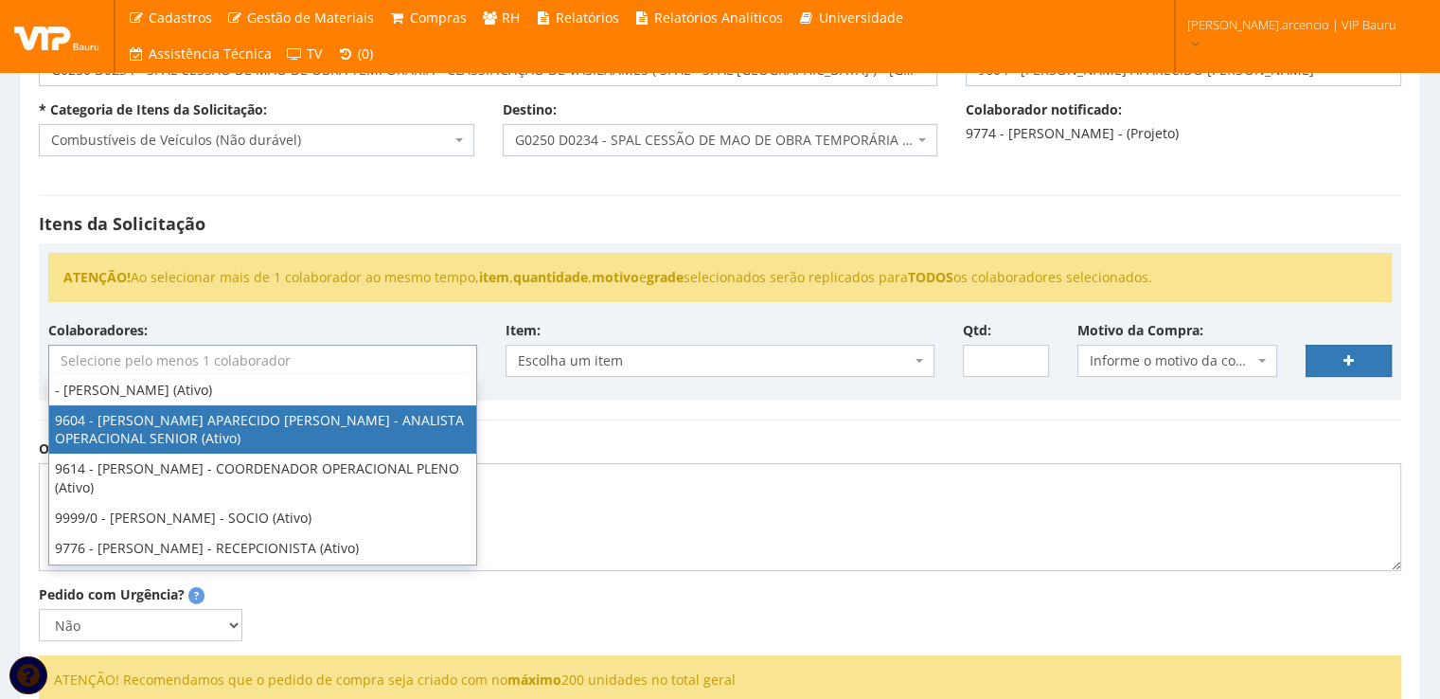
select select "3771"
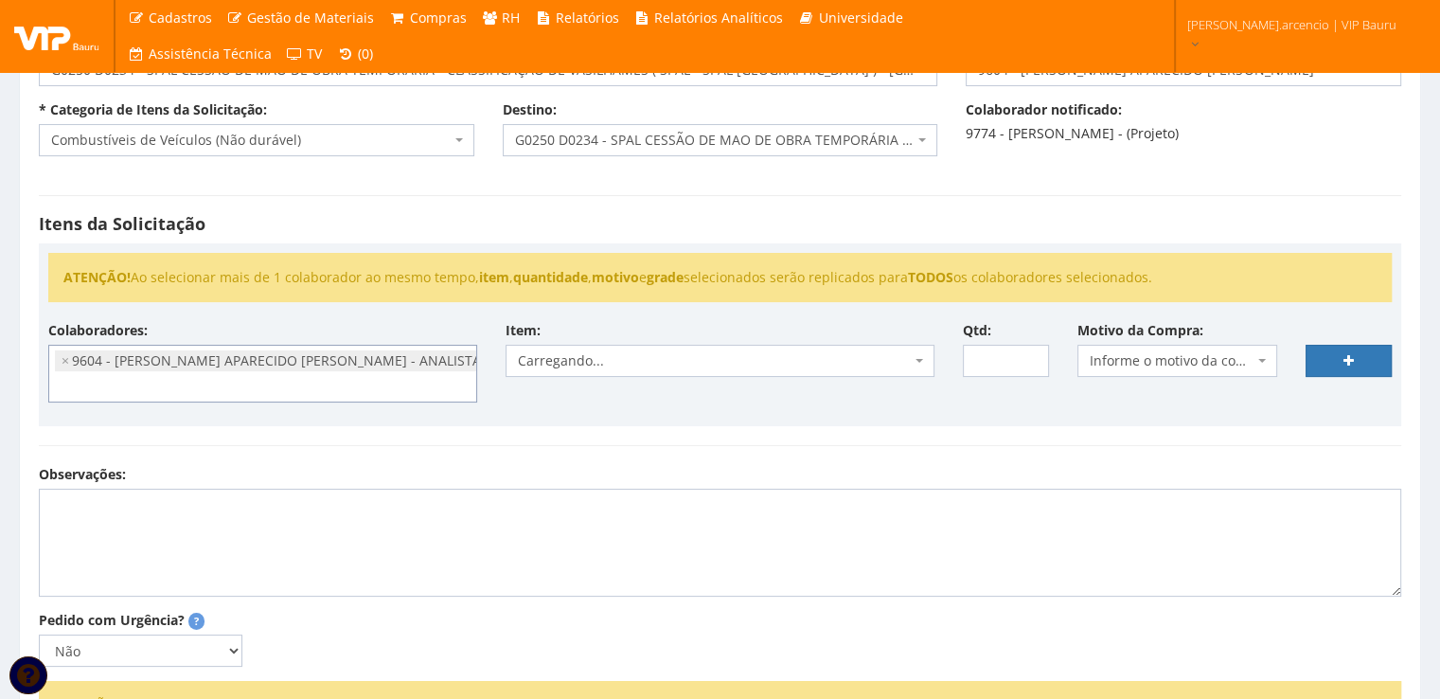
scroll to position [19, 0]
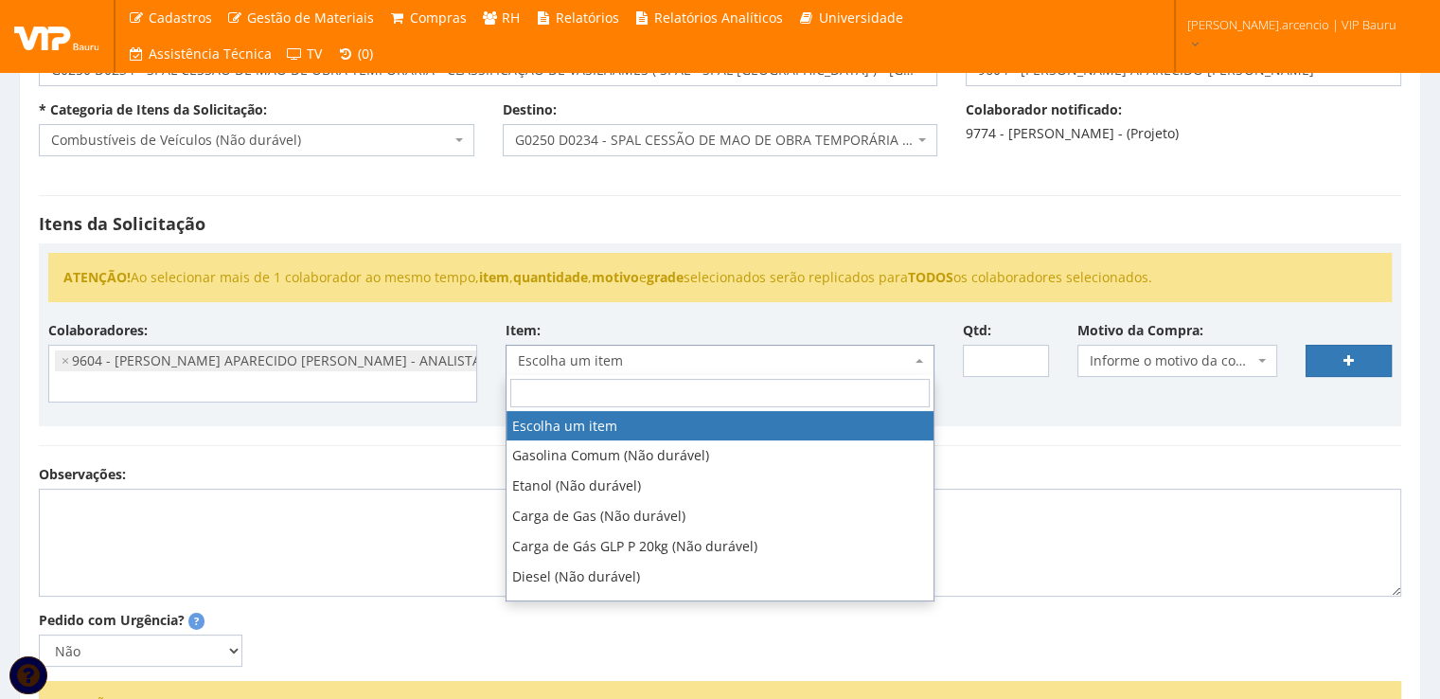
click at [922, 363] on span at bounding box center [921, 361] width 4 height 32
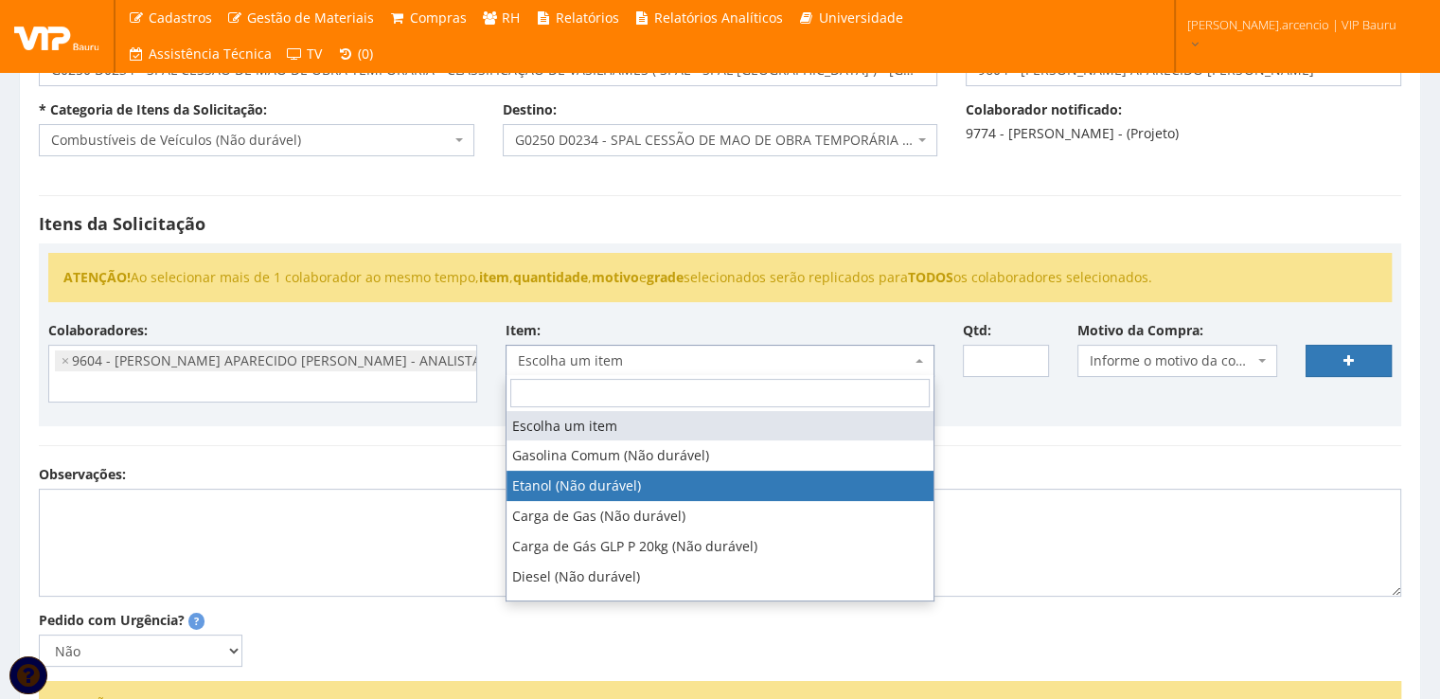
select select "384"
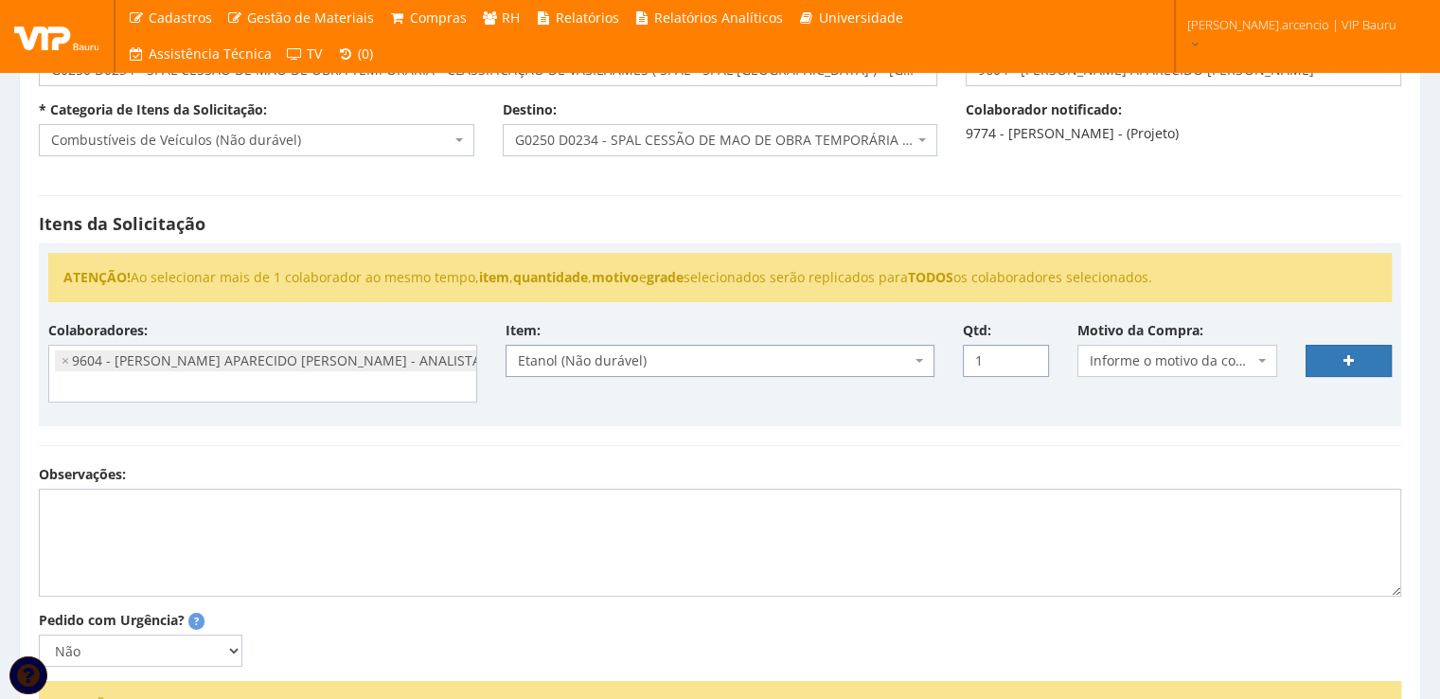
click at [1030, 354] on input "1" at bounding box center [1006, 361] width 86 height 32
click at [1030, 354] on input "2" at bounding box center [1006, 361] width 86 height 32
type input "1"
click at [1030, 366] on input "1" at bounding box center [1006, 361] width 86 height 32
click at [1262, 363] on span at bounding box center [1264, 361] width 4 height 32
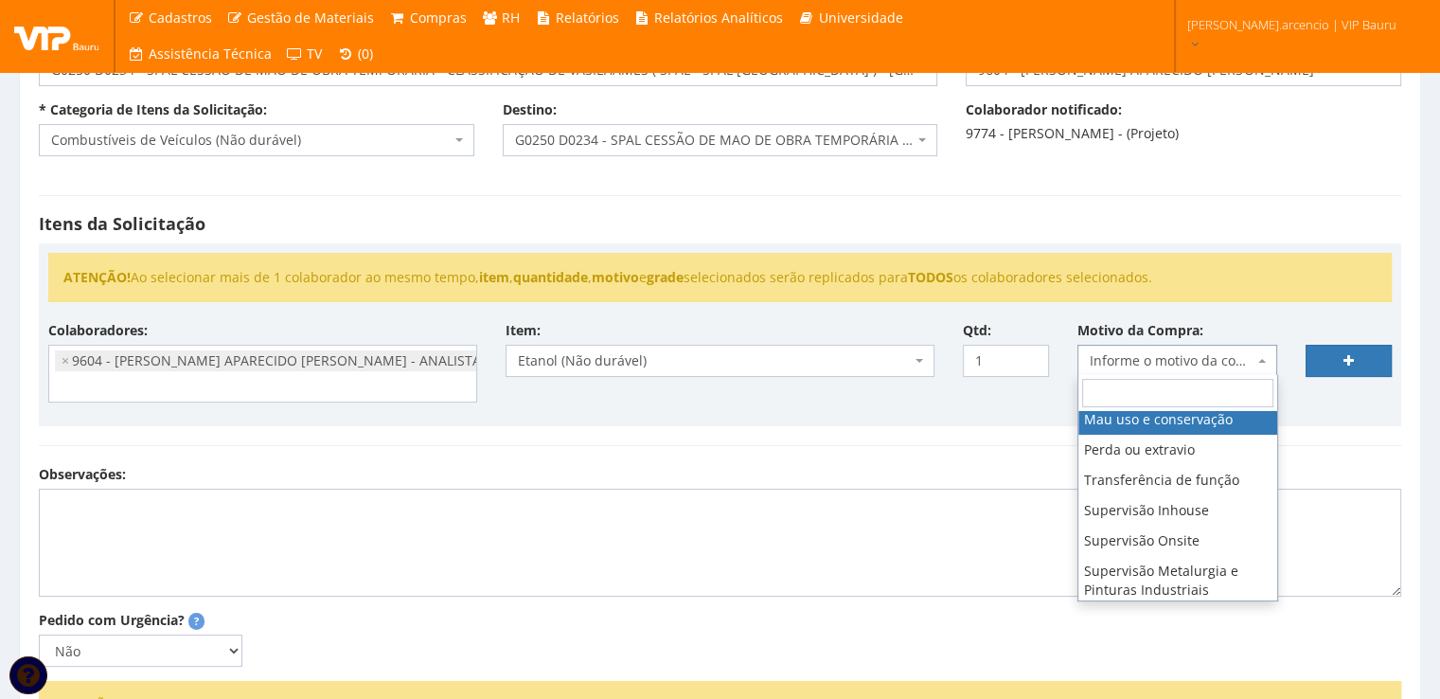
scroll to position [189, 0]
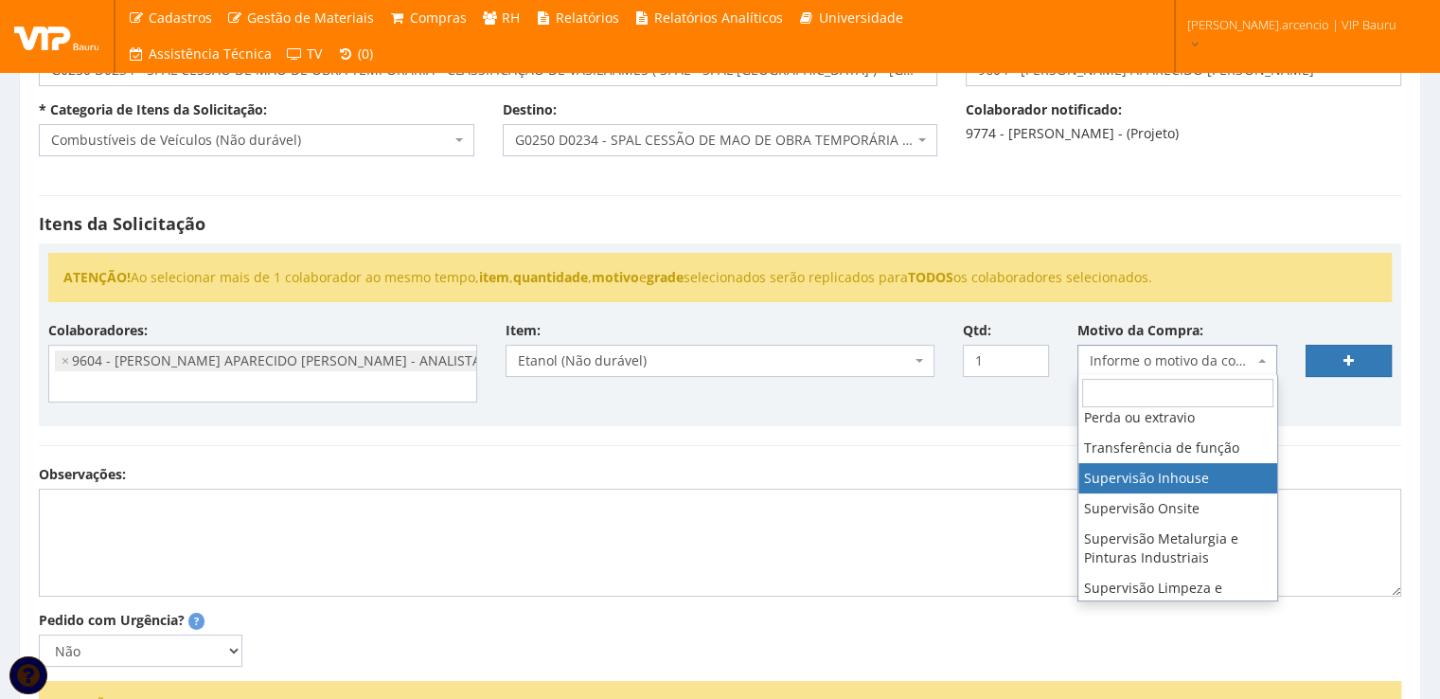
select select "8"
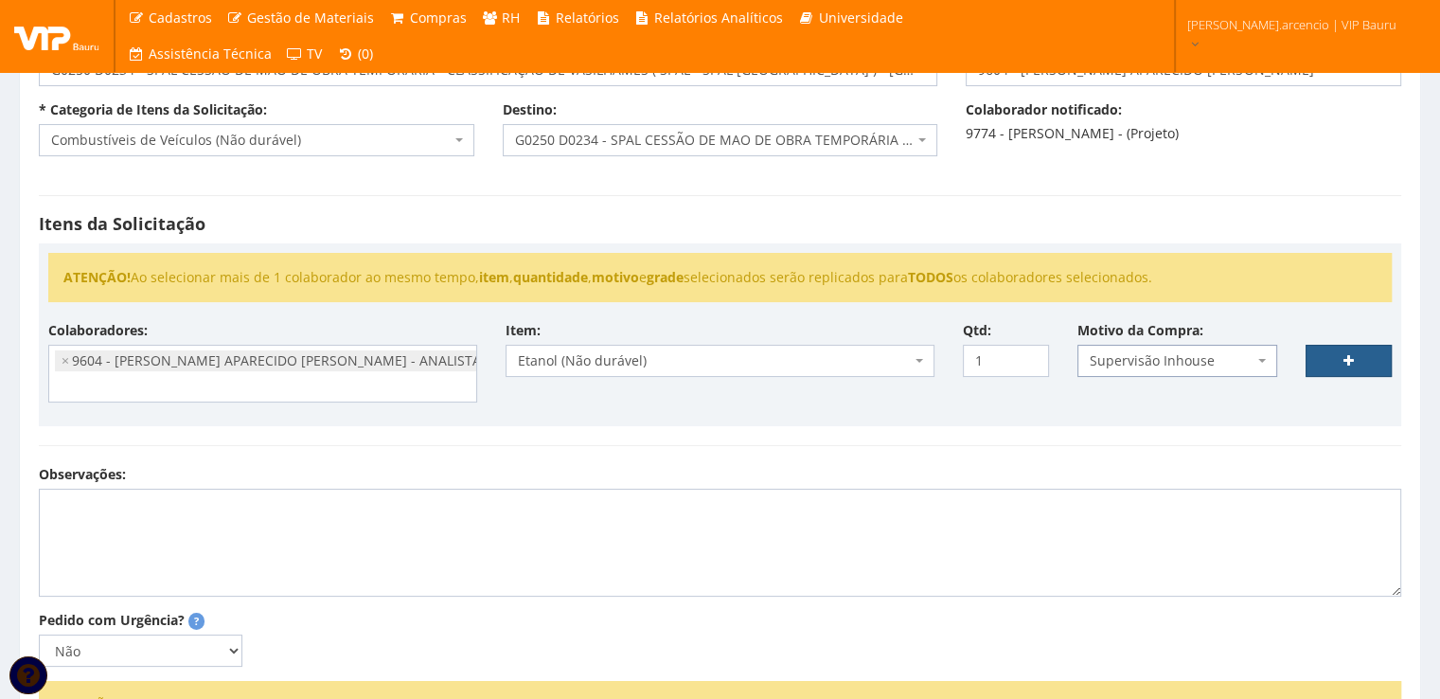
click at [1321, 363] on link at bounding box center [1348, 361] width 86 height 32
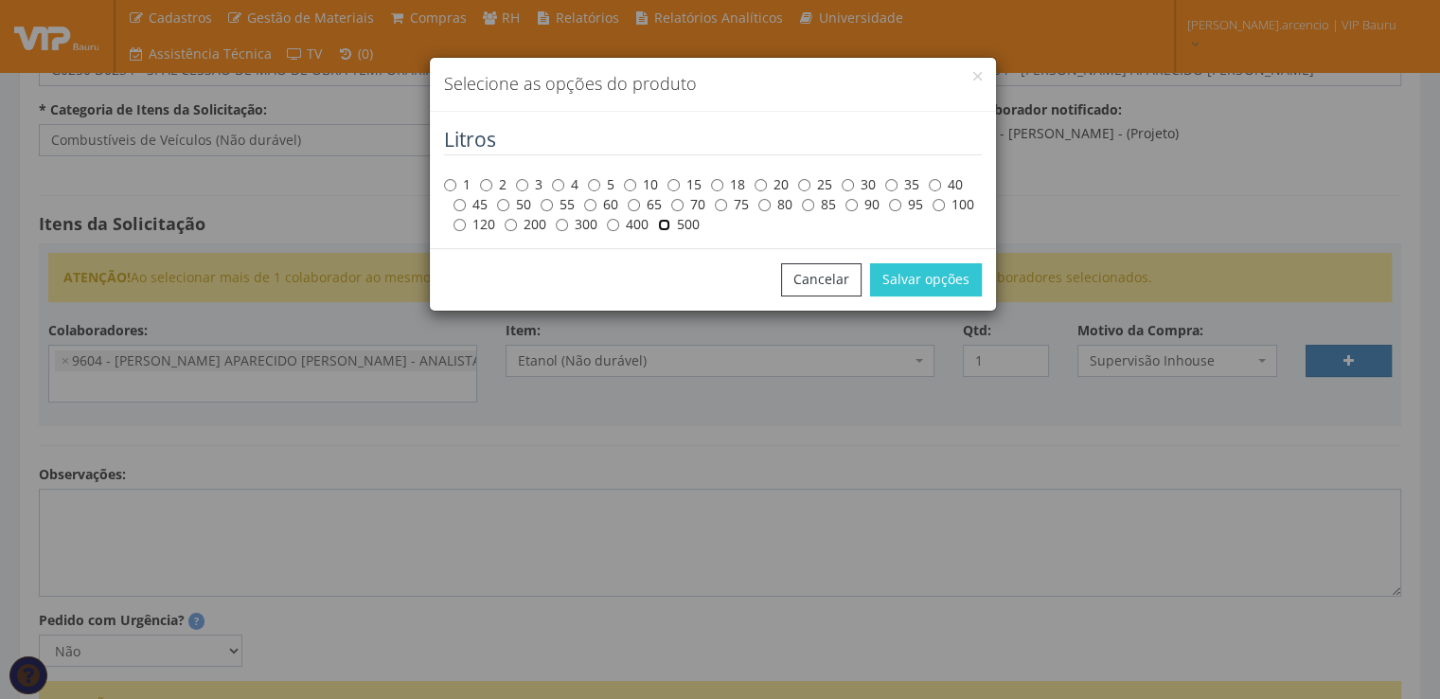
click at [660, 227] on input "500" at bounding box center [664, 225] width 12 height 12
radio input "true"
click at [890, 282] on button "Salvar opções" at bounding box center [926, 279] width 112 height 32
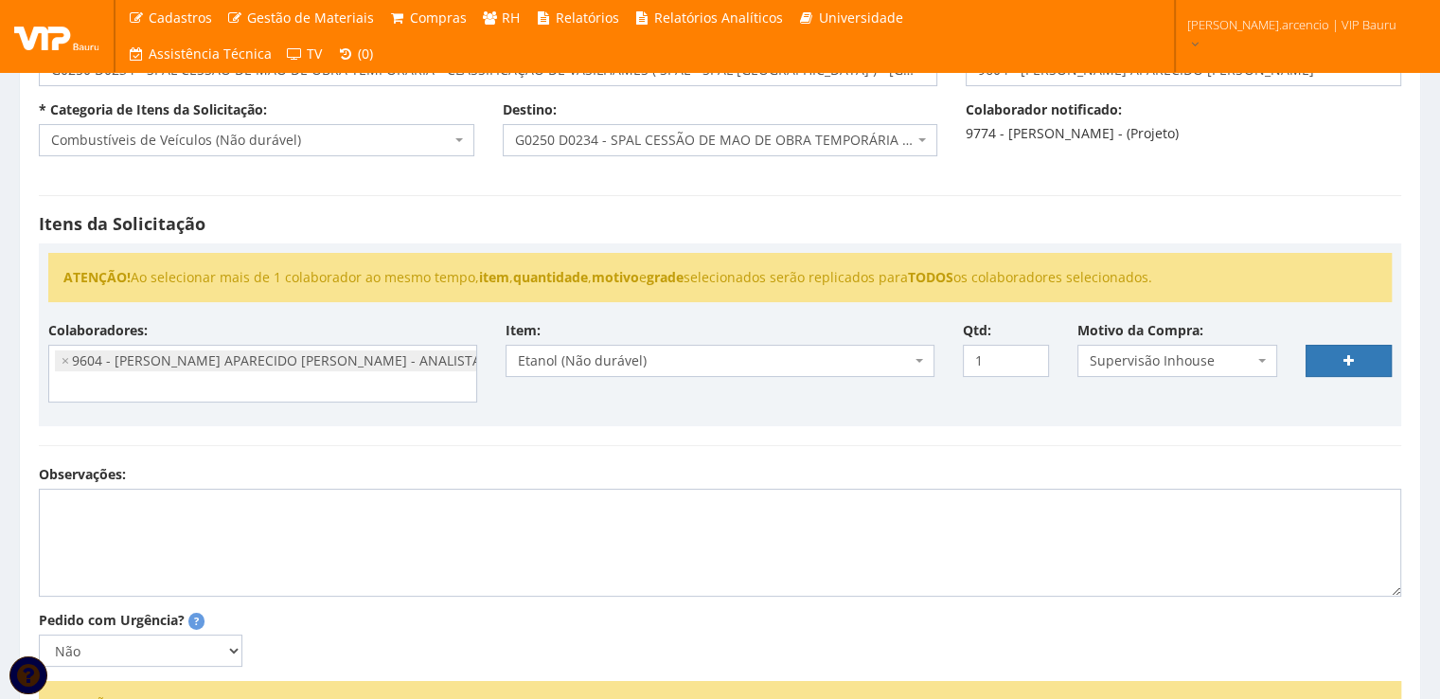
select select
type input "0"
select select
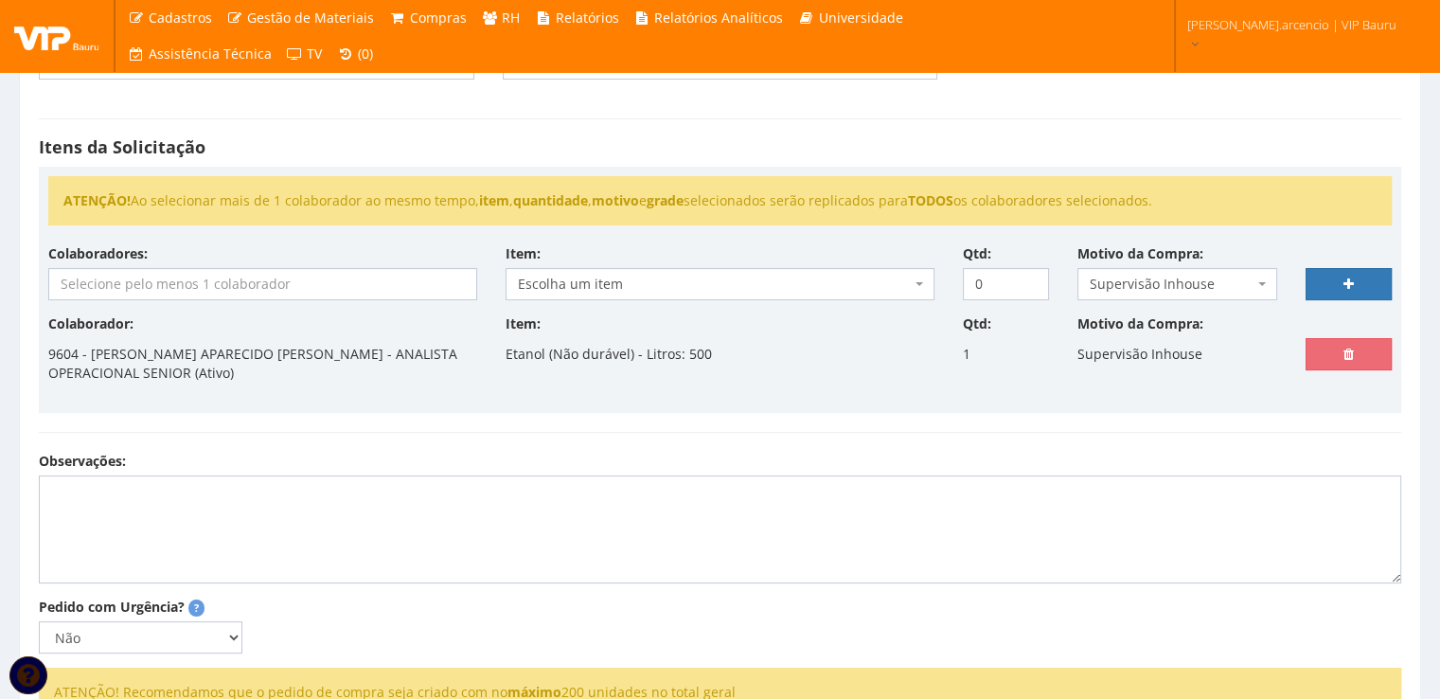
scroll to position [284, 0]
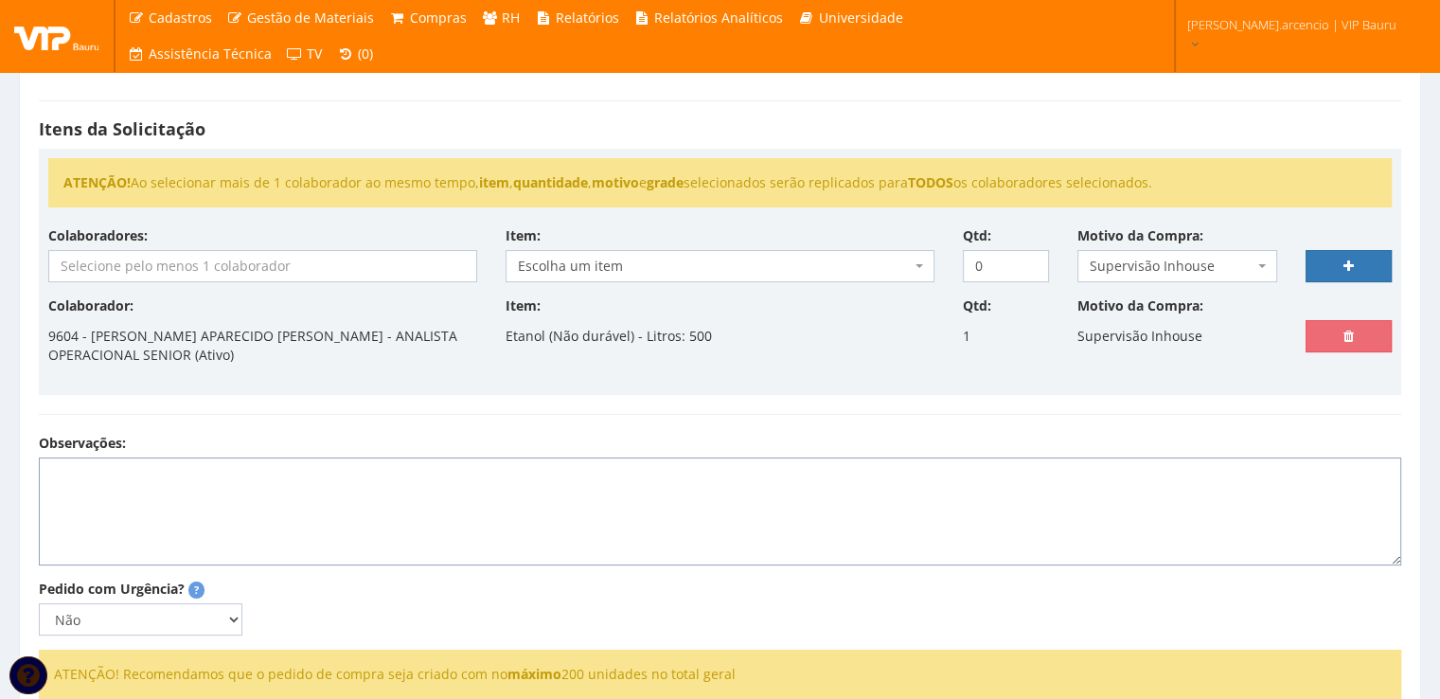
click at [98, 478] on textarea "Observações:" at bounding box center [720, 511] width 1362 height 108
click at [97, 504] on textarea "Viagem para Belo Horizonte nos dias: 20, 21, 22, 23 e 24 de outubro de 2025. Va…" at bounding box center [720, 511] width 1362 height 108
click at [189, 508] on textarea "Viagem para Belo Horizonte nos dias: 20, 21, 22, 23 e 24 de outubro de 2025. Va…" at bounding box center [720, 511] width 1362 height 108
click at [115, 540] on textarea "Viagem para Belo Horizonte nos dias: 20, 21, 22, 23 e 24 de outubro de 2025. Va…" at bounding box center [720, 511] width 1362 height 108
click at [162, 519] on textarea "Viagem para Belo Horizonte nos dias: 20, 21, 22, 23 e 24 de outubro de 2025. Va…" at bounding box center [720, 511] width 1362 height 108
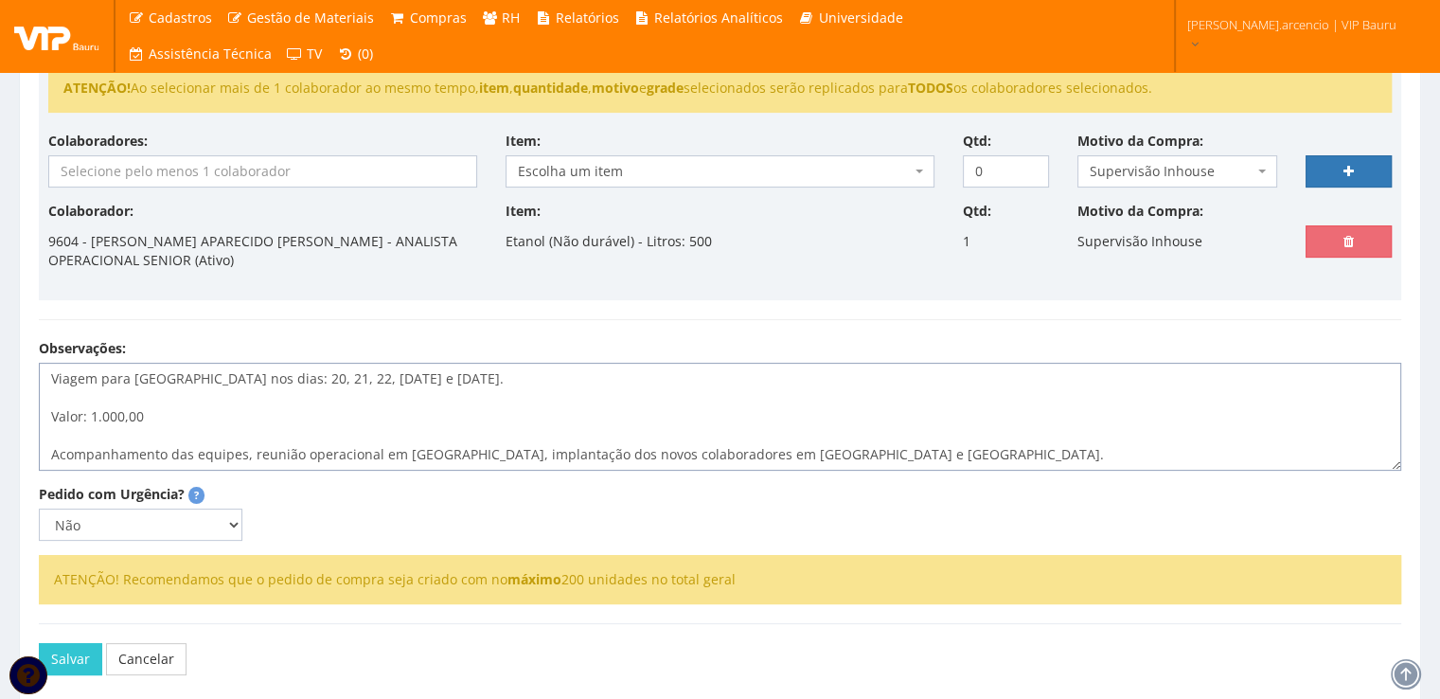
scroll to position [465, 0]
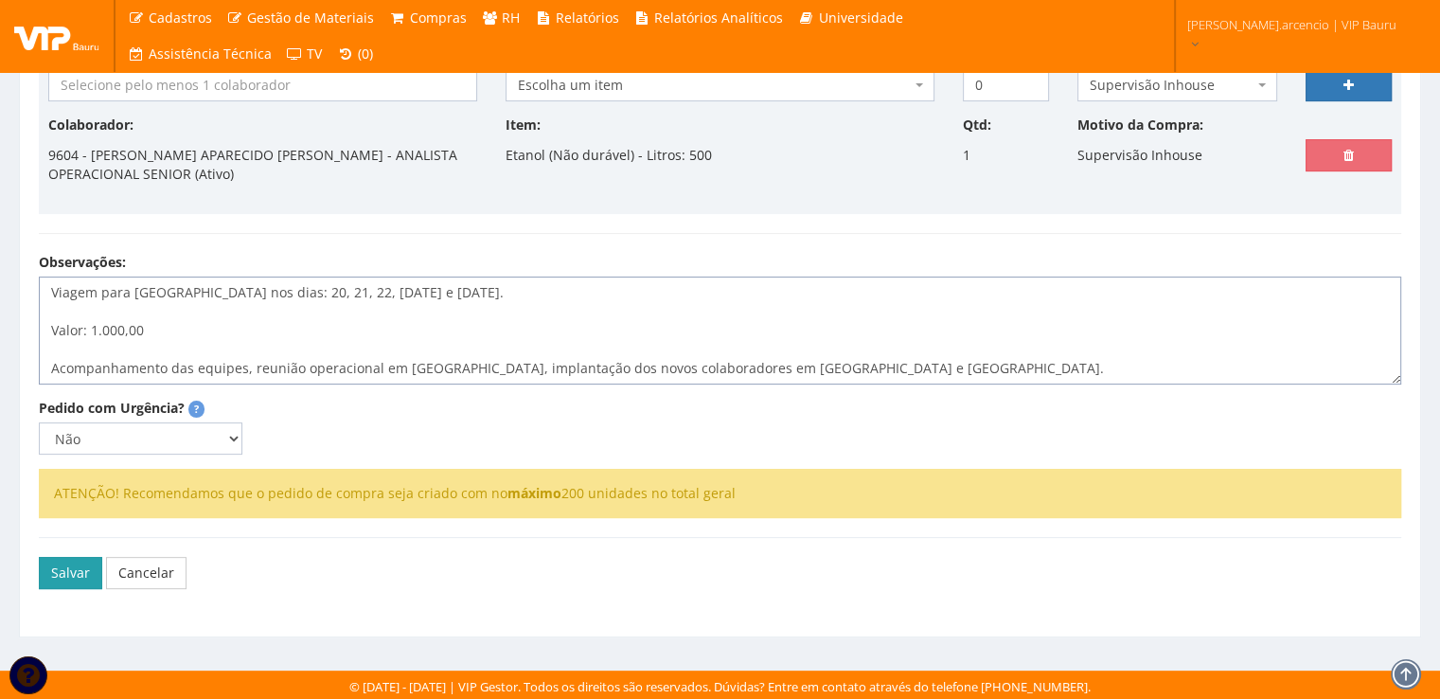
type textarea "Viagem para Belo Horizonte nos dias: 20, 21, 22, 23 e 24 de outubro de 2025. Va…"
click at [73, 572] on button "Salvar" at bounding box center [70, 573] width 63 height 32
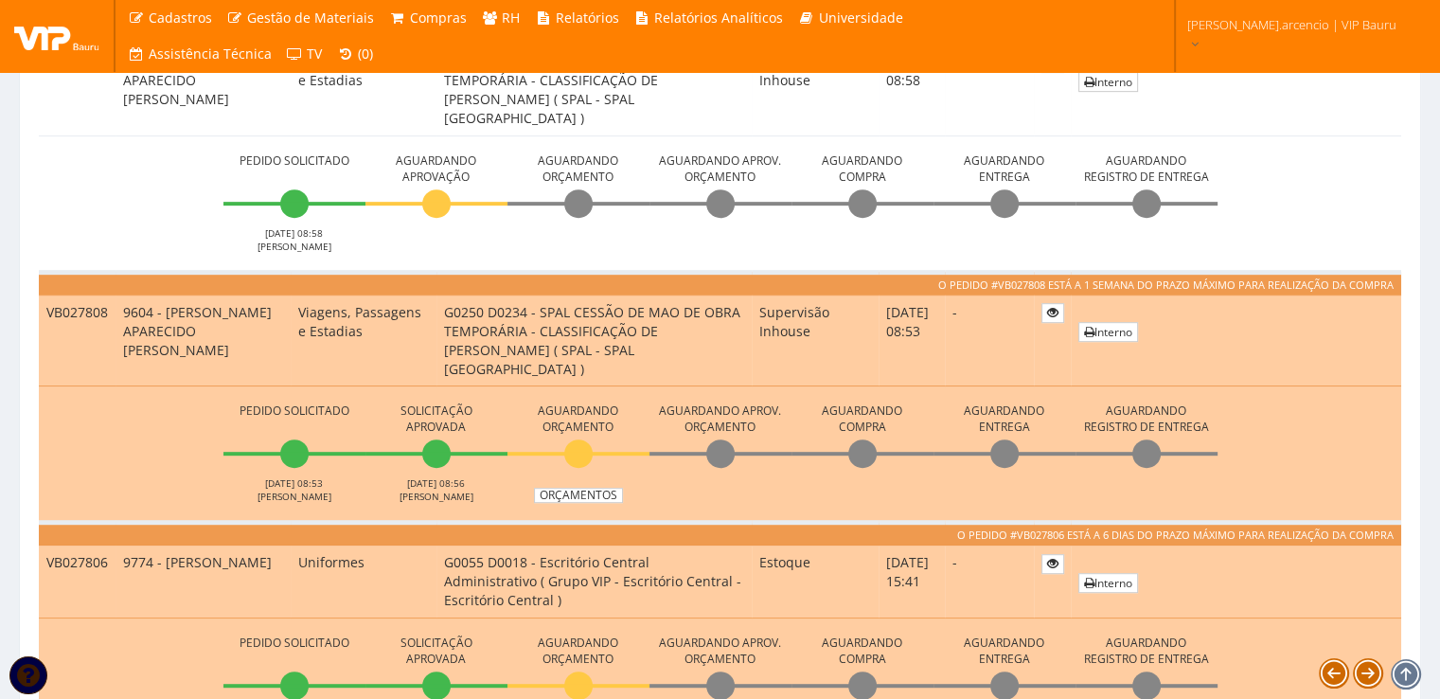
scroll to position [947, 0]
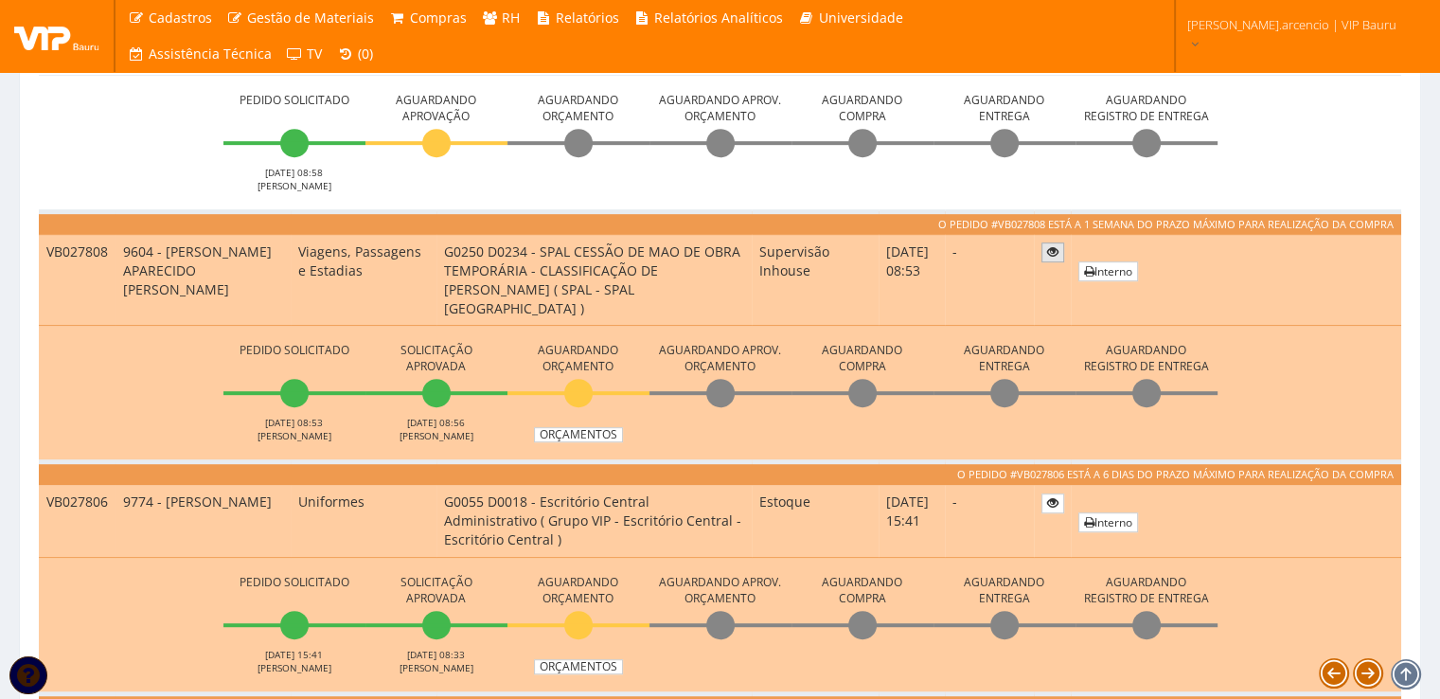
click at [1049, 253] on icon at bounding box center [1052, 251] width 11 height 13
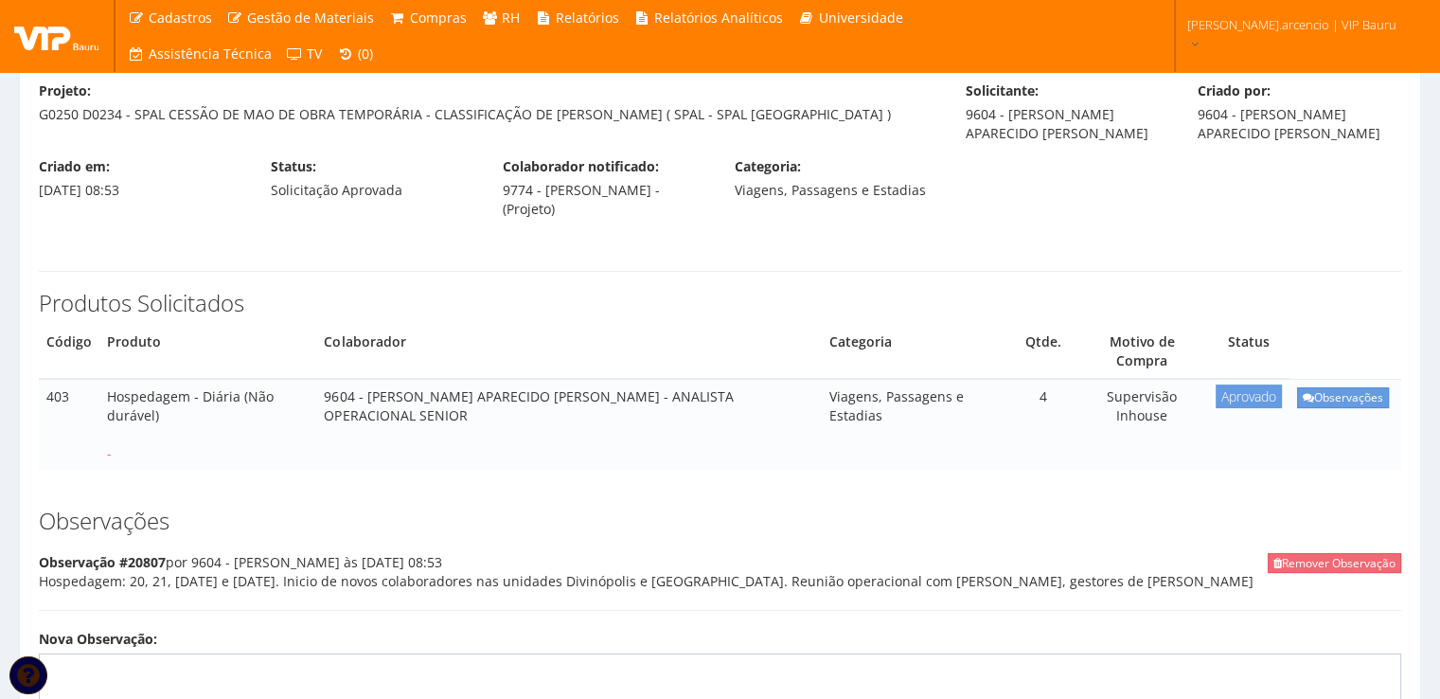
scroll to position [284, 0]
